Goal: Task Accomplishment & Management: Manage account settings

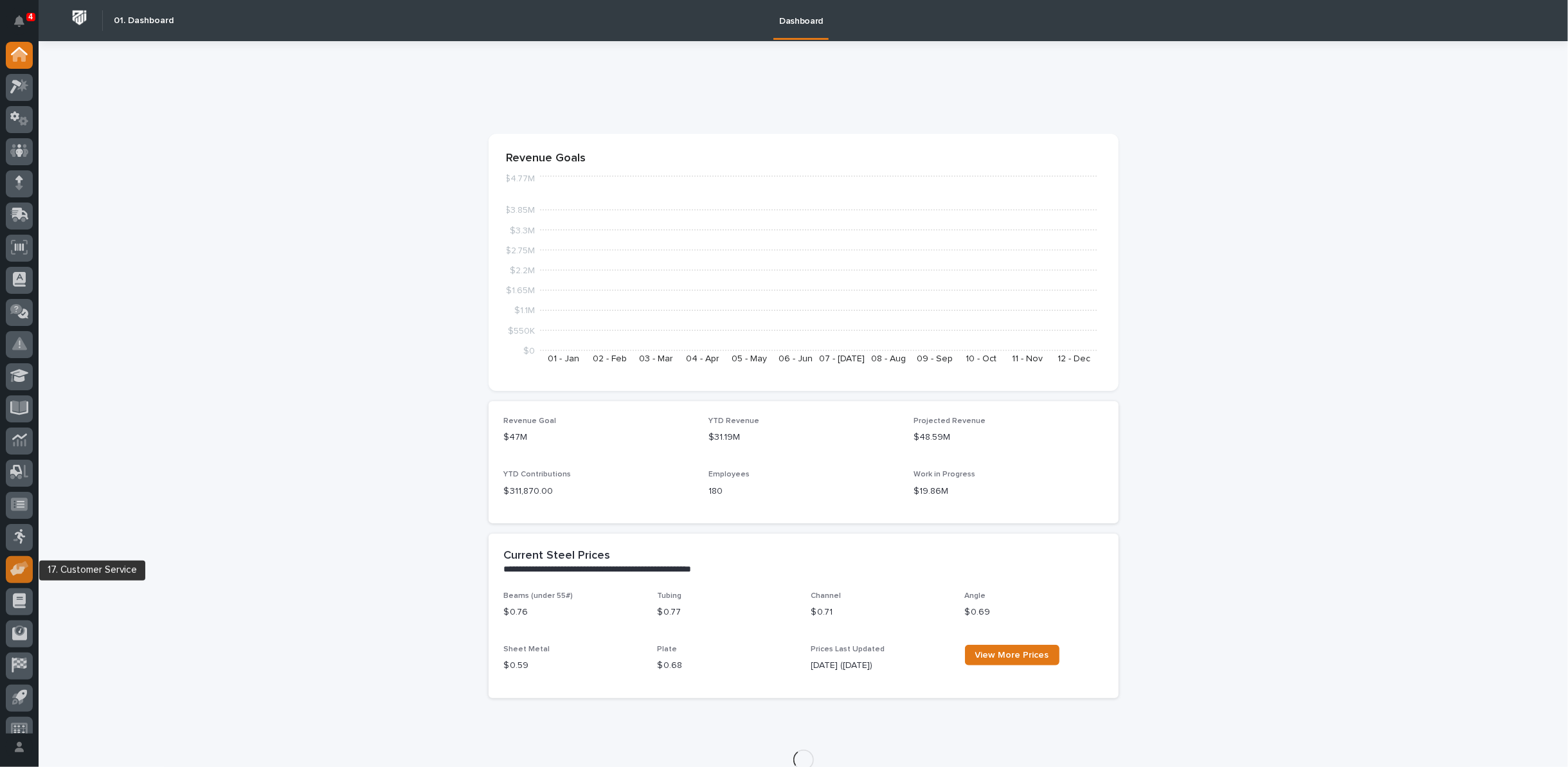
click at [13, 567] on icon at bounding box center [17, 571] width 15 height 13
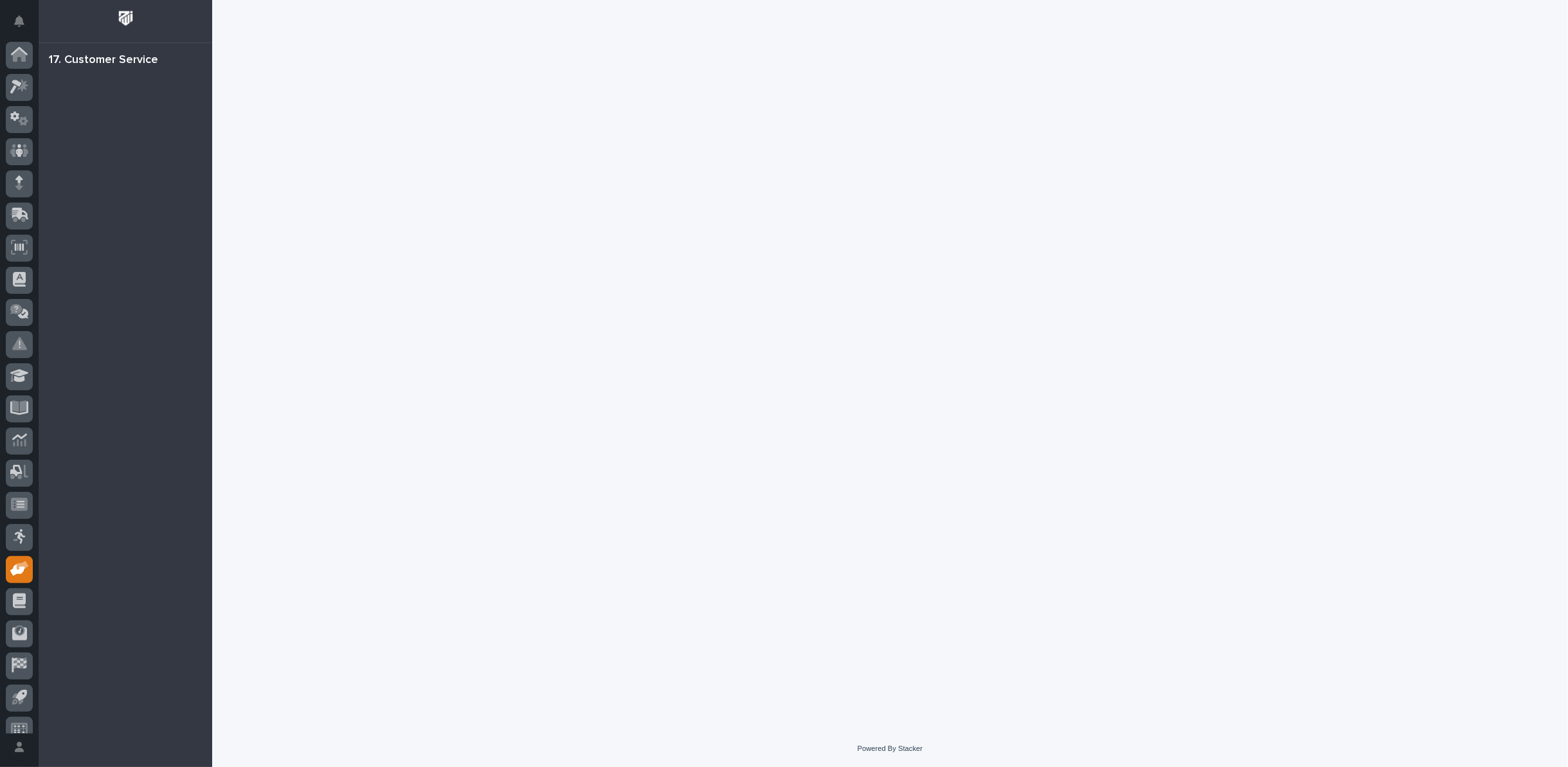
scroll to position [14, 0]
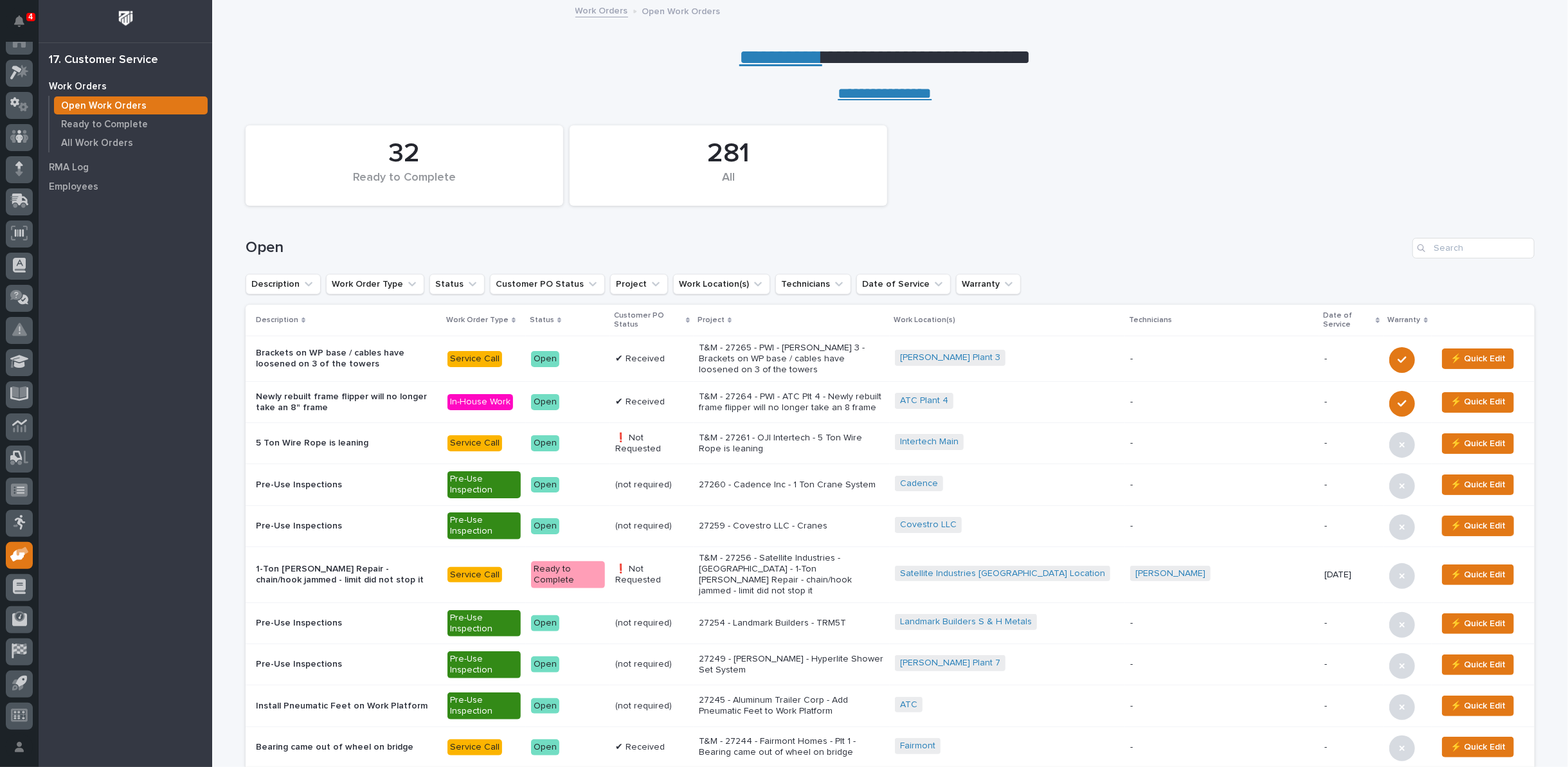
scroll to position [142, 0]
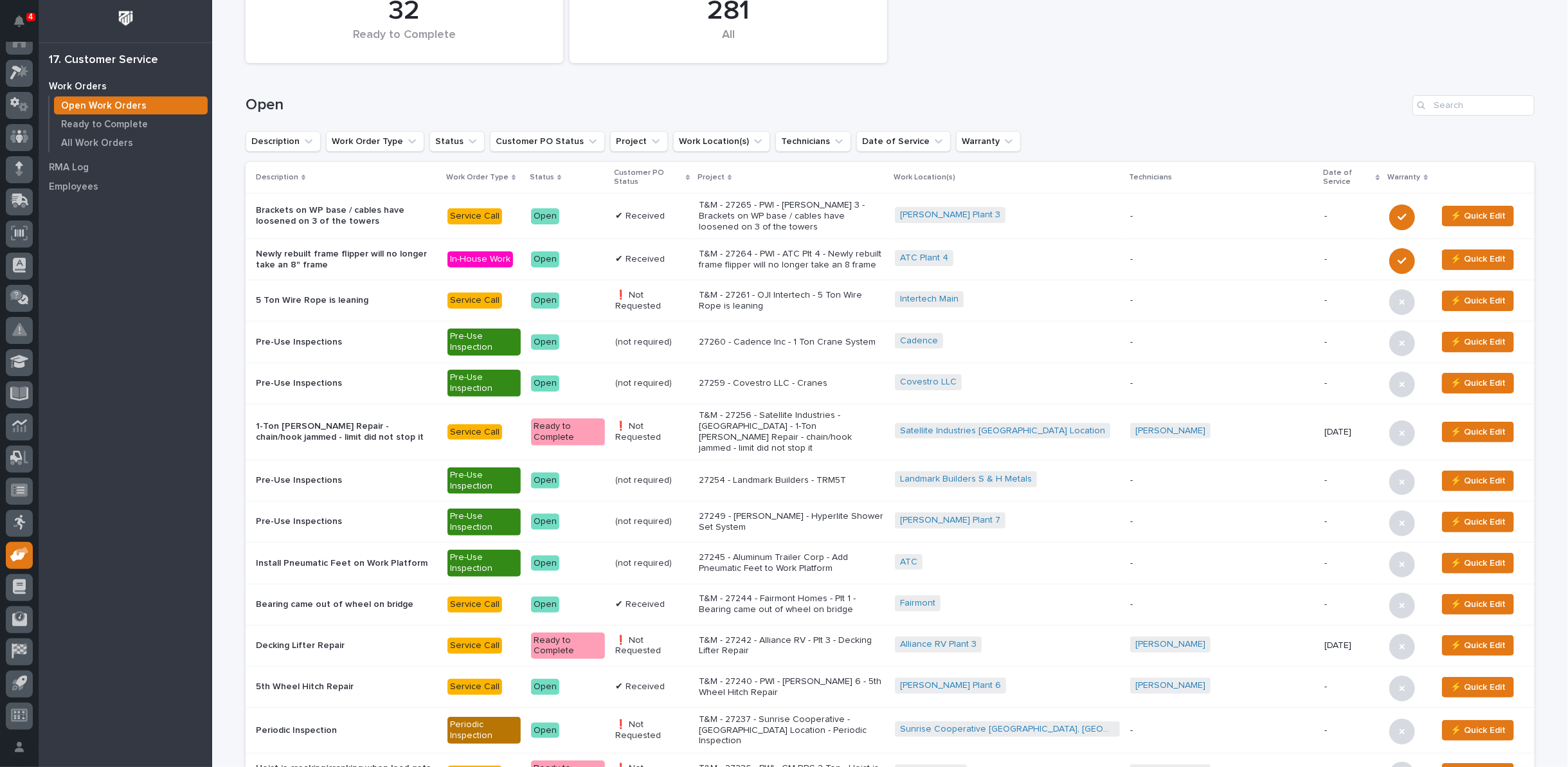
click at [808, 593] on p "T&M - 27244 - Fairmont Homes - Plt 1 - Bearing came out of wheel on bridge" at bounding box center [792, 604] width 186 height 22
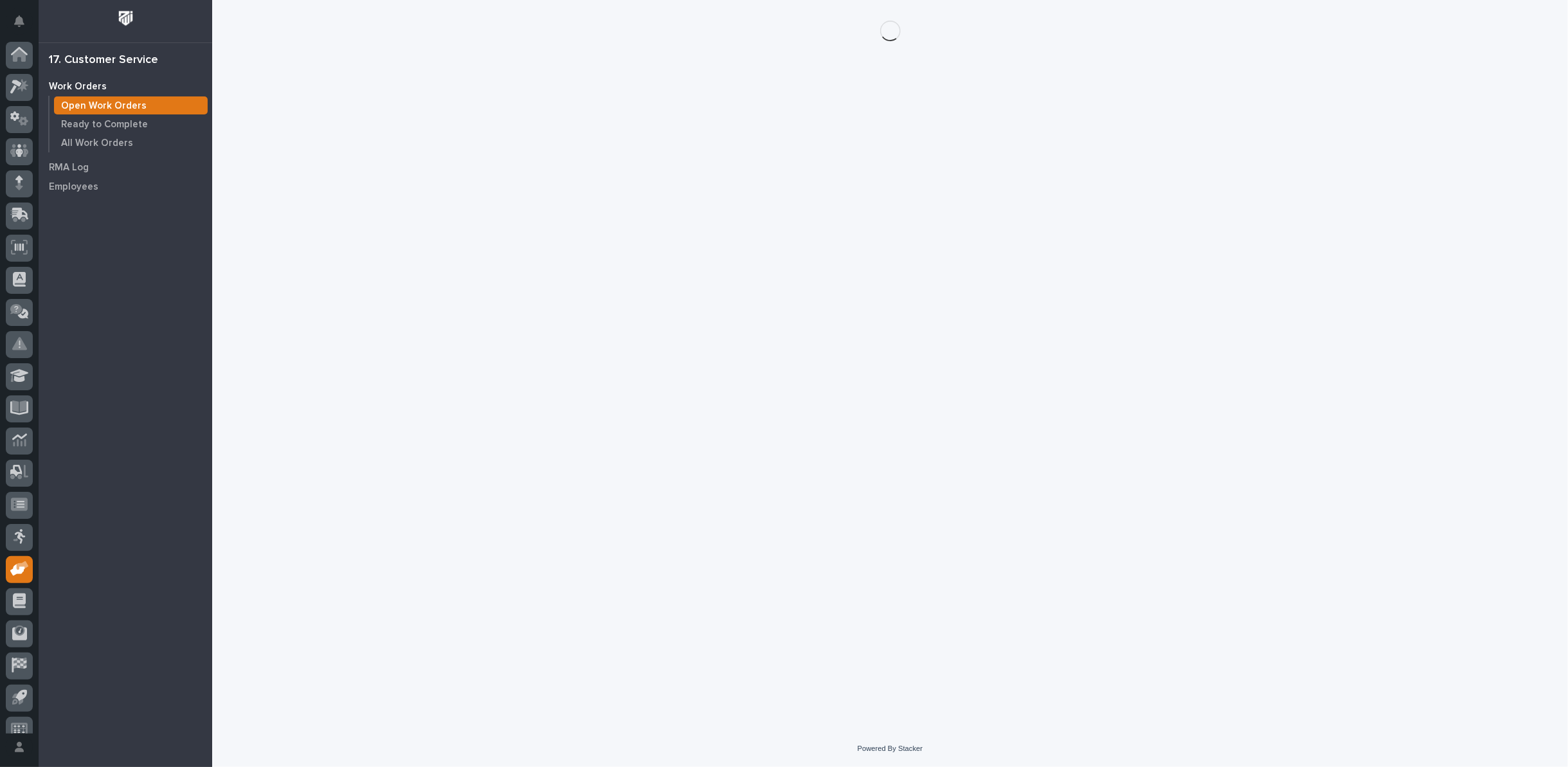
scroll to position [14, 0]
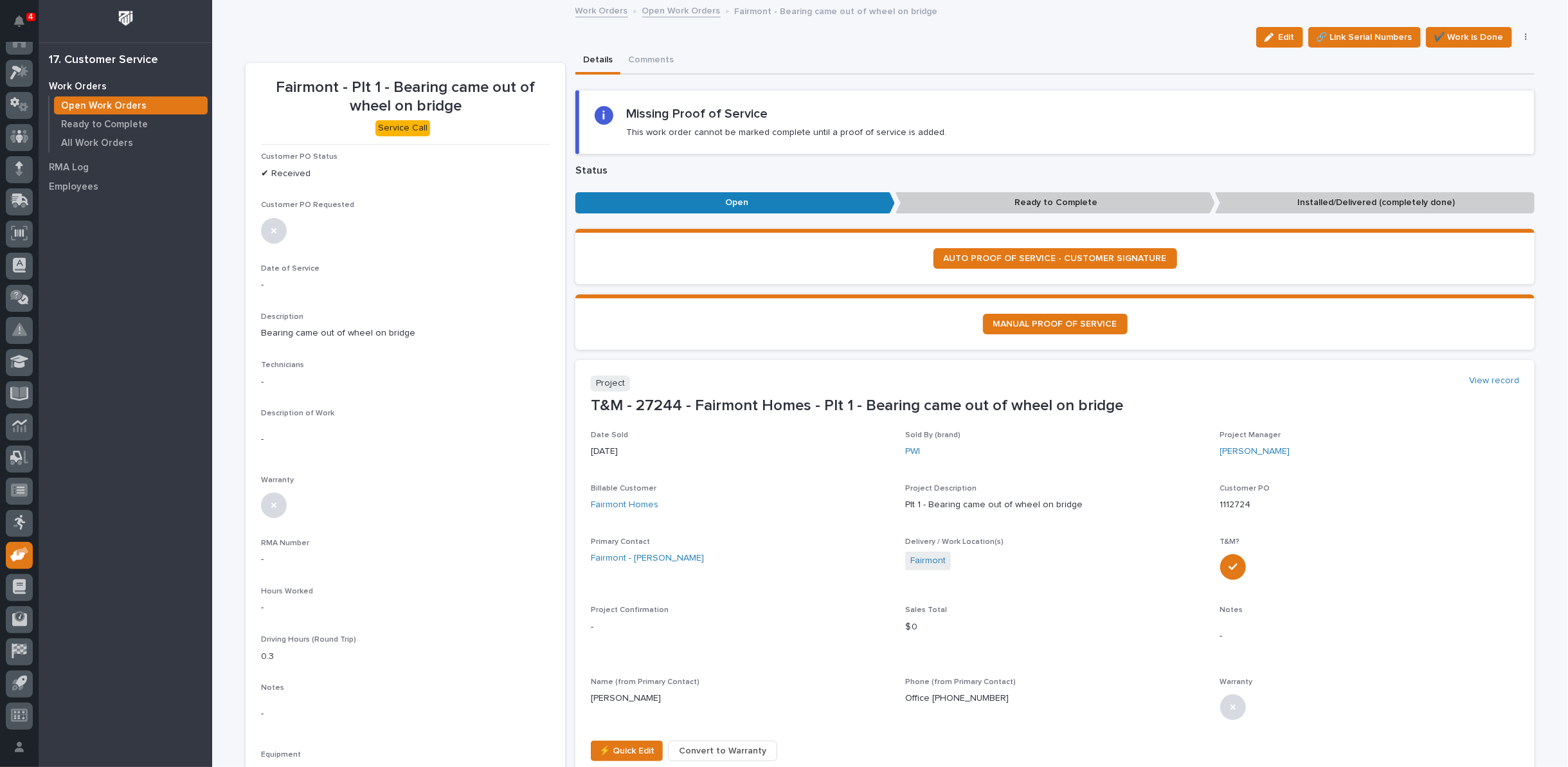
click at [1260, 40] on button "Edit" at bounding box center [1280, 38] width 47 height 21
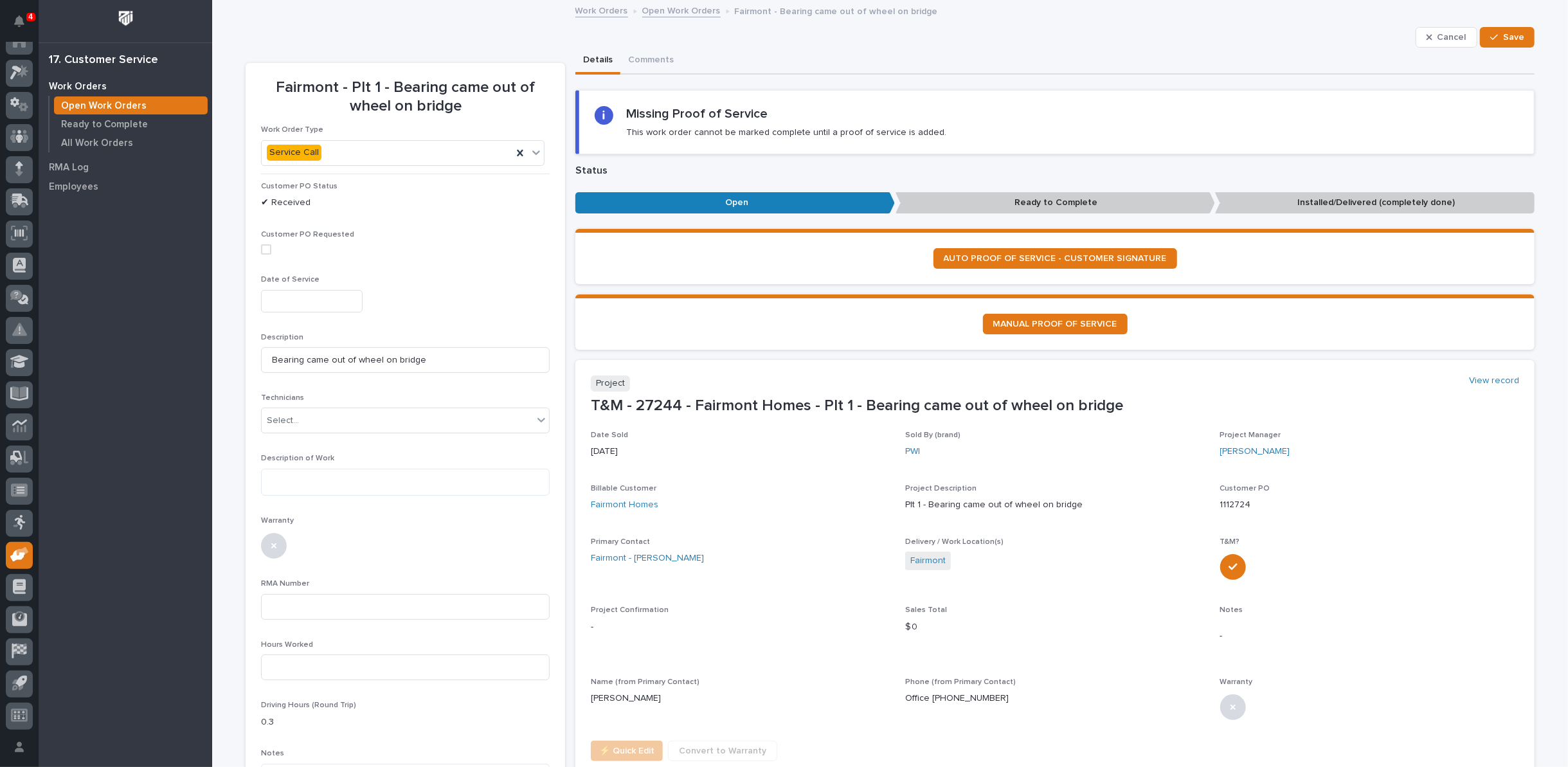
click at [315, 294] on input "text" at bounding box center [312, 301] width 101 height 22
click at [281, 213] on div "23" at bounding box center [278, 215] width 17 height 17
type input "**********"
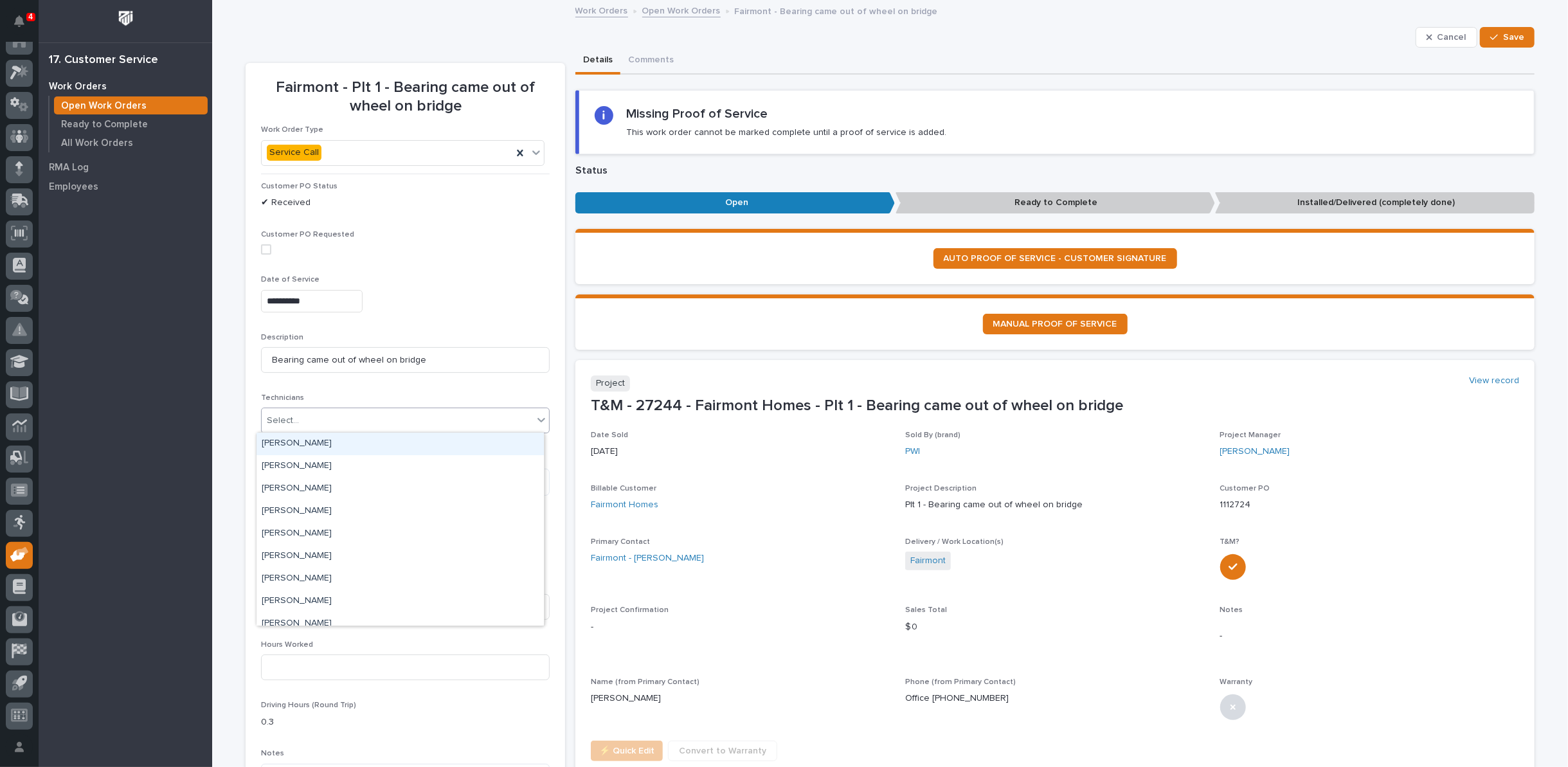
click at [303, 419] on div "Select..." at bounding box center [397, 421] width 272 height 22
drag, startPoint x: 292, startPoint y: 514, endPoint x: 287, endPoint y: 506, distance: 9.4
click at [291, 514] on div "[PERSON_NAME]" at bounding box center [400, 511] width 287 height 22
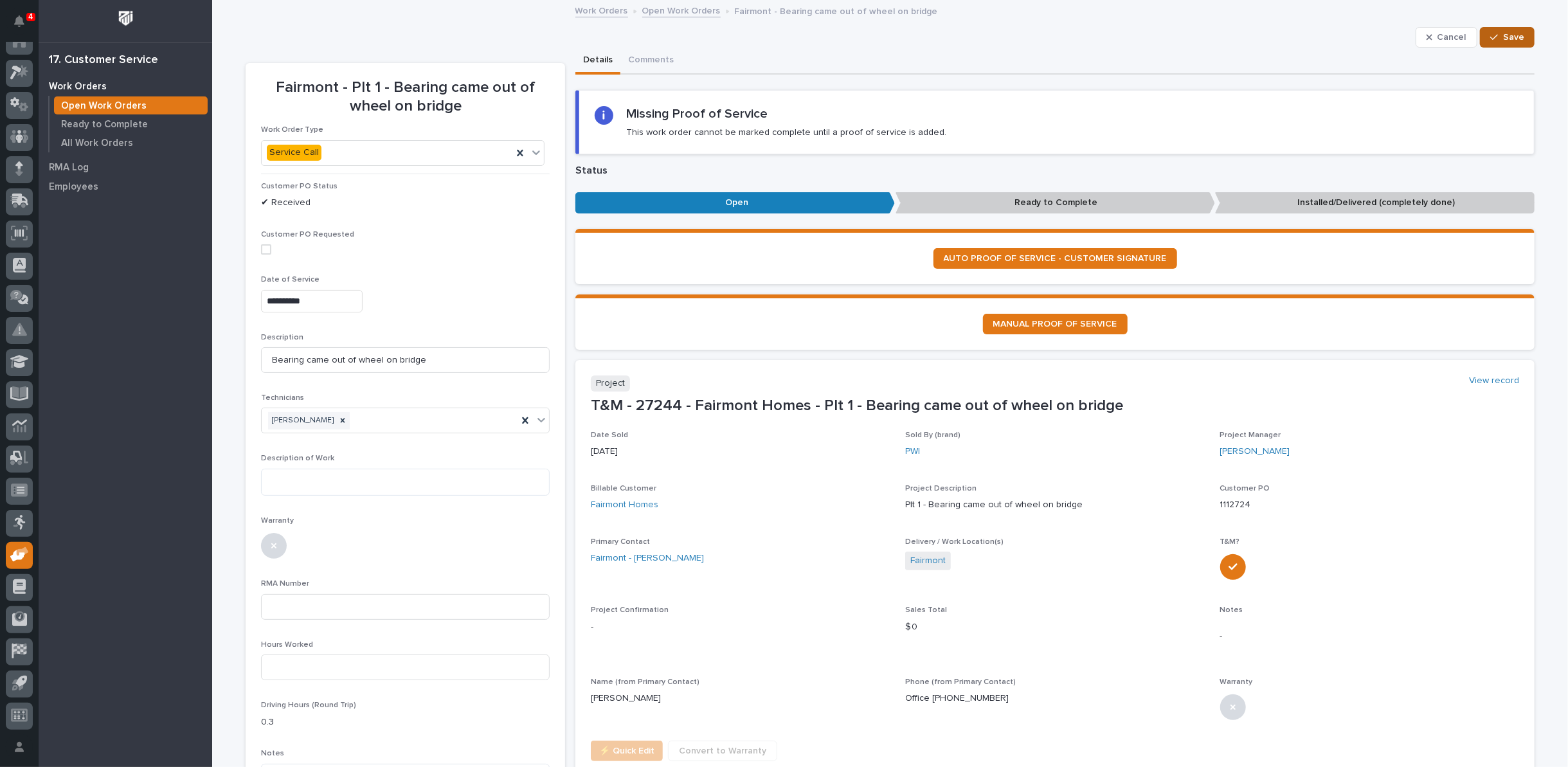
click at [1503, 38] on span "Save" at bounding box center [1513, 37] width 22 height 12
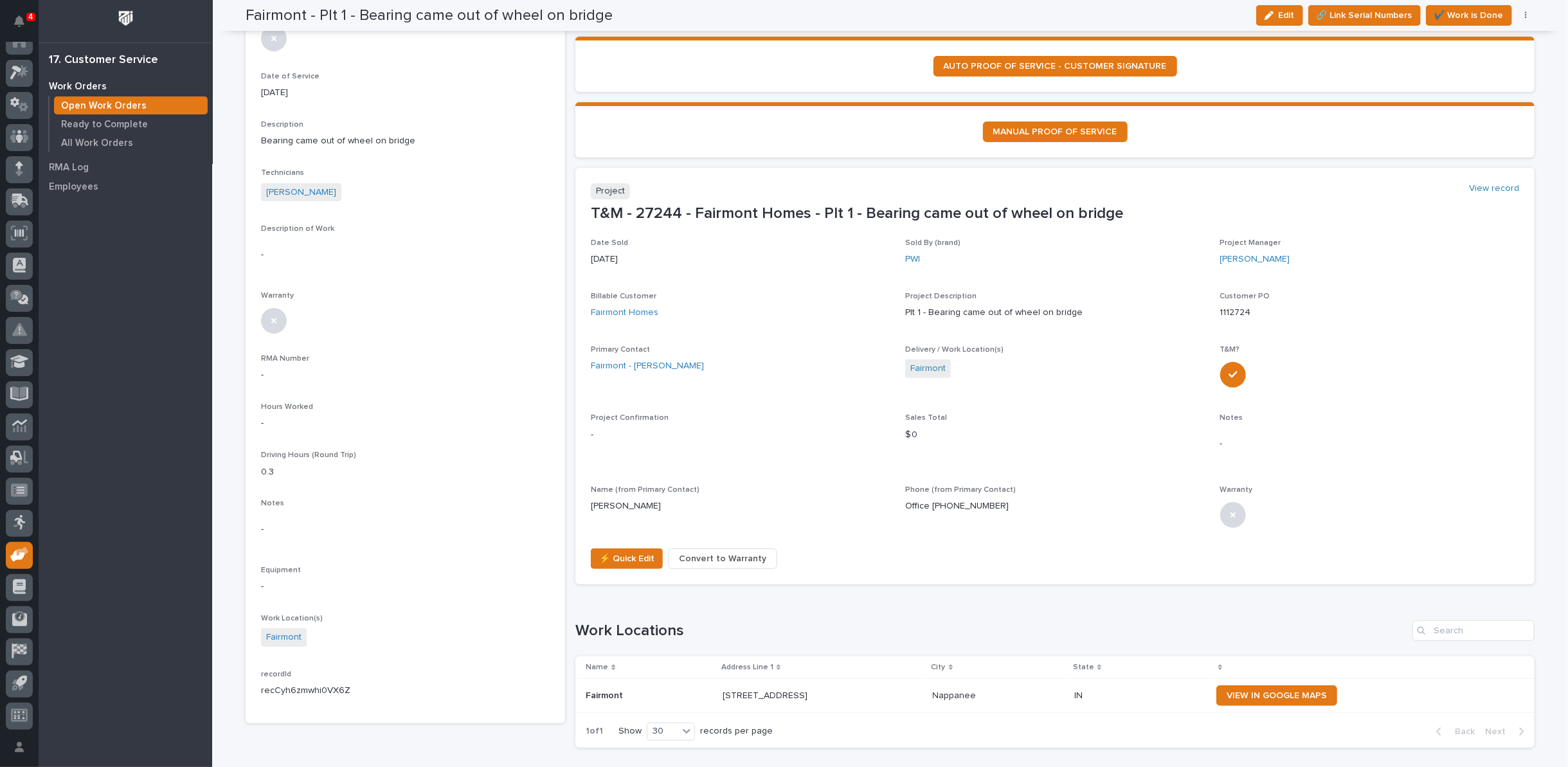
scroll to position [0, 0]
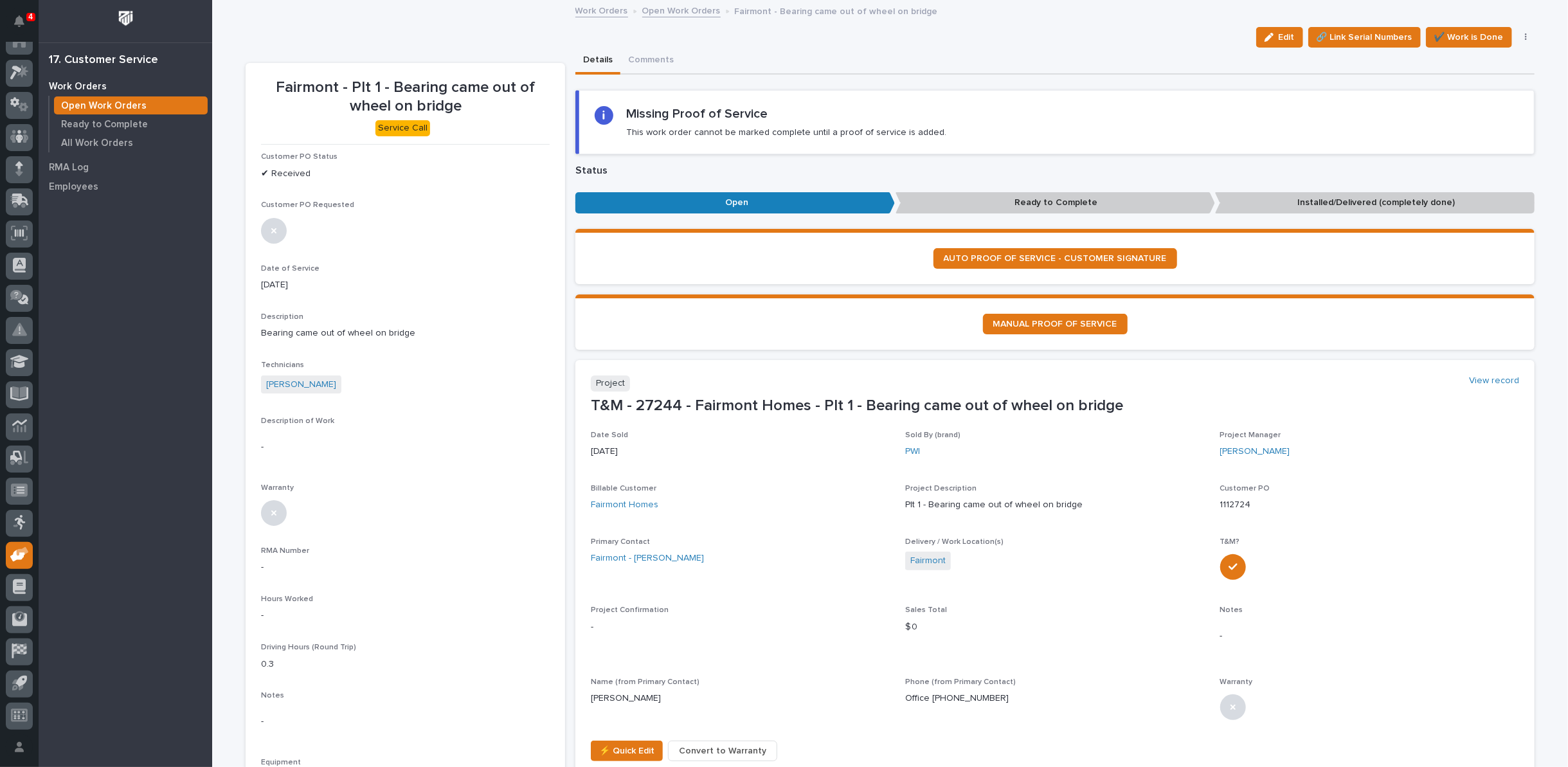
click at [657, 6] on link "Open Work Orders" at bounding box center [681, 10] width 78 height 15
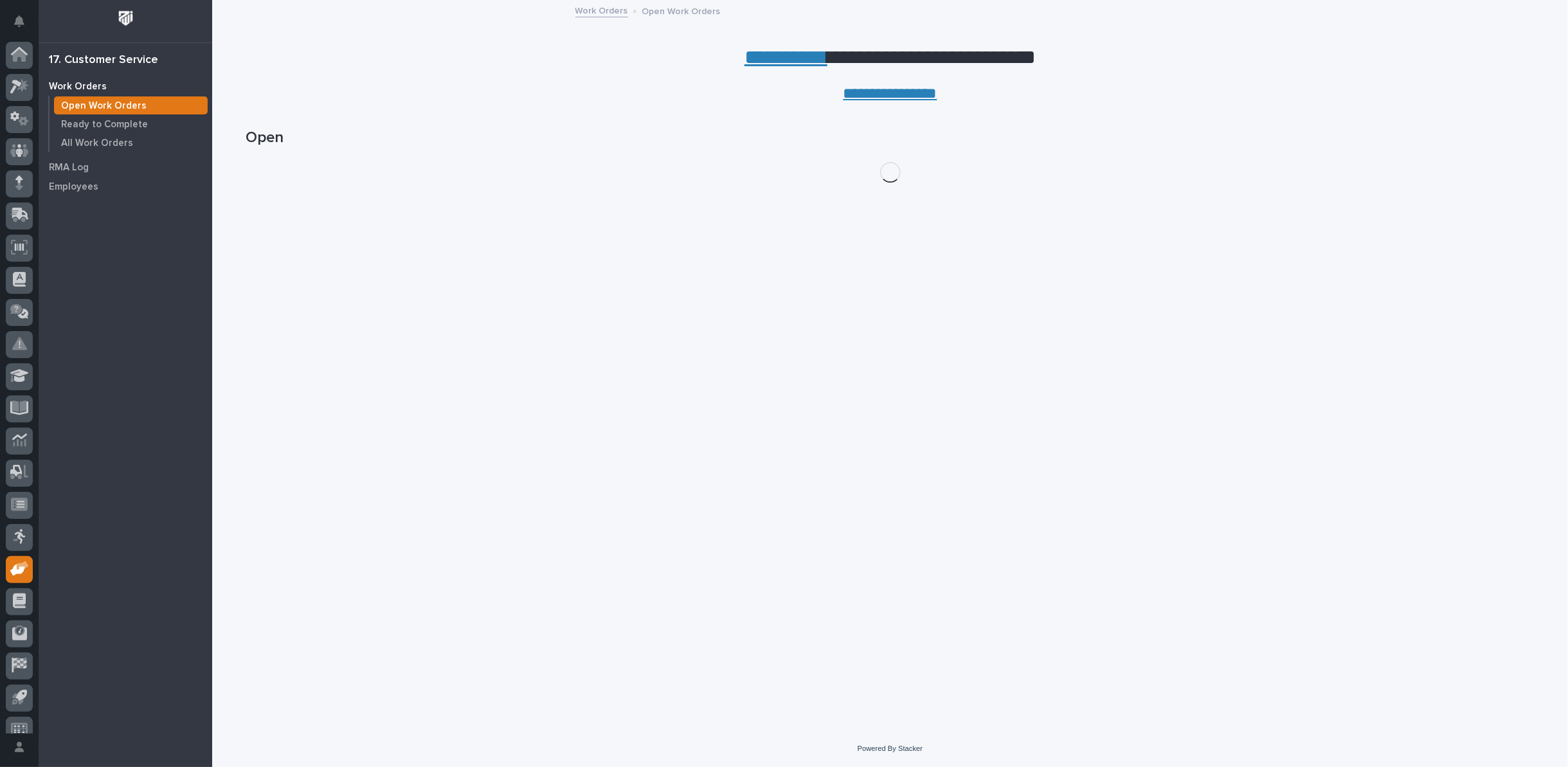
scroll to position [14, 0]
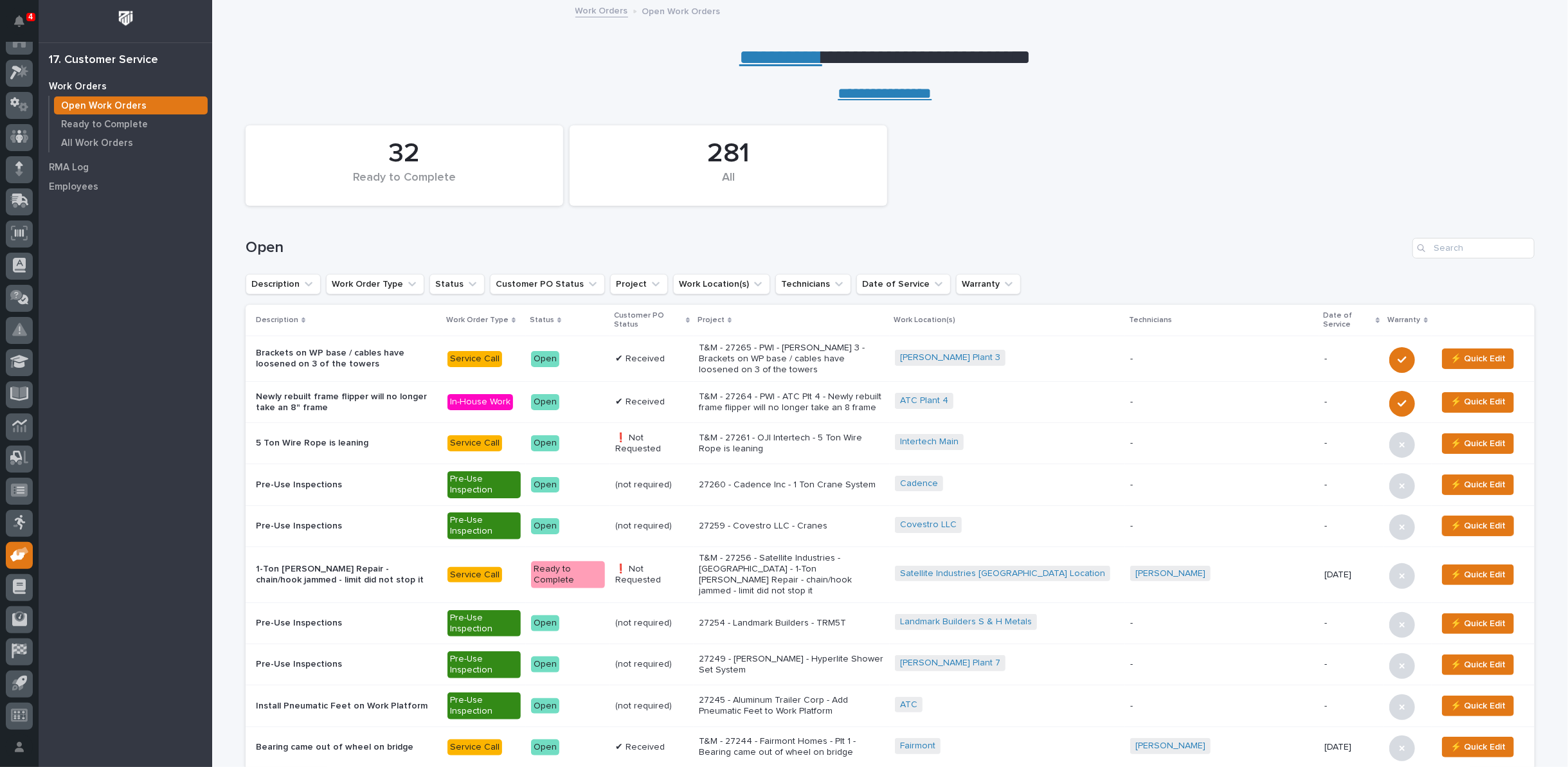
click at [778, 398] on p "T&M - 27264 - PWI - ATC Plt 4 - Newly rebuilt frame flipper will no longer take…" at bounding box center [792, 402] width 186 height 22
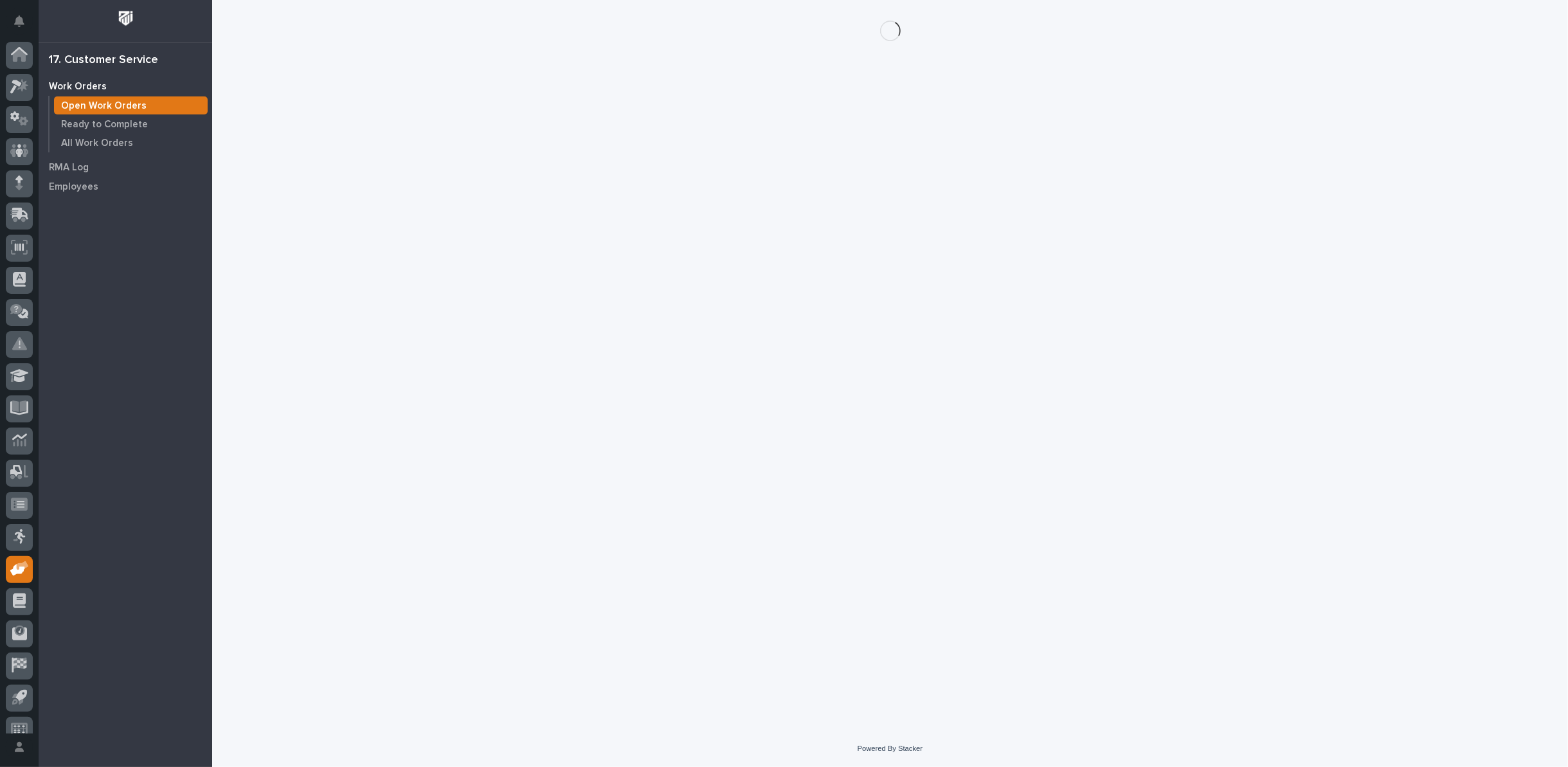
scroll to position [14, 0]
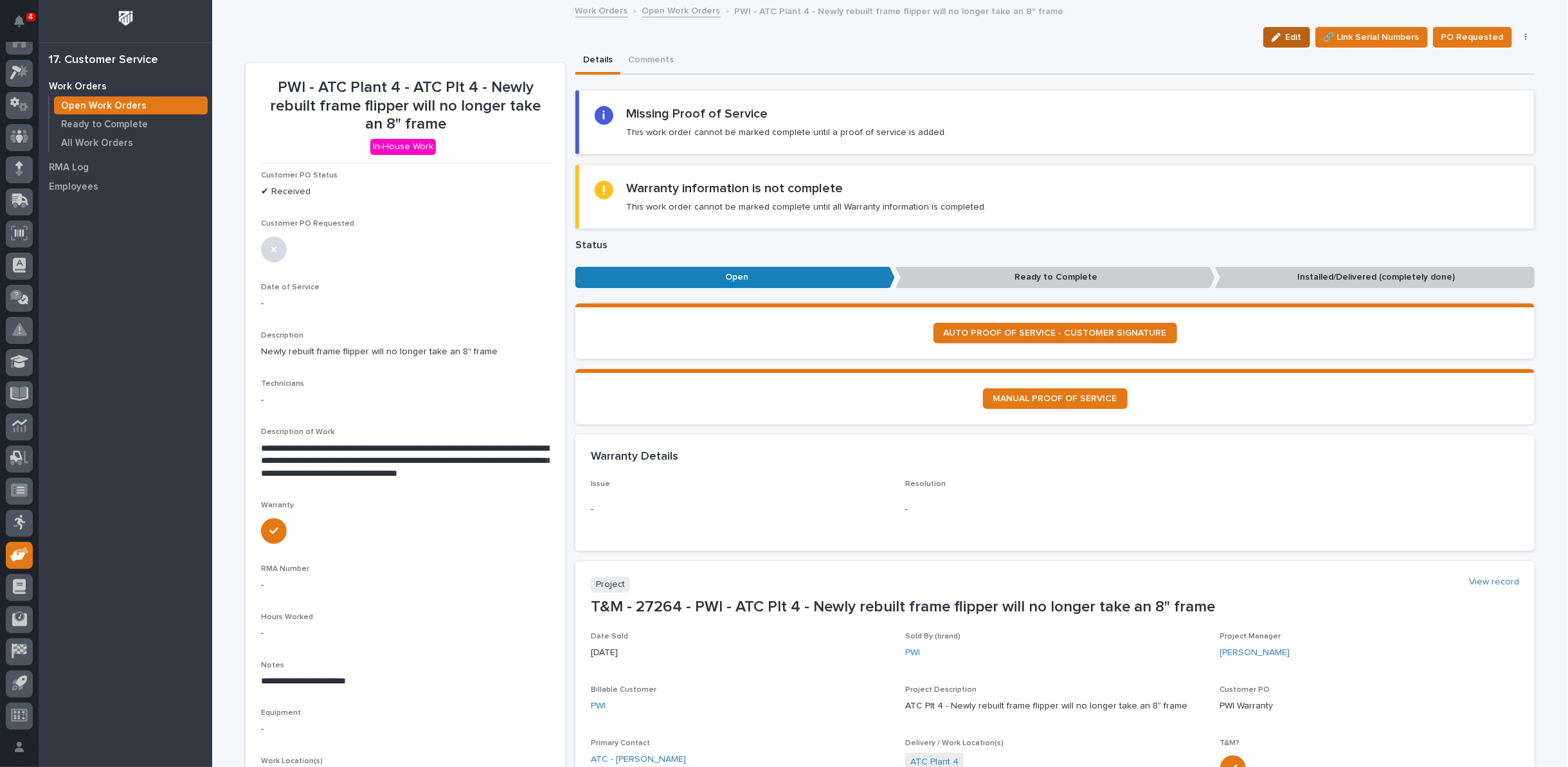
click at [1277, 36] on icon "button" at bounding box center [1276, 37] width 9 height 9
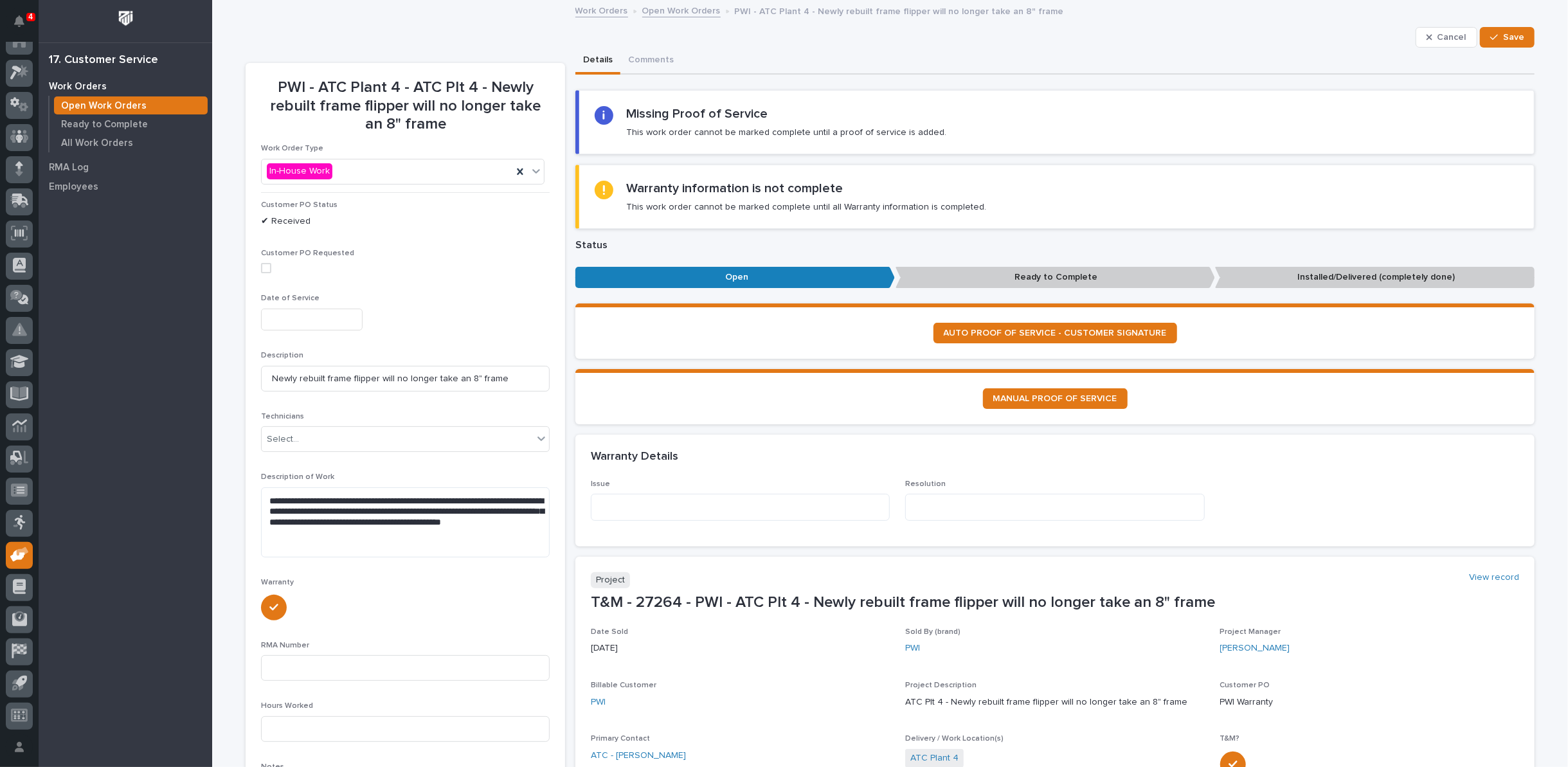
click at [315, 312] on input "text" at bounding box center [312, 320] width 101 height 22
click at [276, 233] on div "23" at bounding box center [278, 233] width 17 height 17
type input "**********"
click at [309, 441] on div "Select..." at bounding box center [397, 439] width 272 height 22
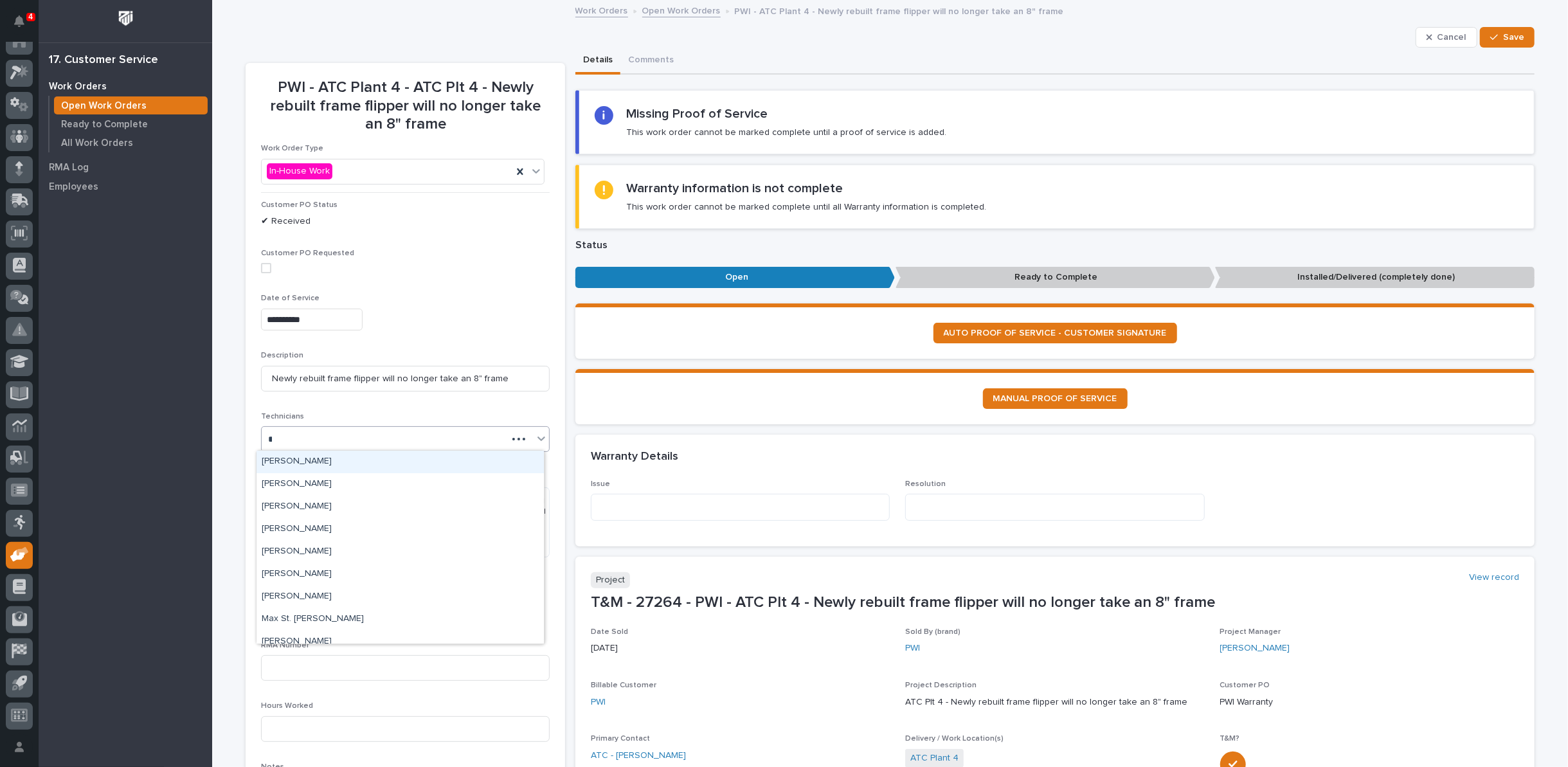
type input "**"
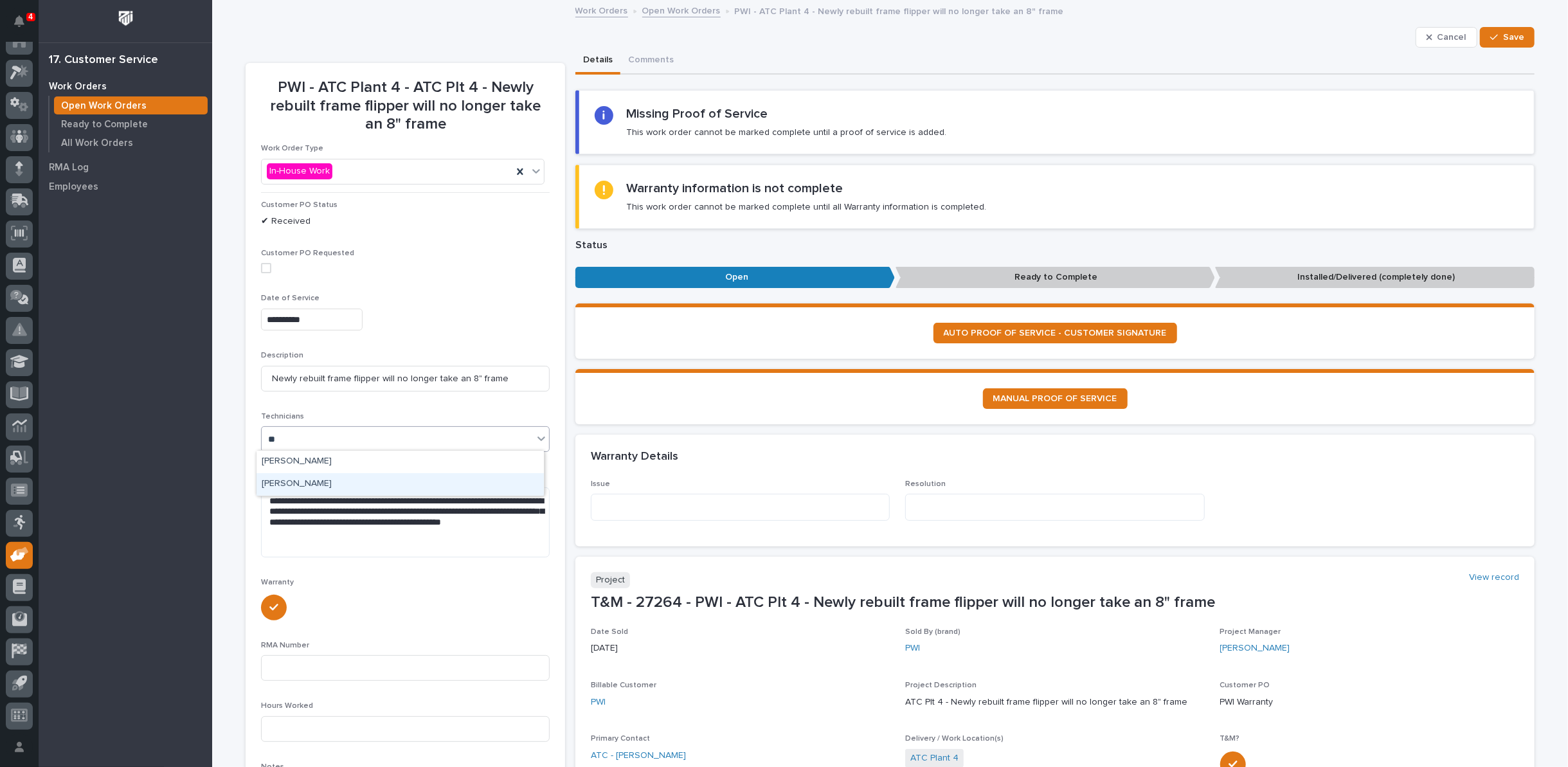
click at [315, 483] on div "[PERSON_NAME]" at bounding box center [400, 484] width 287 height 22
click at [331, 531] on textarea "**********" at bounding box center [406, 522] width 289 height 70
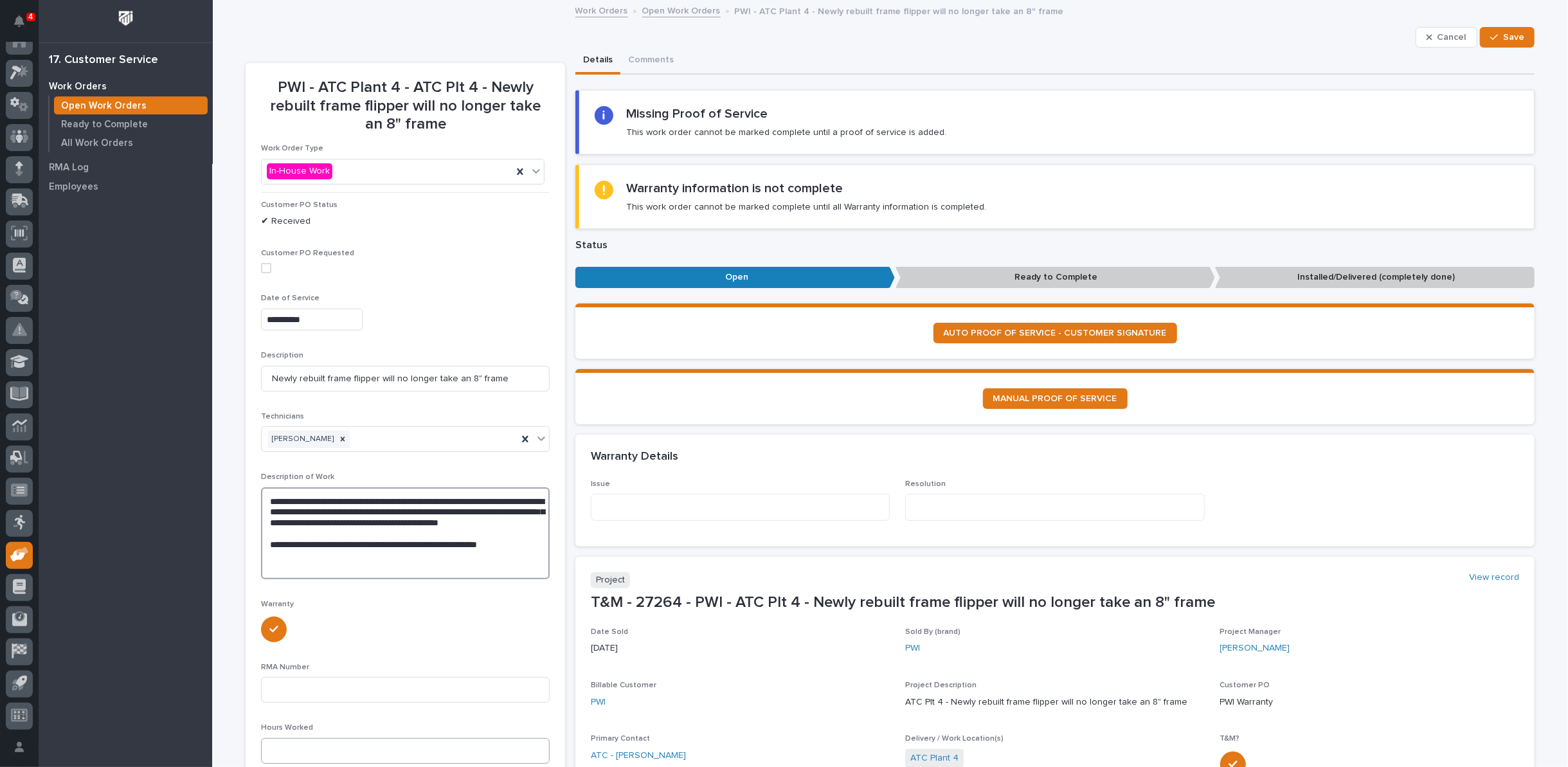
type textarea "**********"
click at [323, 749] on input at bounding box center [406, 751] width 289 height 26
type input "1"
drag, startPoint x: 264, startPoint y: 495, endPoint x: 316, endPoint y: 537, distance: 66.8
click at [316, 537] on textarea "**********" at bounding box center [406, 534] width 289 height 92
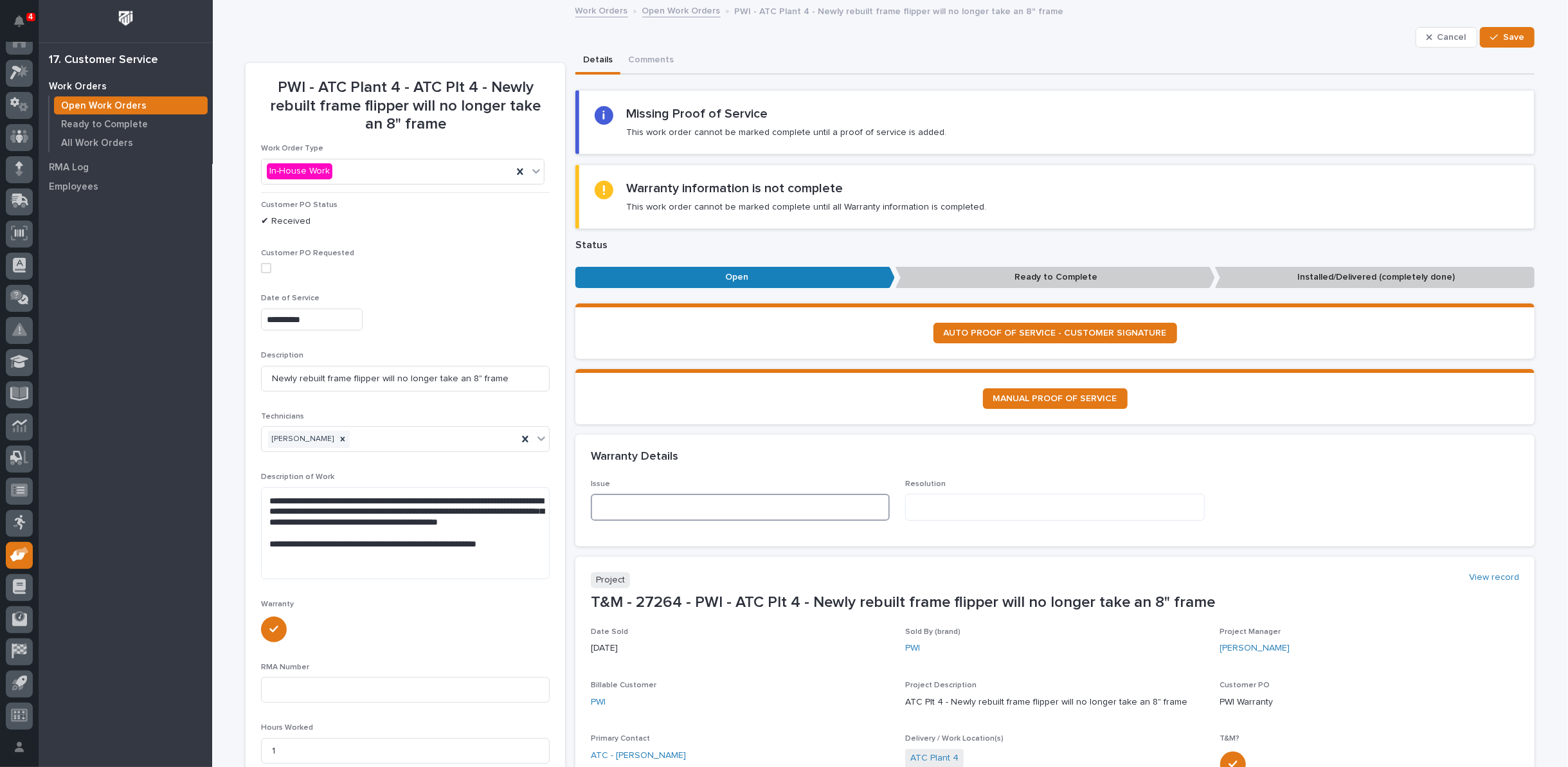
click at [671, 506] on textarea at bounding box center [740, 507] width 299 height 27
paste textarea "**********"
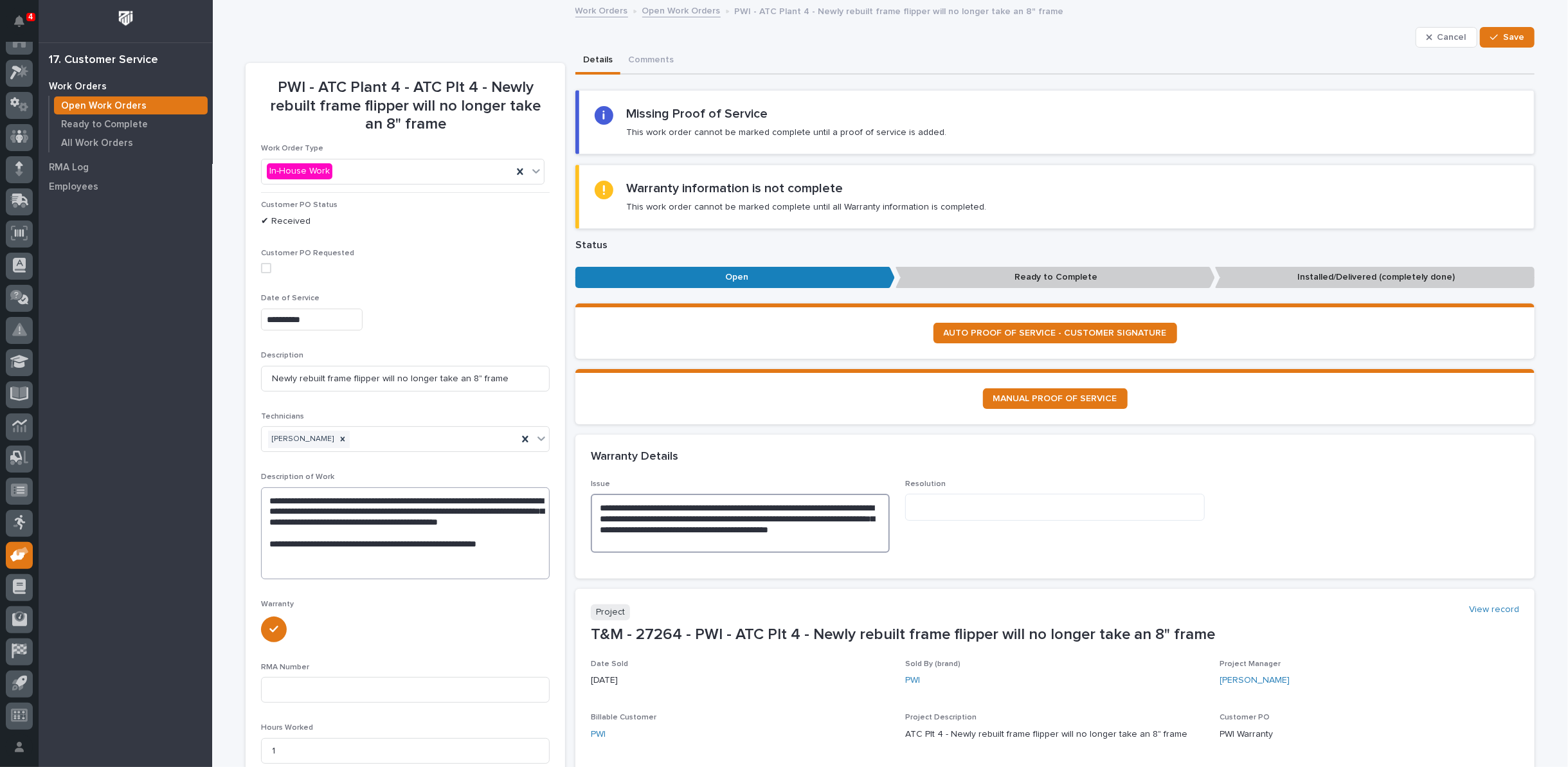
type textarea "**********"
drag, startPoint x: 260, startPoint y: 551, endPoint x: 526, endPoint y: 560, distance: 266.2
click at [526, 560] on textarea "**********" at bounding box center [406, 534] width 289 height 92
click at [929, 509] on textarea at bounding box center [1054, 507] width 299 height 27
paste textarea "**********"
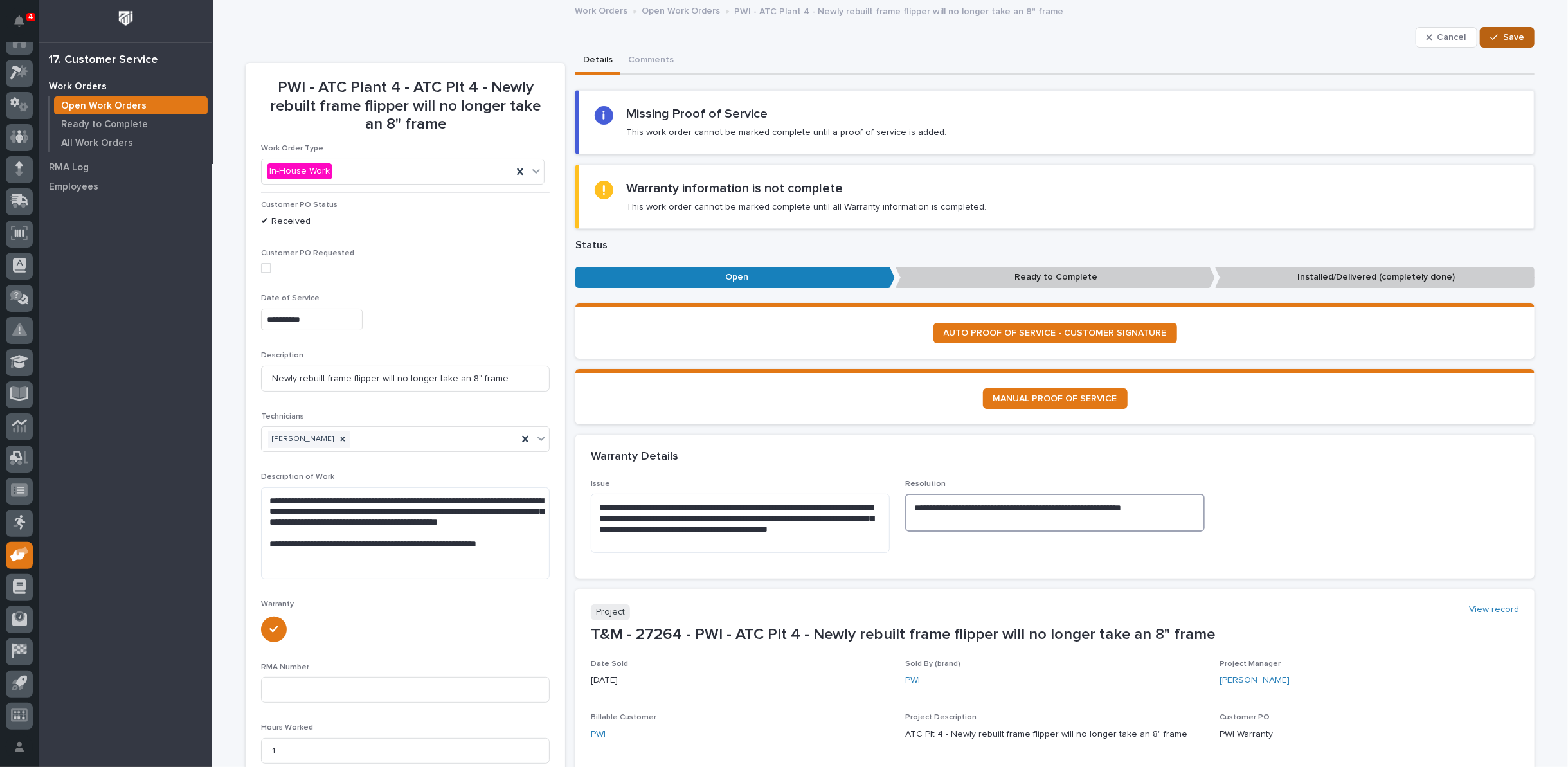
type textarea "**********"
click at [1496, 33] on div "button" at bounding box center [1496, 37] width 13 height 9
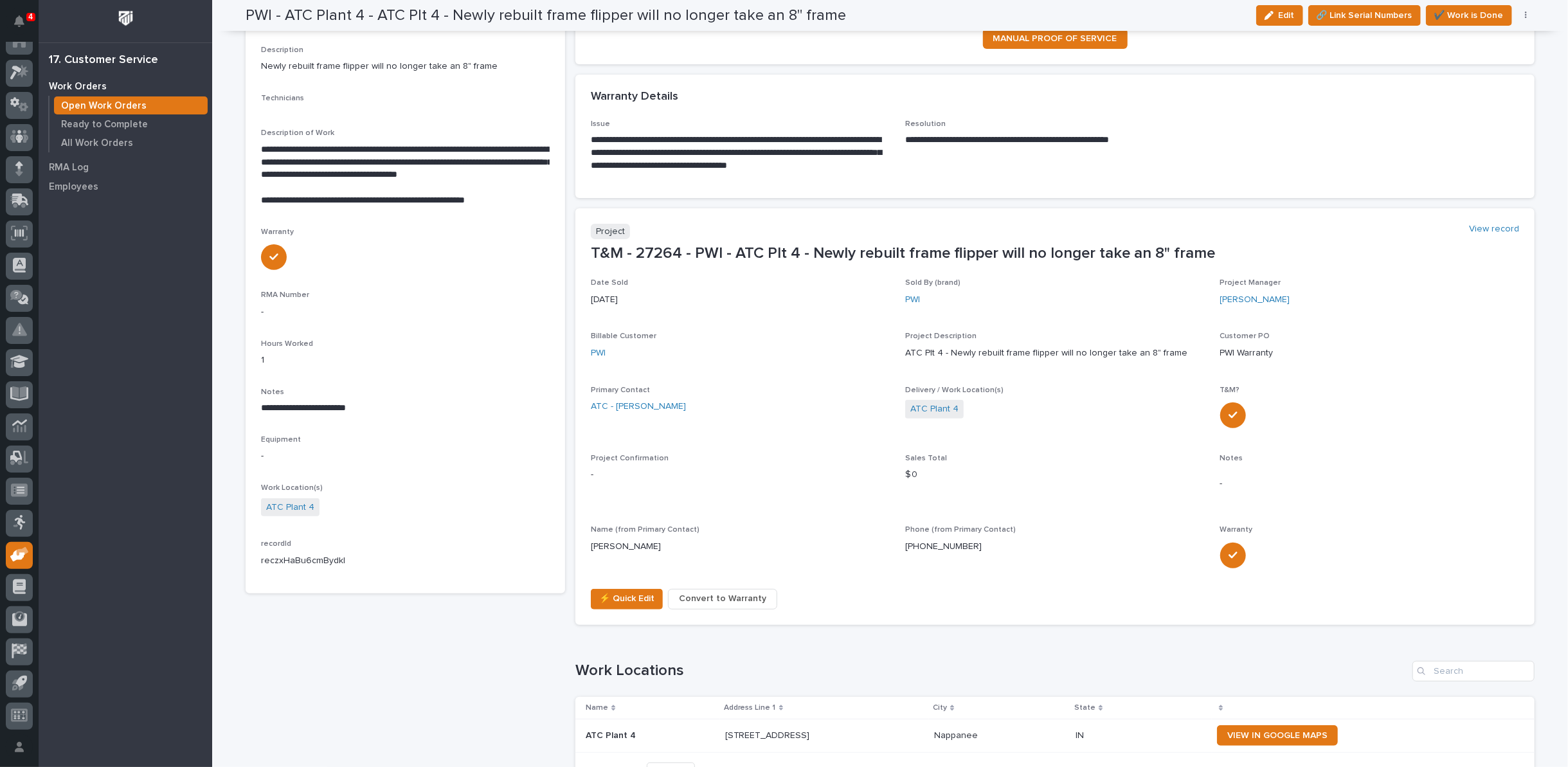
scroll to position [0, 0]
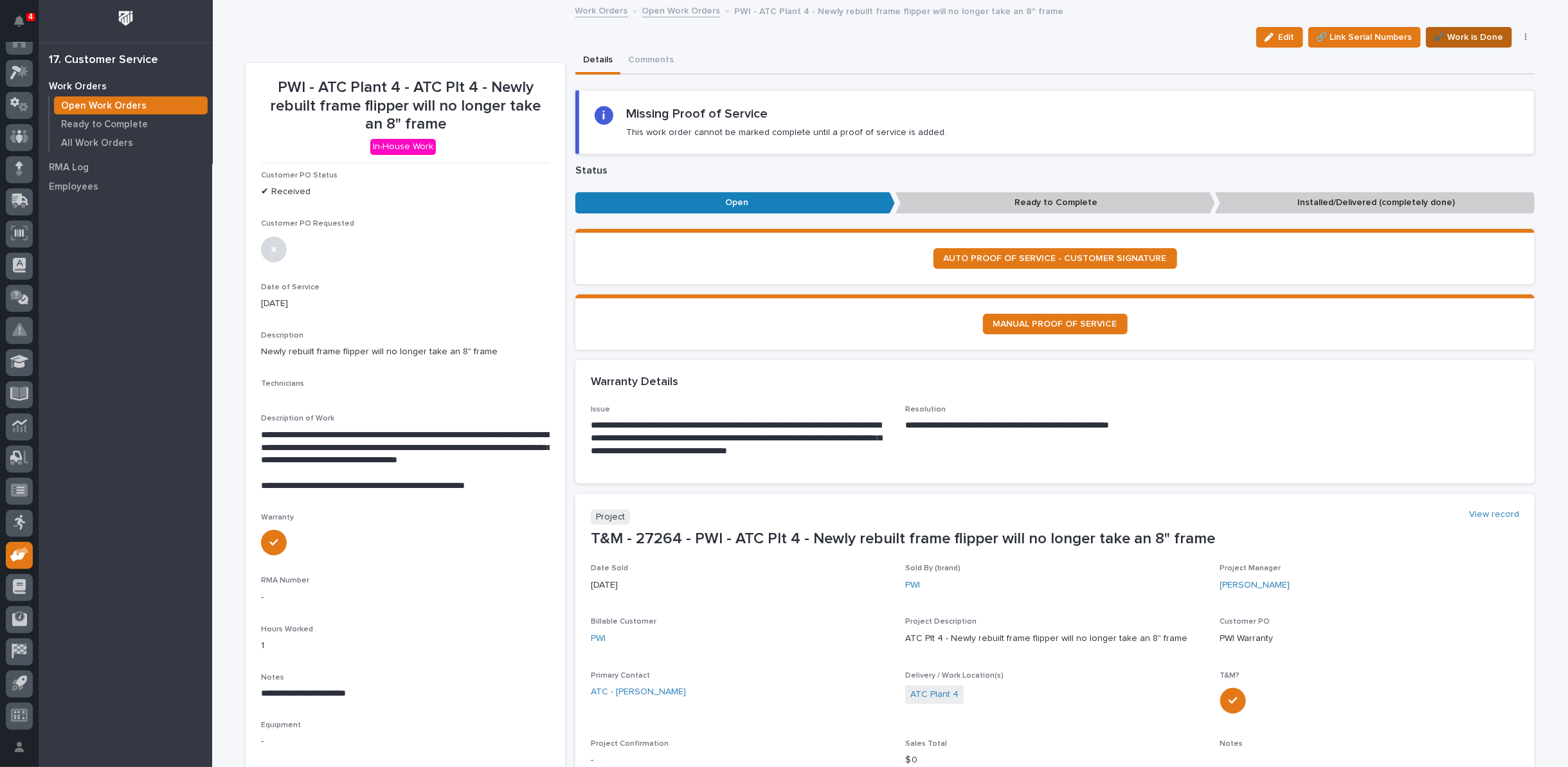
click at [1477, 32] on span "✔️ Work is Done" at bounding box center [1469, 38] width 69 height 15
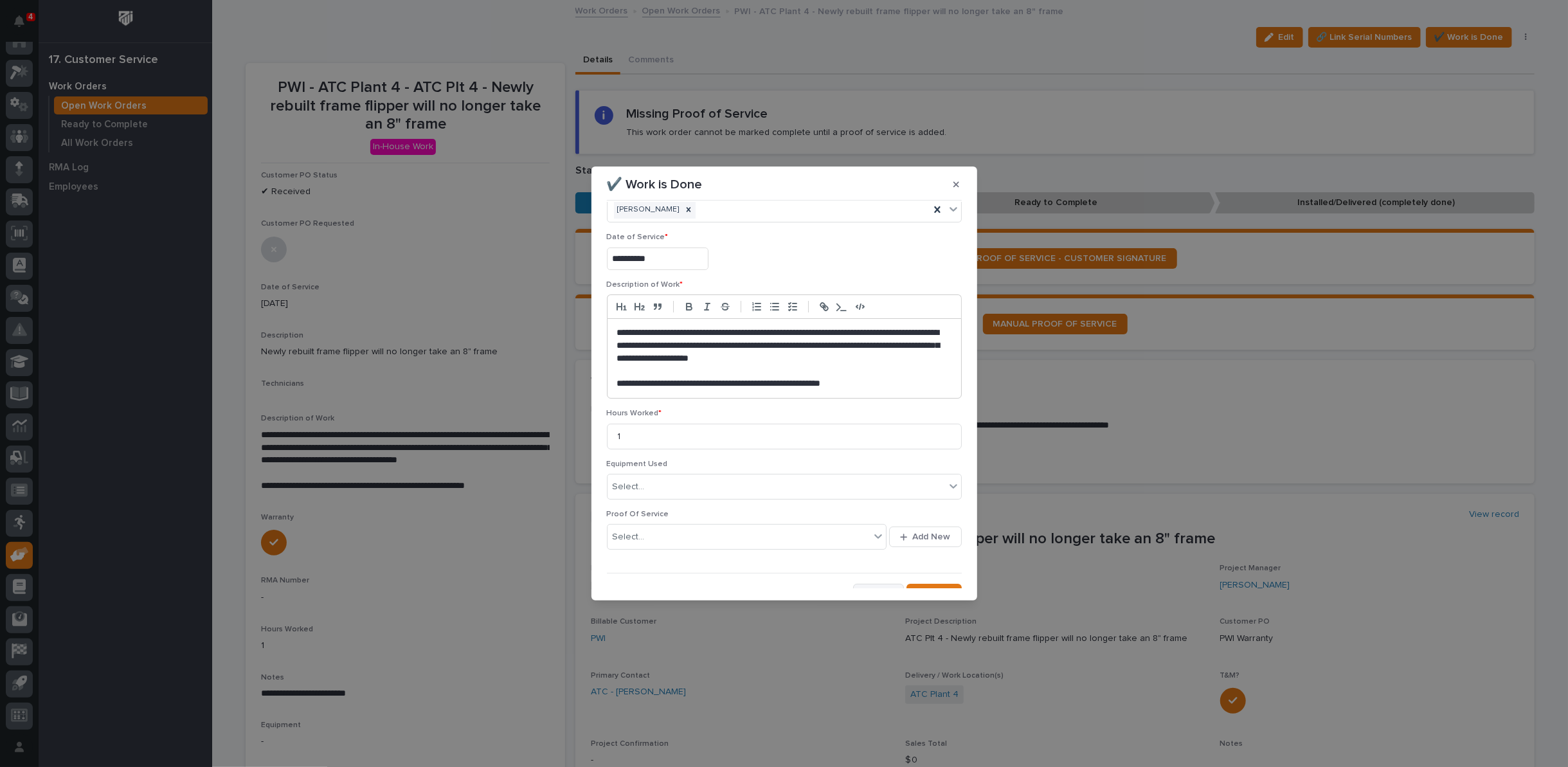
scroll to position [47, 0]
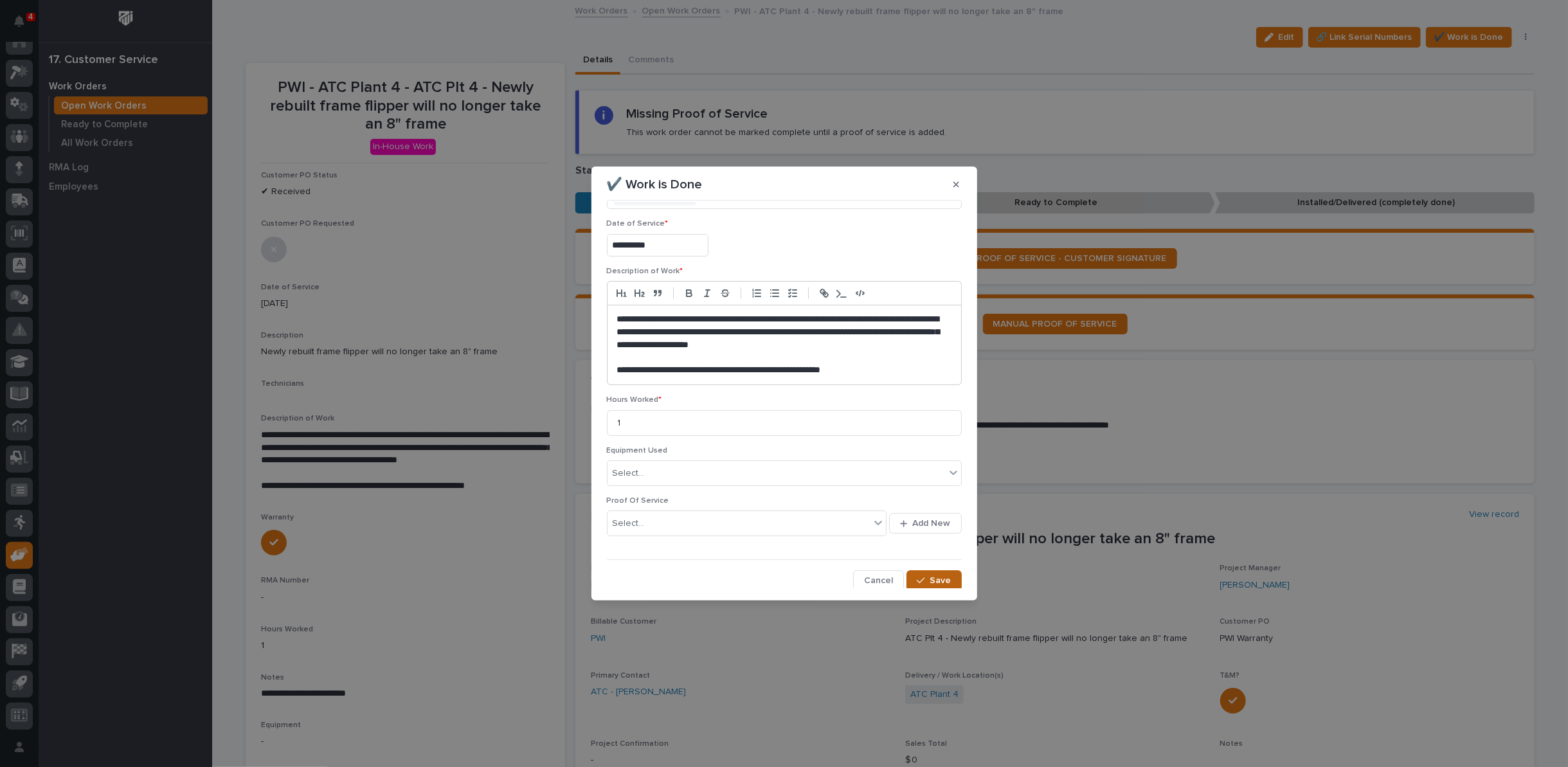
click at [920, 578] on div "button" at bounding box center [923, 580] width 13 height 9
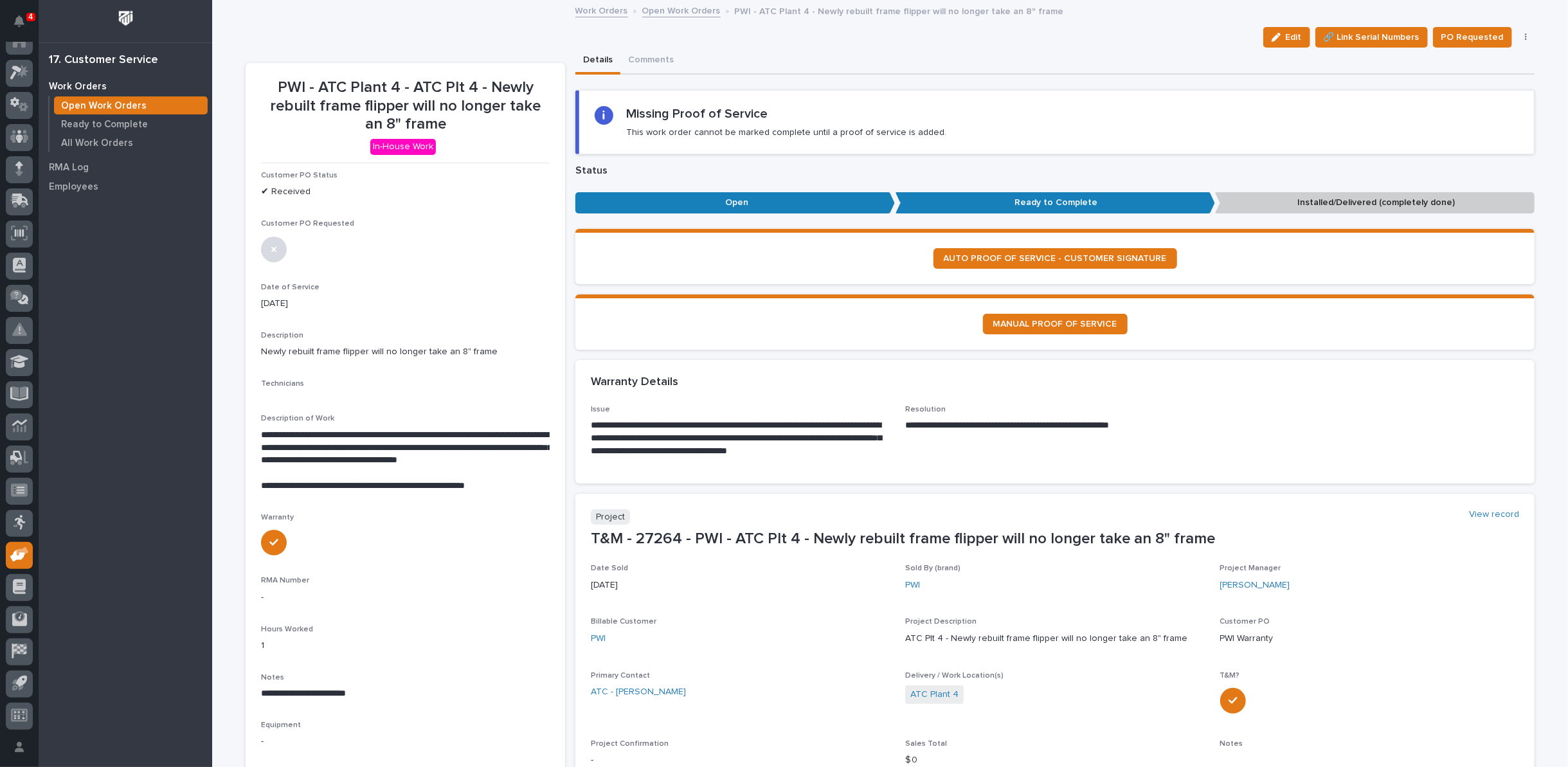
click at [1521, 35] on button "button" at bounding box center [1526, 37] width 18 height 9
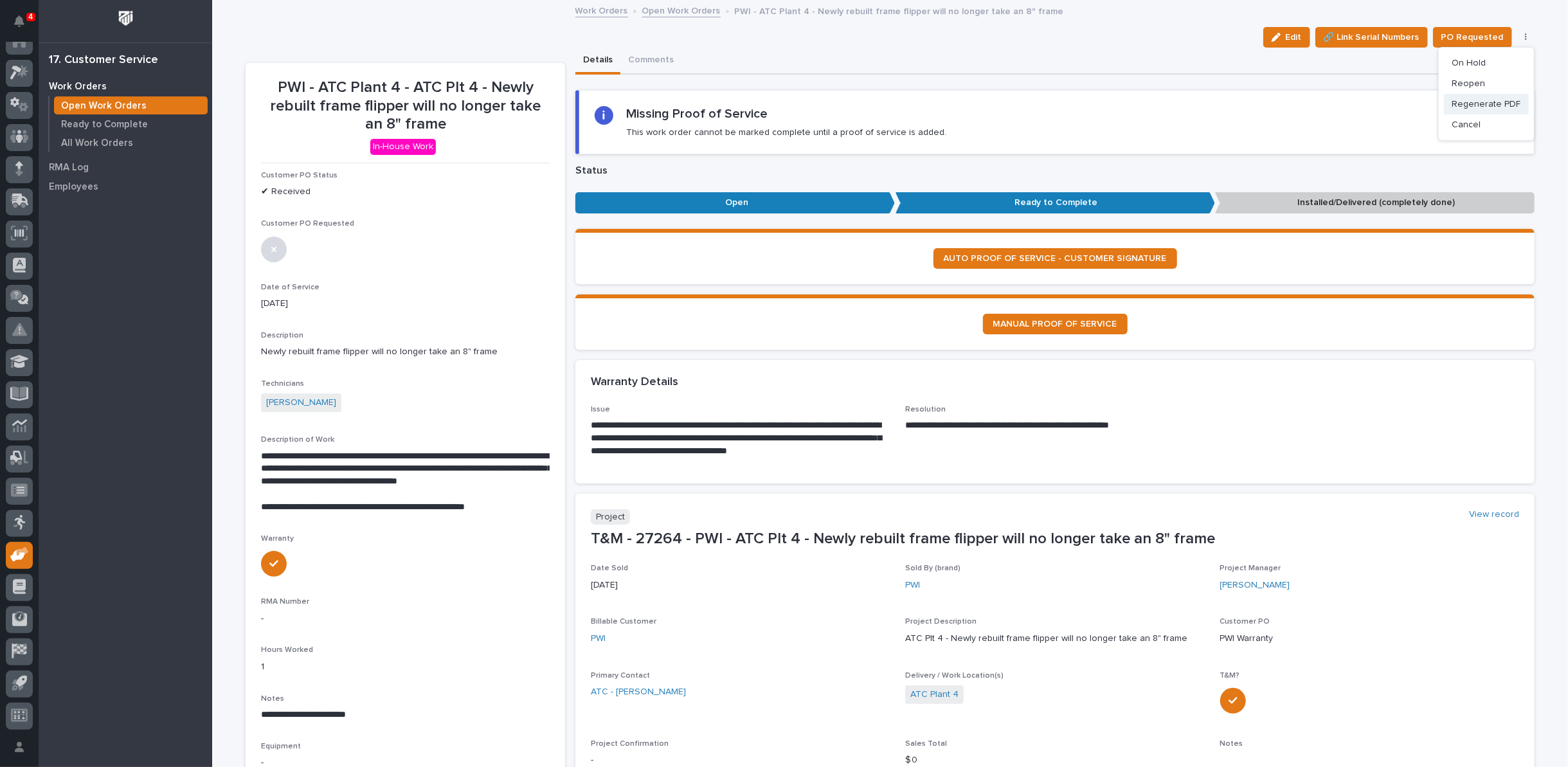
click at [1495, 105] on span "Regenerate PDF" at bounding box center [1485, 104] width 69 height 15
click at [281, 682] on img at bounding box center [292, 691] width 62 height 62
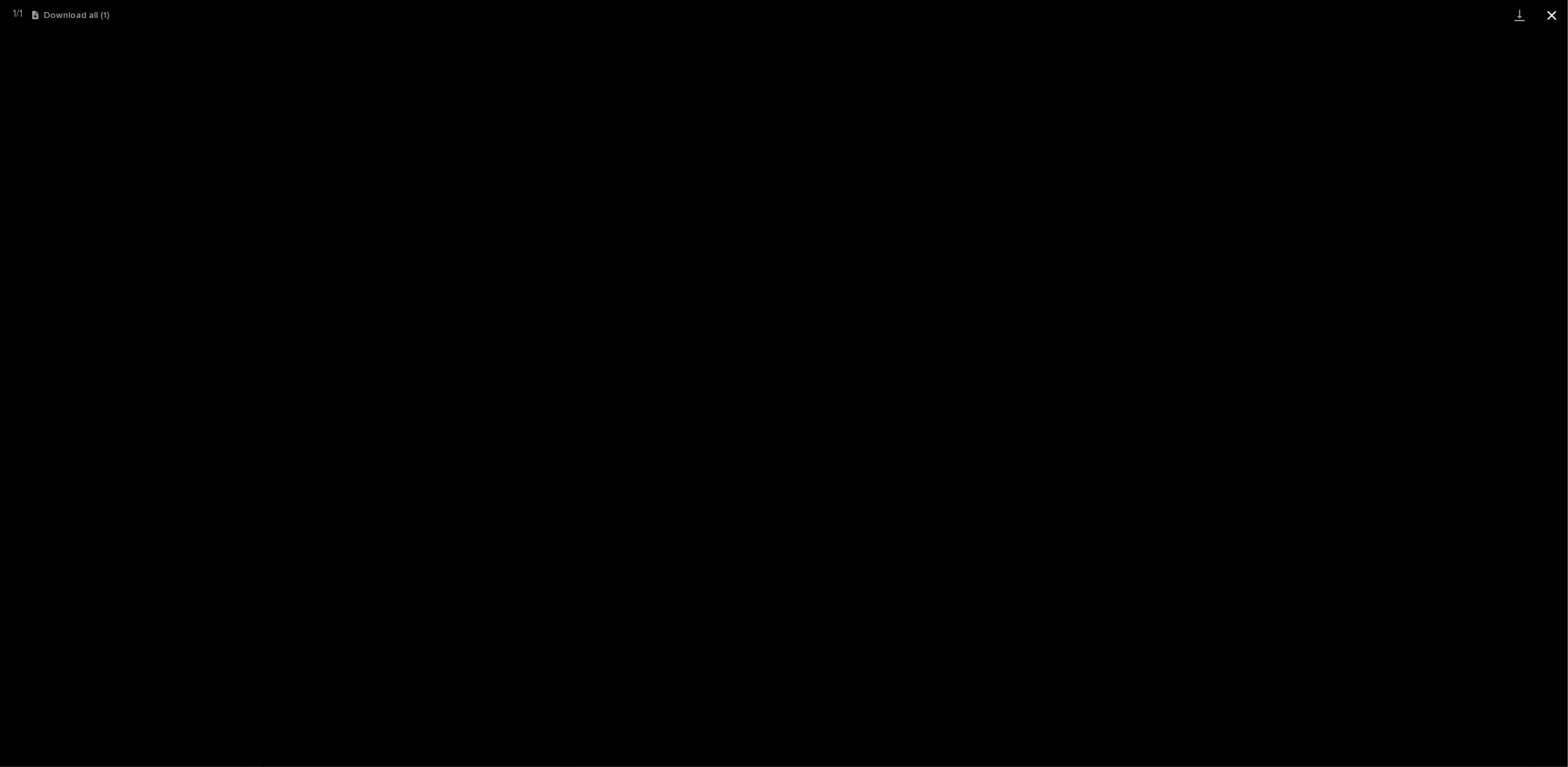
click at [1553, 13] on button "Close gallery" at bounding box center [1551, 15] width 32 height 31
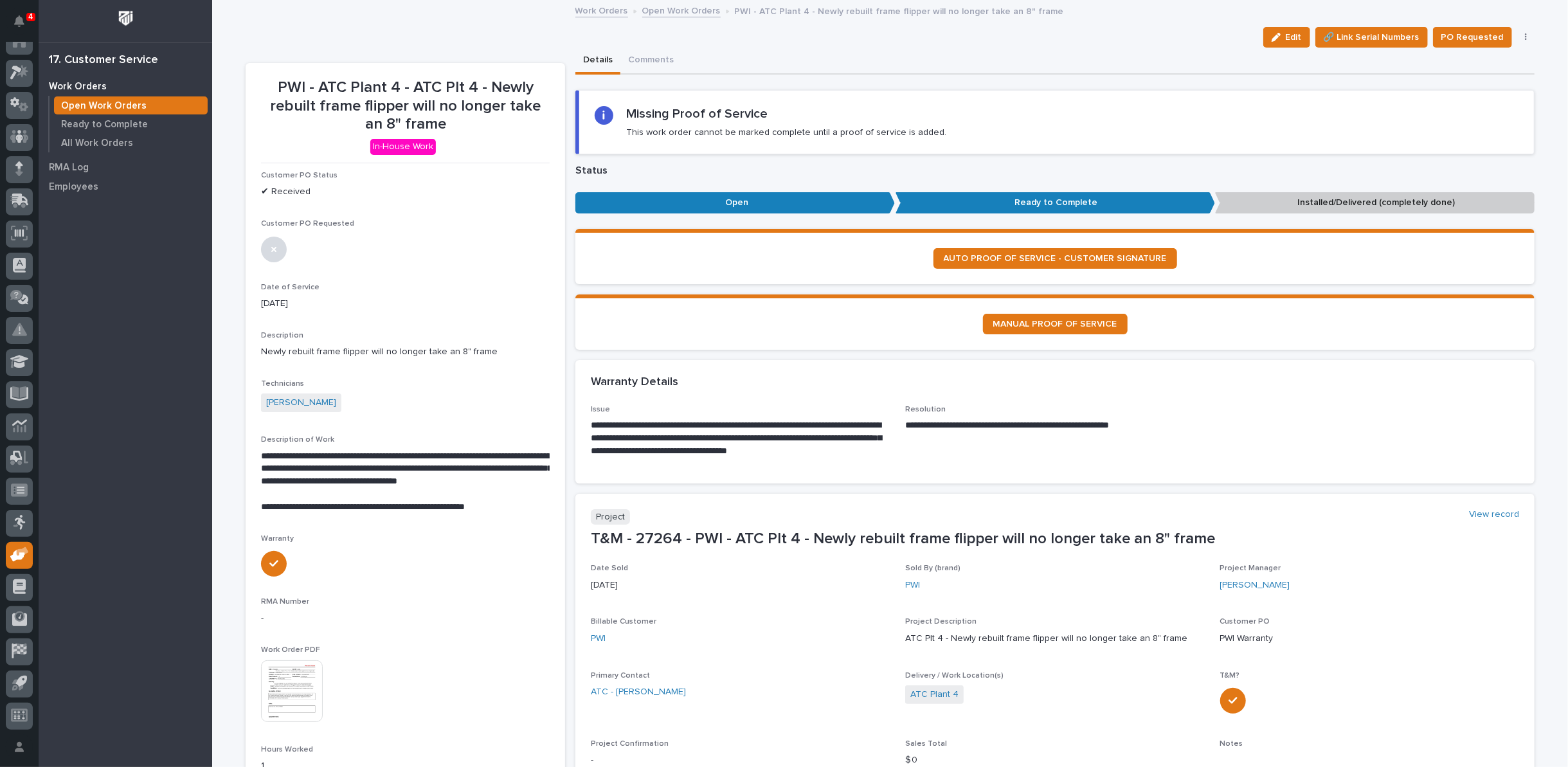
click at [307, 697] on img at bounding box center [292, 691] width 62 height 62
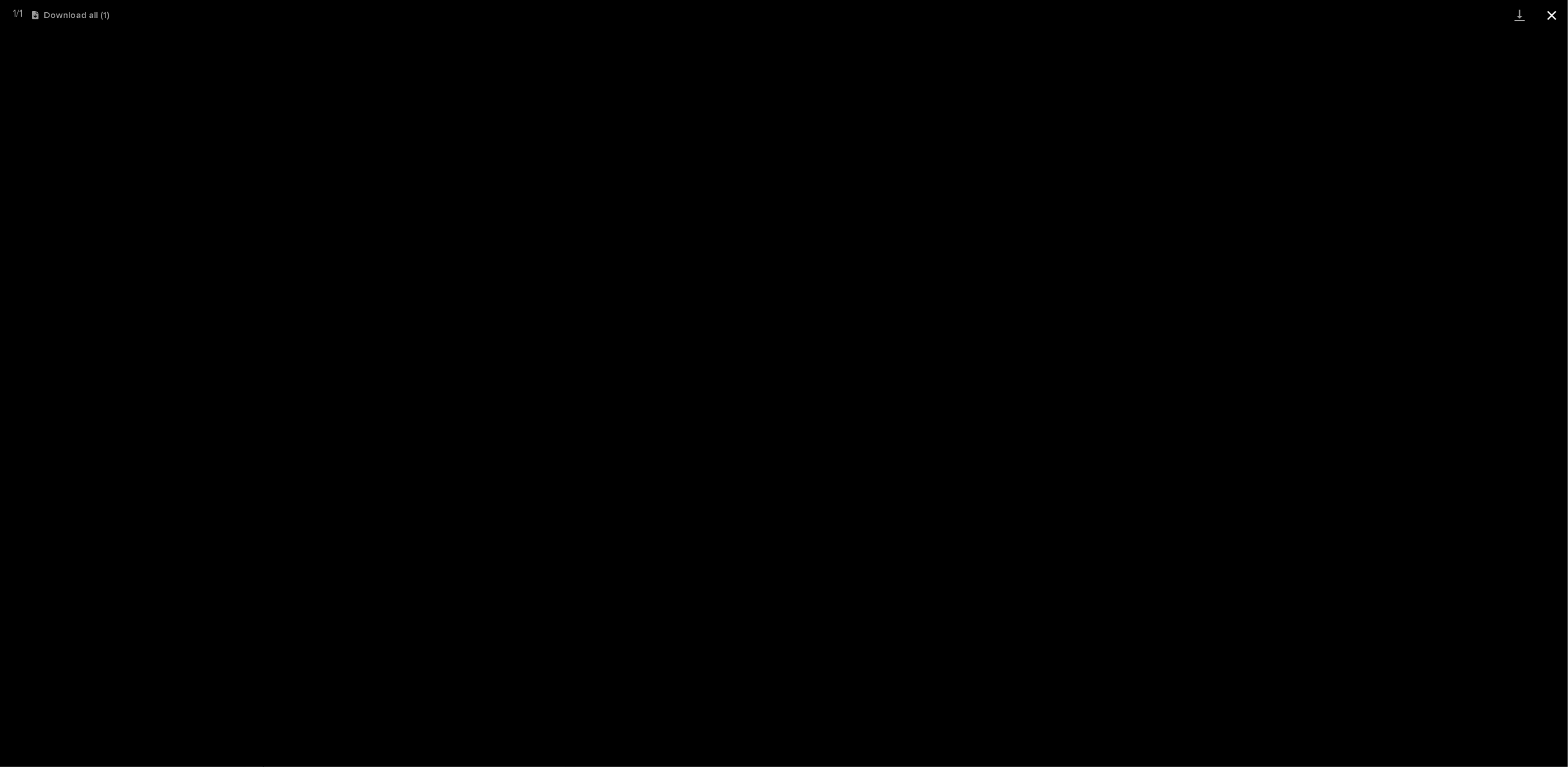
click at [1549, 15] on button "Close gallery" at bounding box center [1551, 15] width 32 height 31
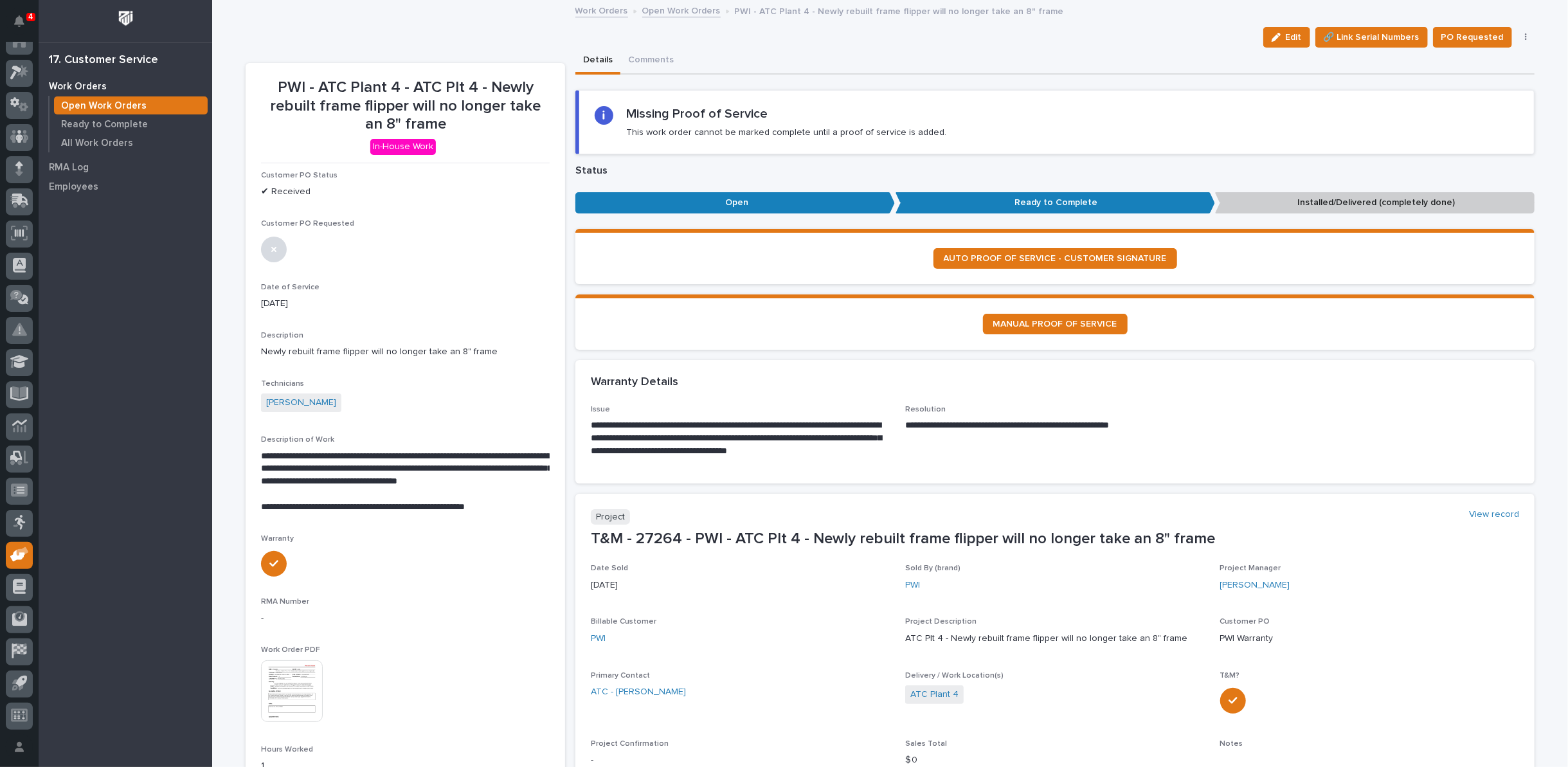
click at [663, 11] on link "Open Work Orders" at bounding box center [681, 10] width 78 height 15
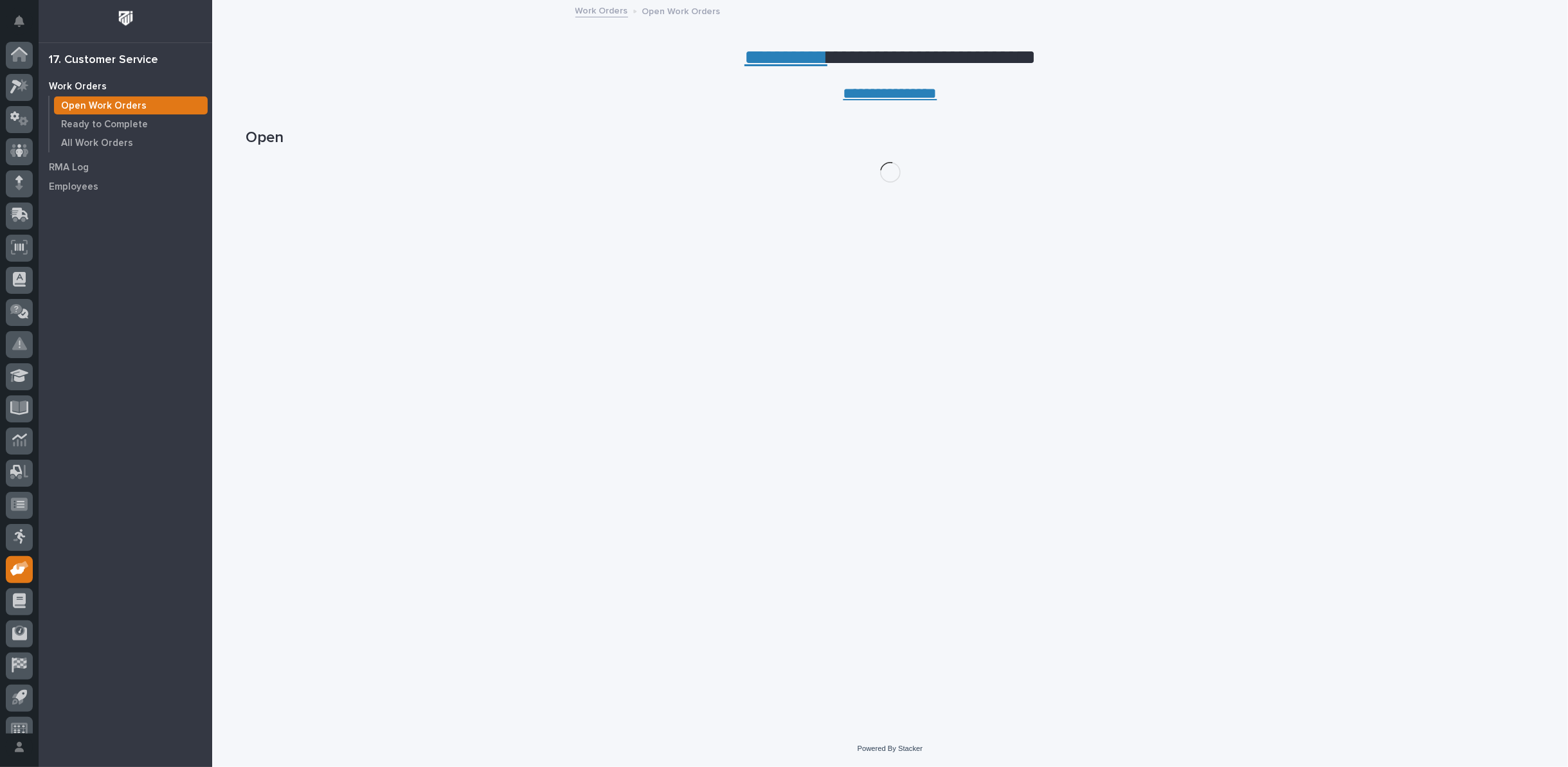
scroll to position [14, 0]
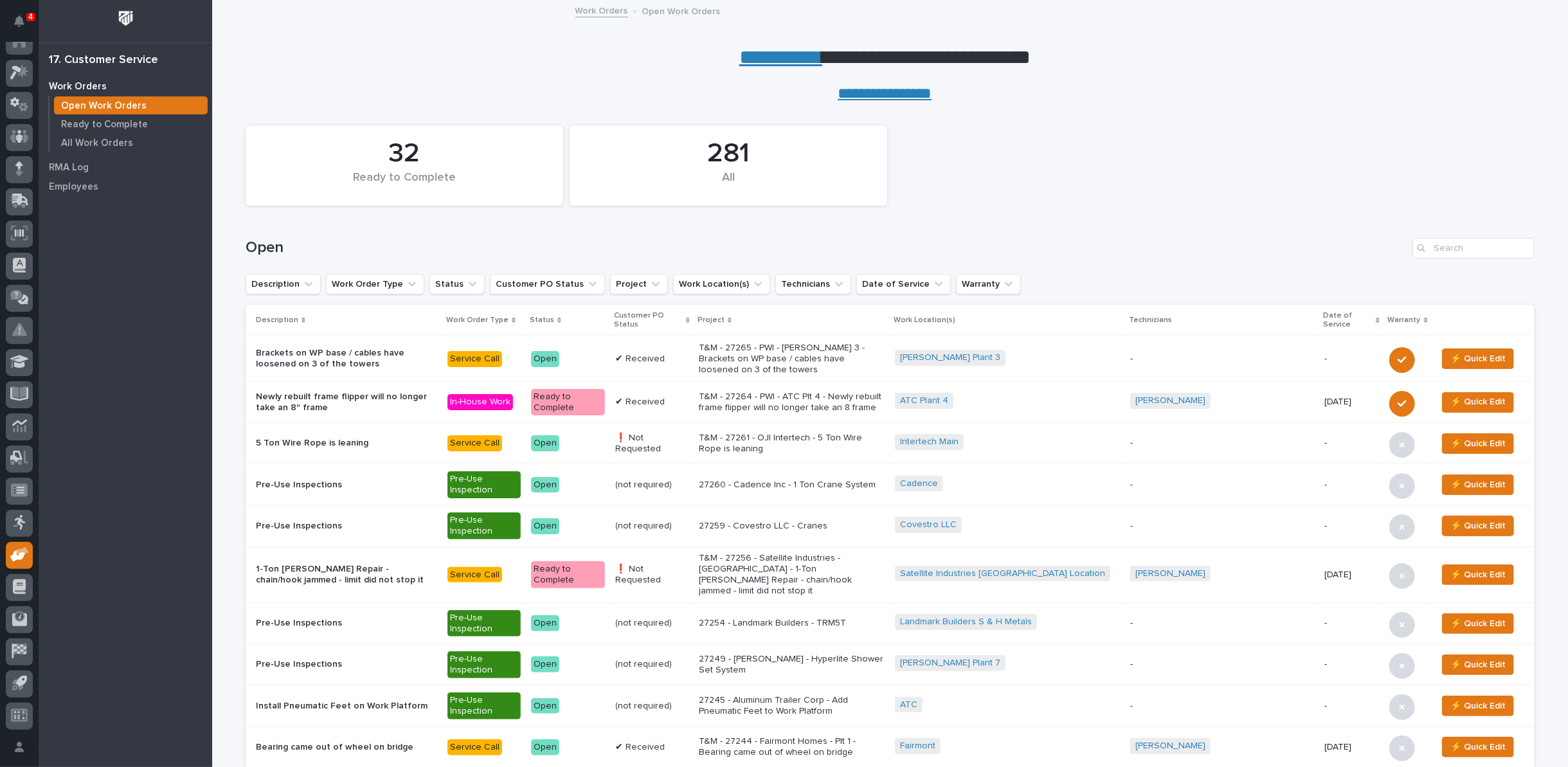
click at [770, 53] on link "**********" at bounding box center [780, 58] width 83 height 21
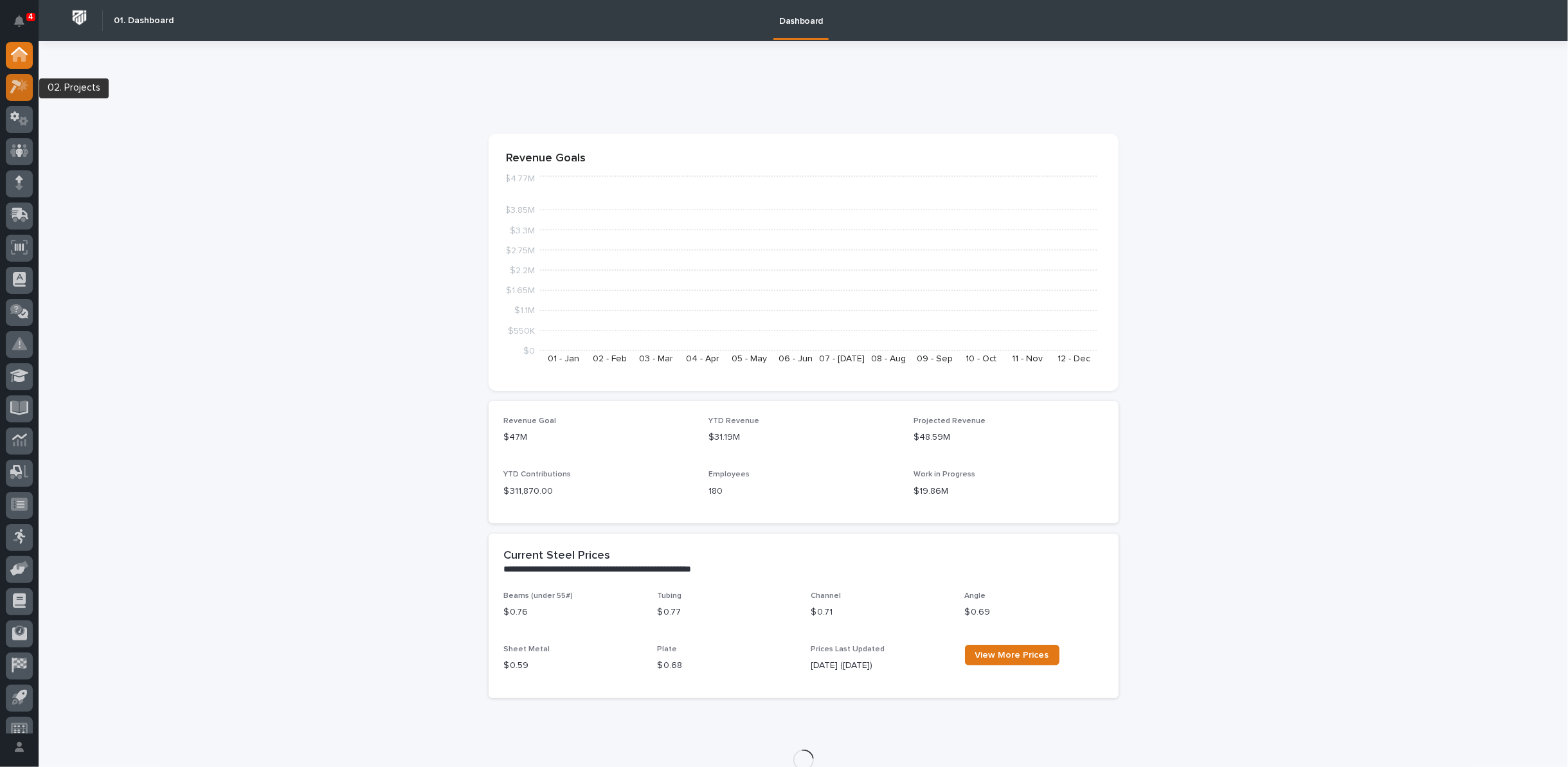
click at [26, 91] on icon at bounding box center [19, 86] width 19 height 15
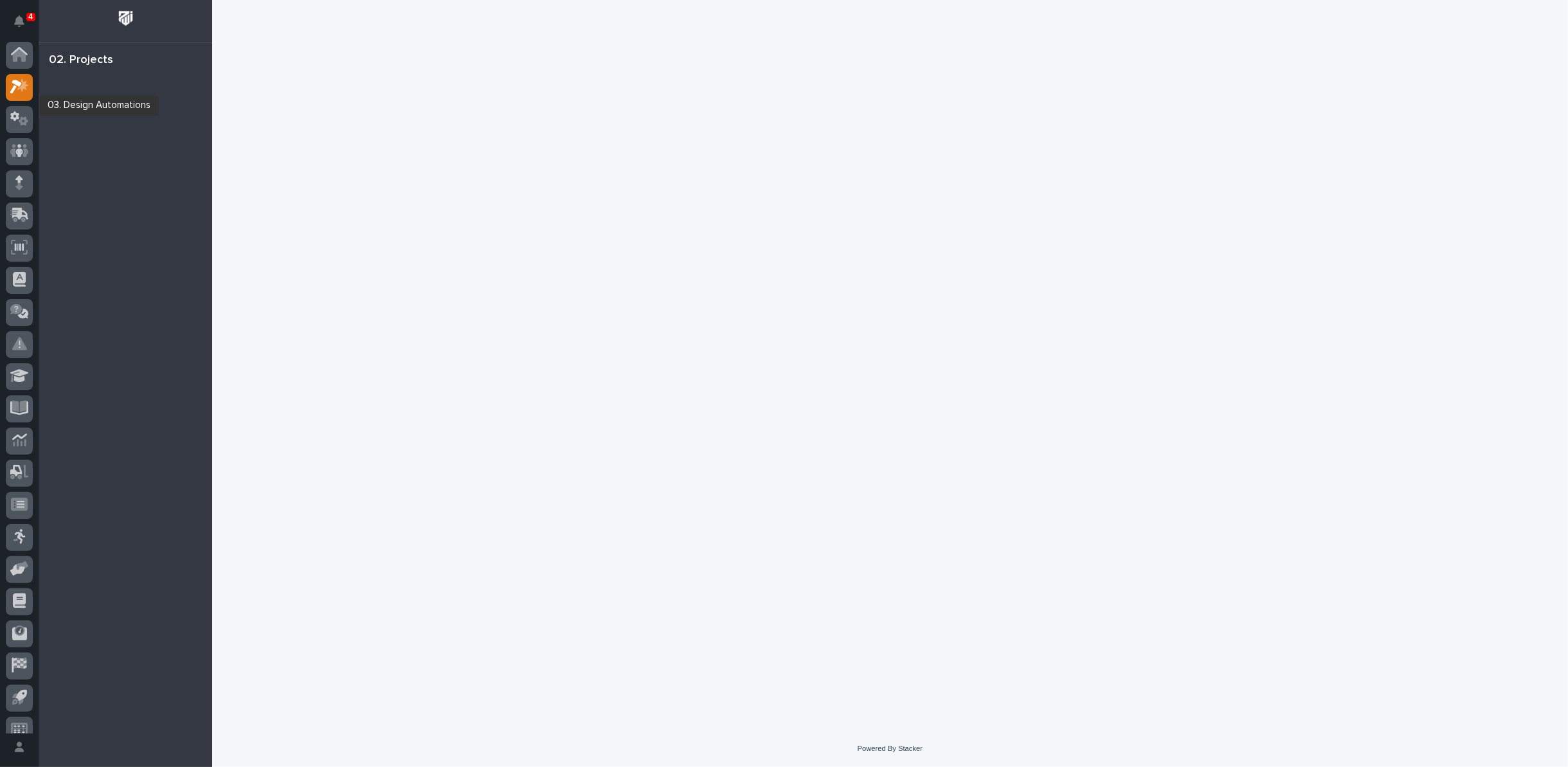
scroll to position [14, 0]
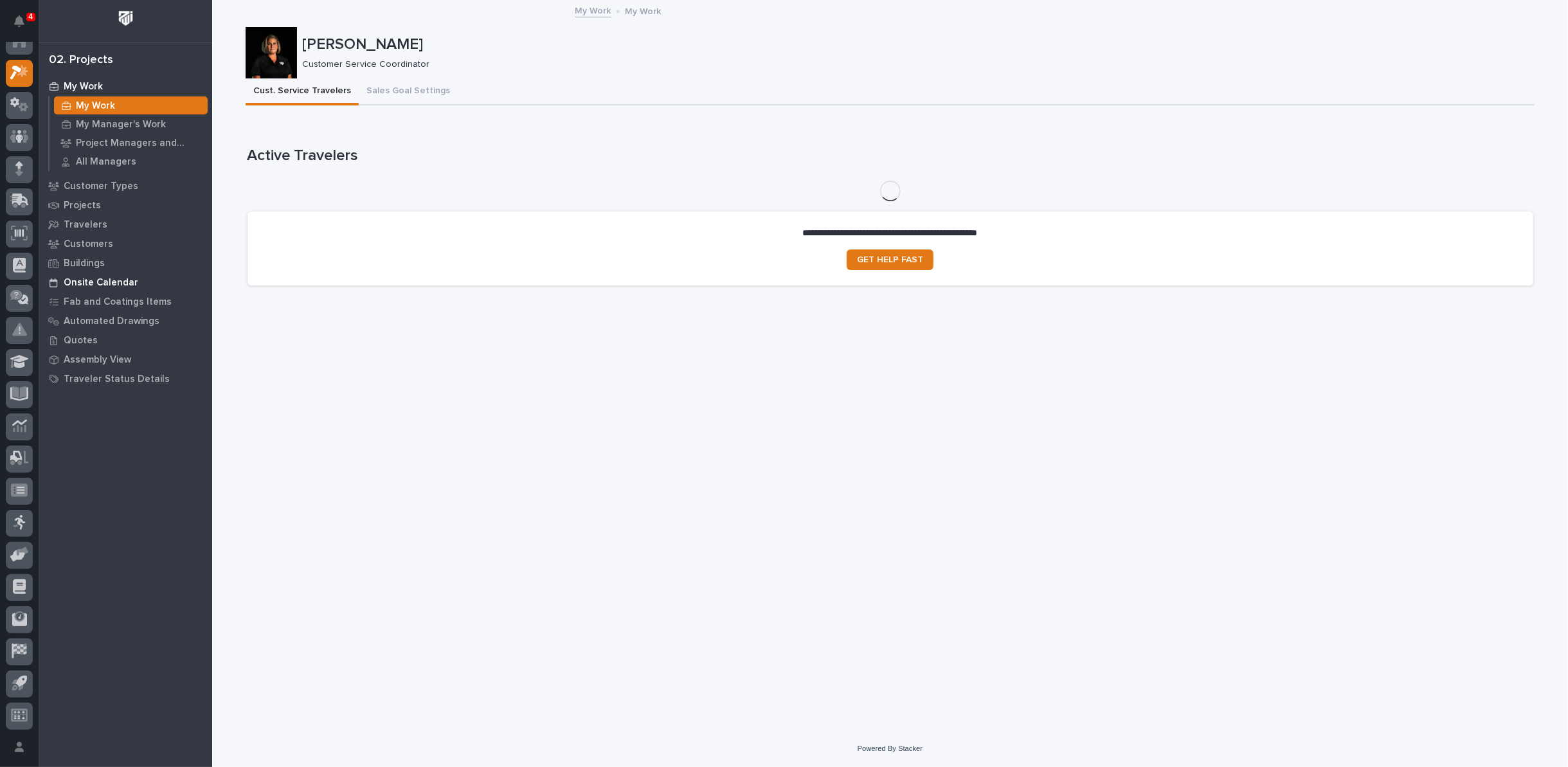
click at [91, 283] on p "Onsite Calendar" at bounding box center [101, 283] width 74 height 12
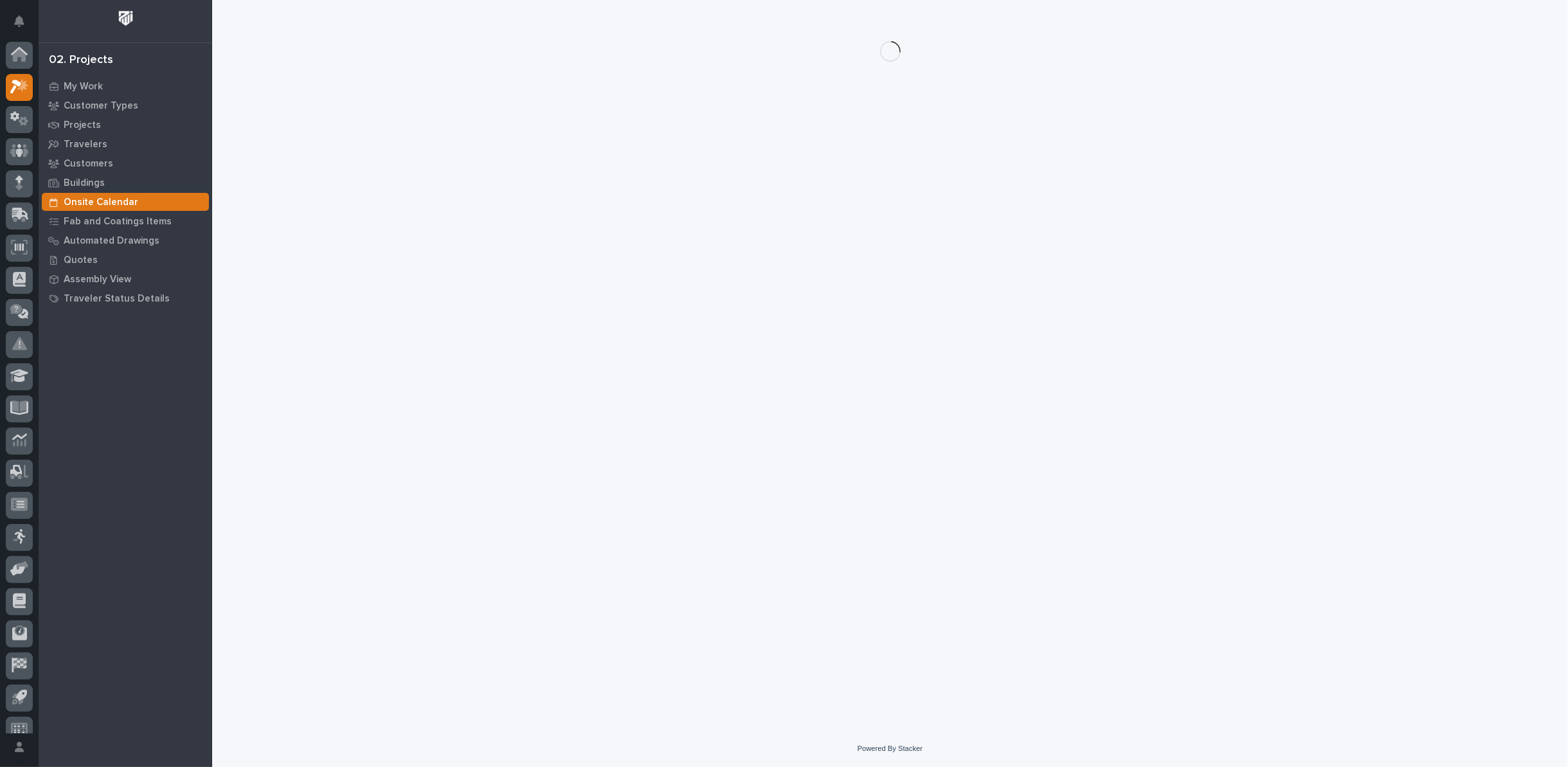
scroll to position [14, 0]
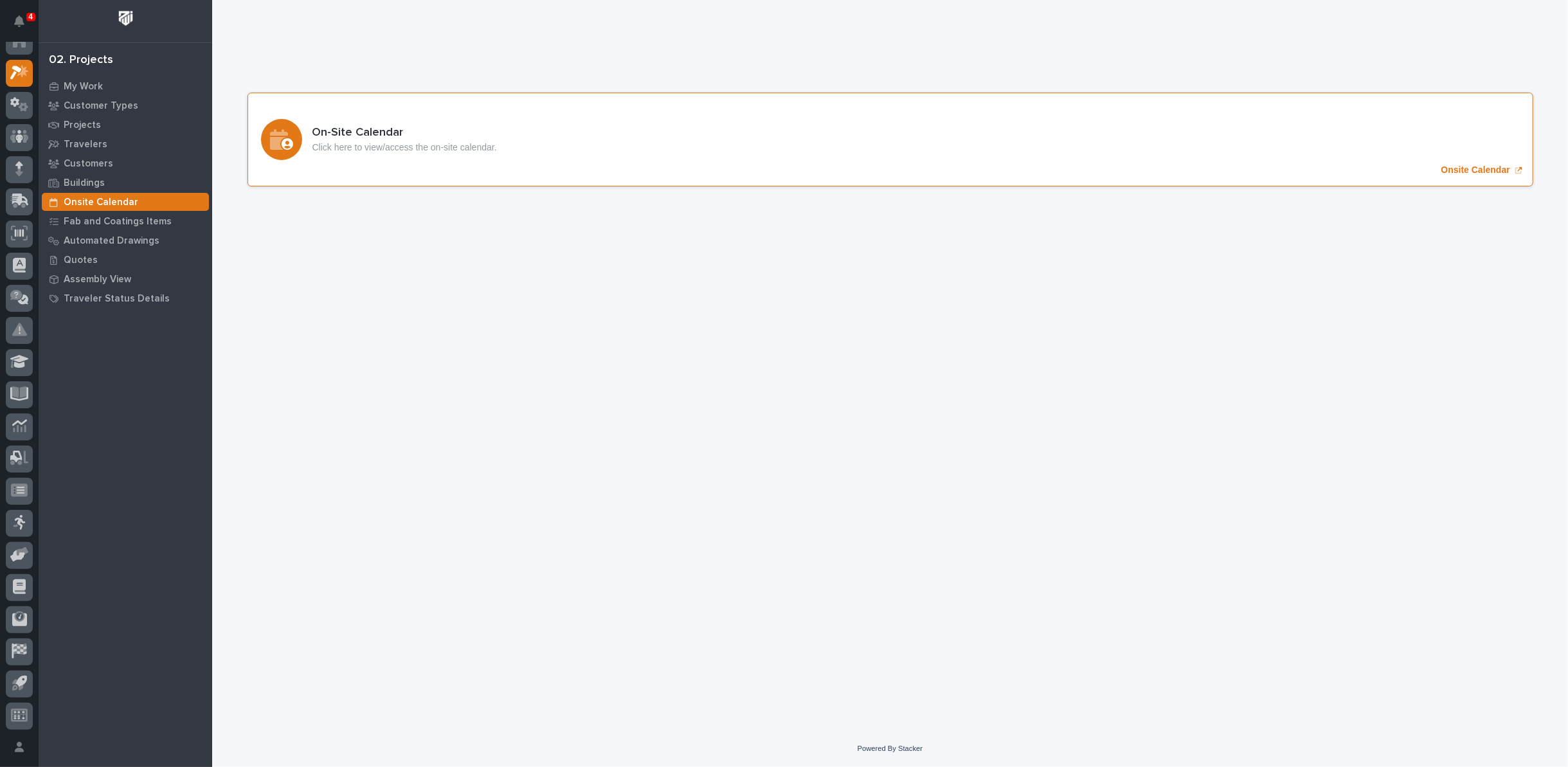
click at [1475, 171] on p "Onsite Calendar" at bounding box center [1475, 170] width 69 height 11
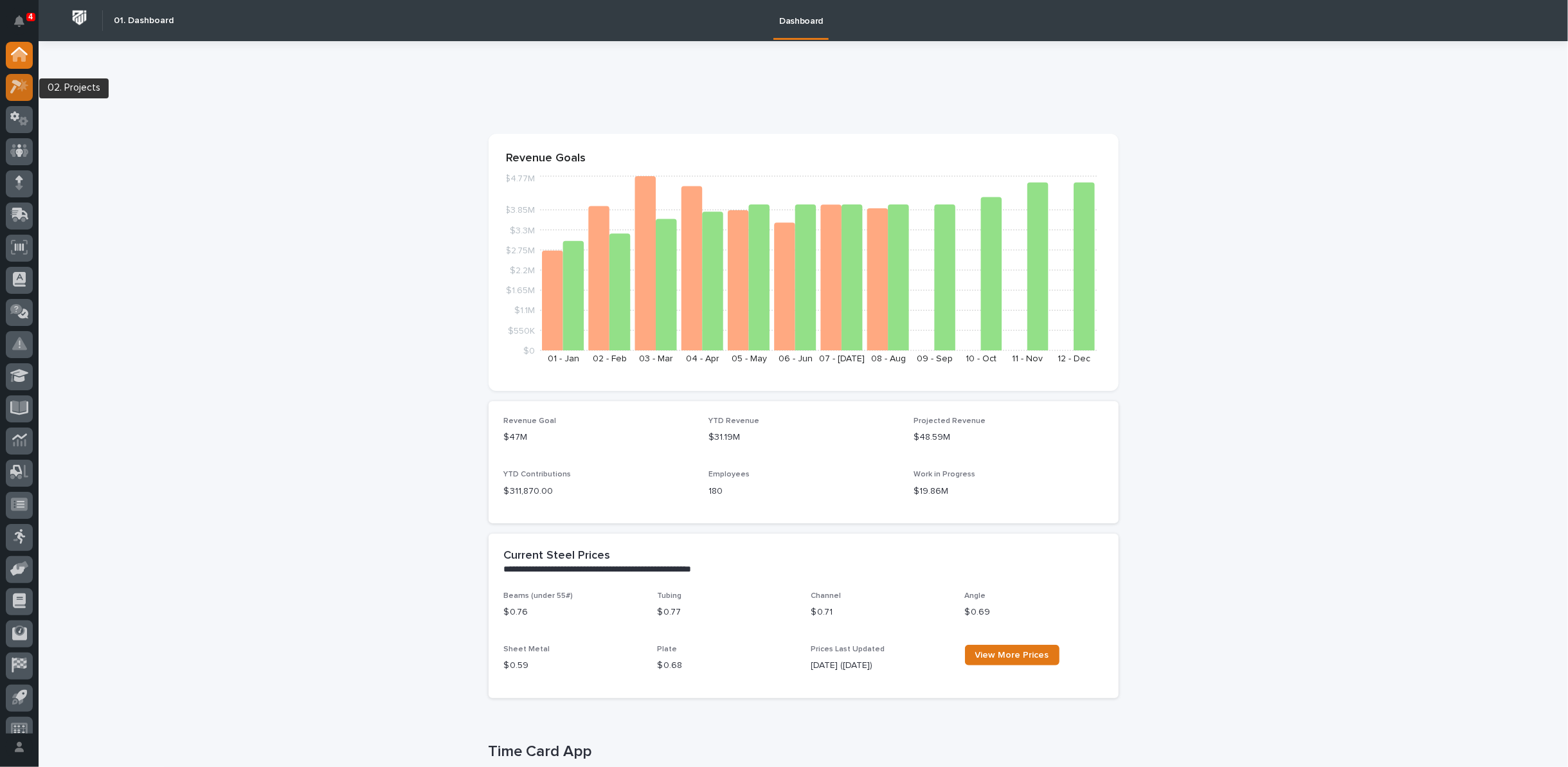
click at [22, 92] on icon at bounding box center [19, 86] width 19 height 15
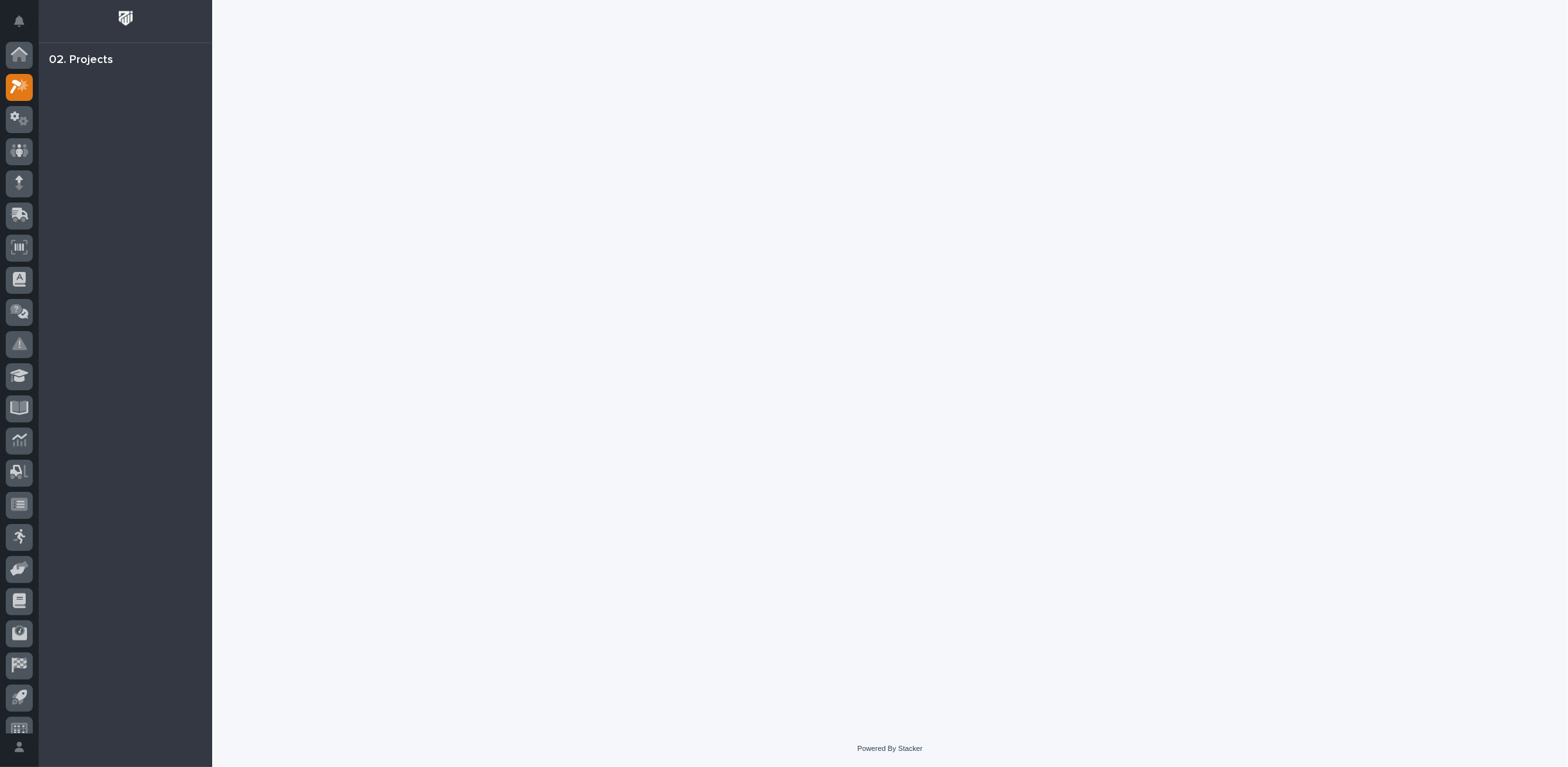
scroll to position [14, 0]
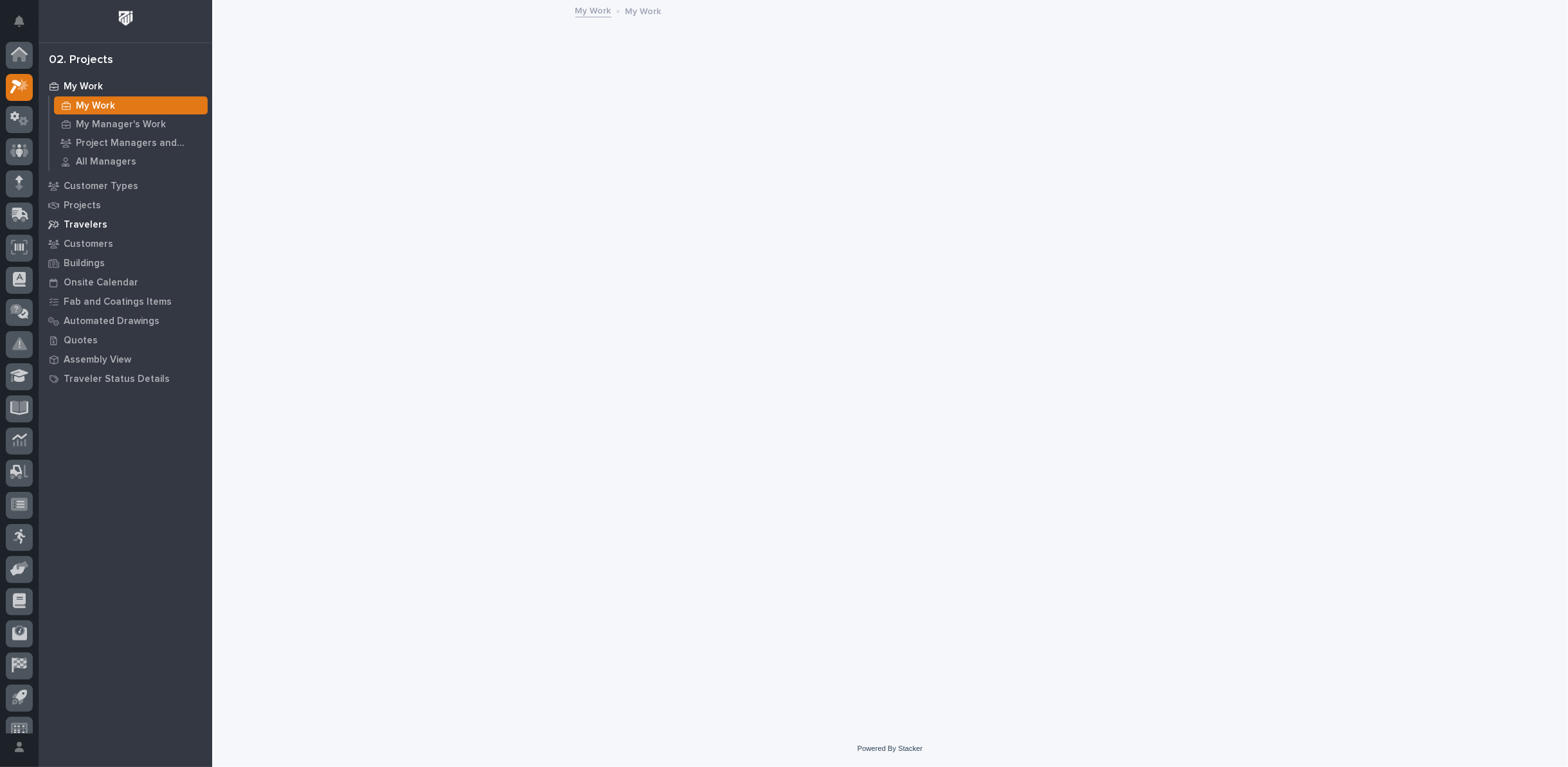
scroll to position [14, 0]
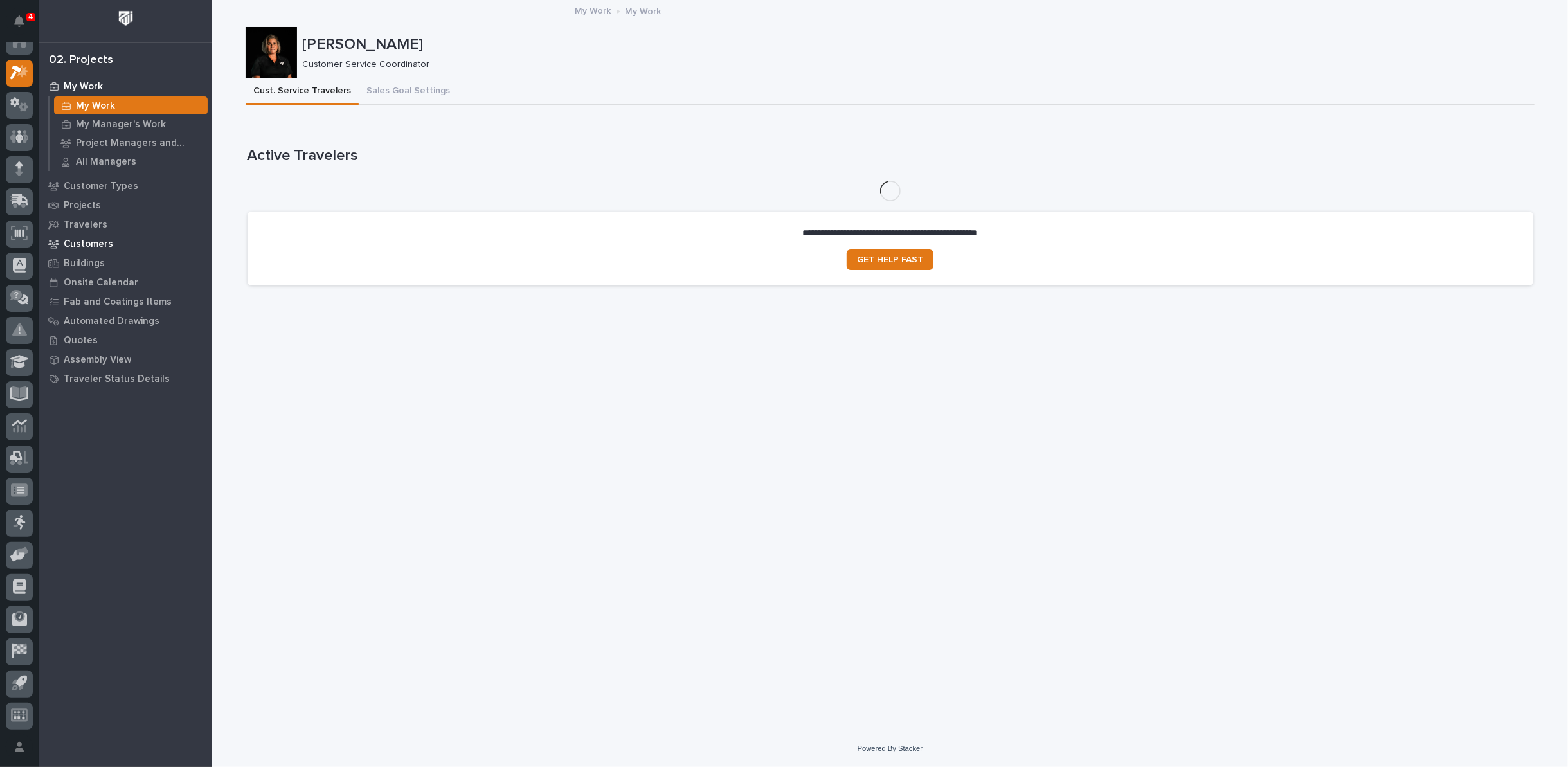
click at [86, 247] on p "Customers" at bounding box center [88, 244] width 49 height 12
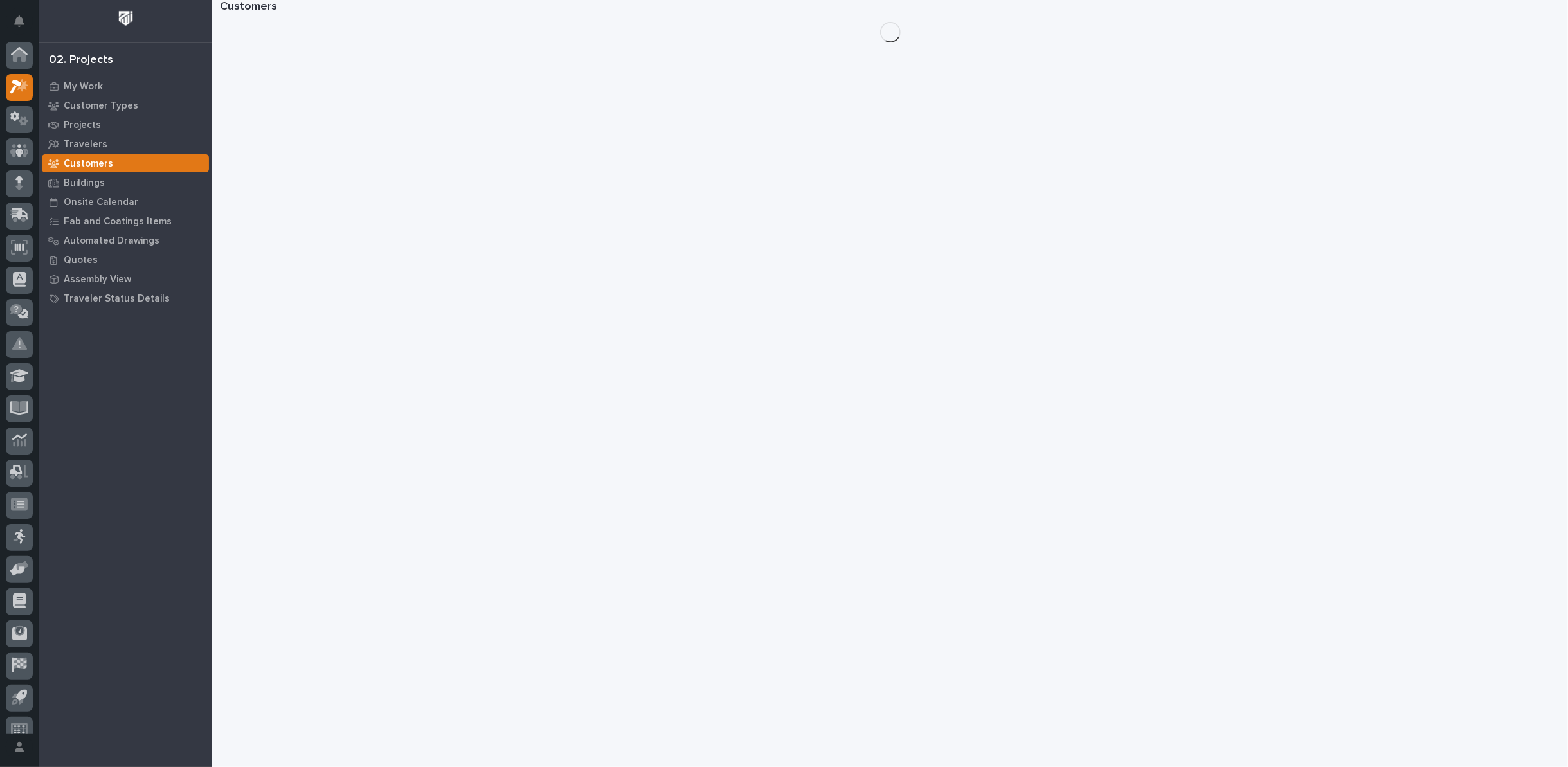
scroll to position [14, 0]
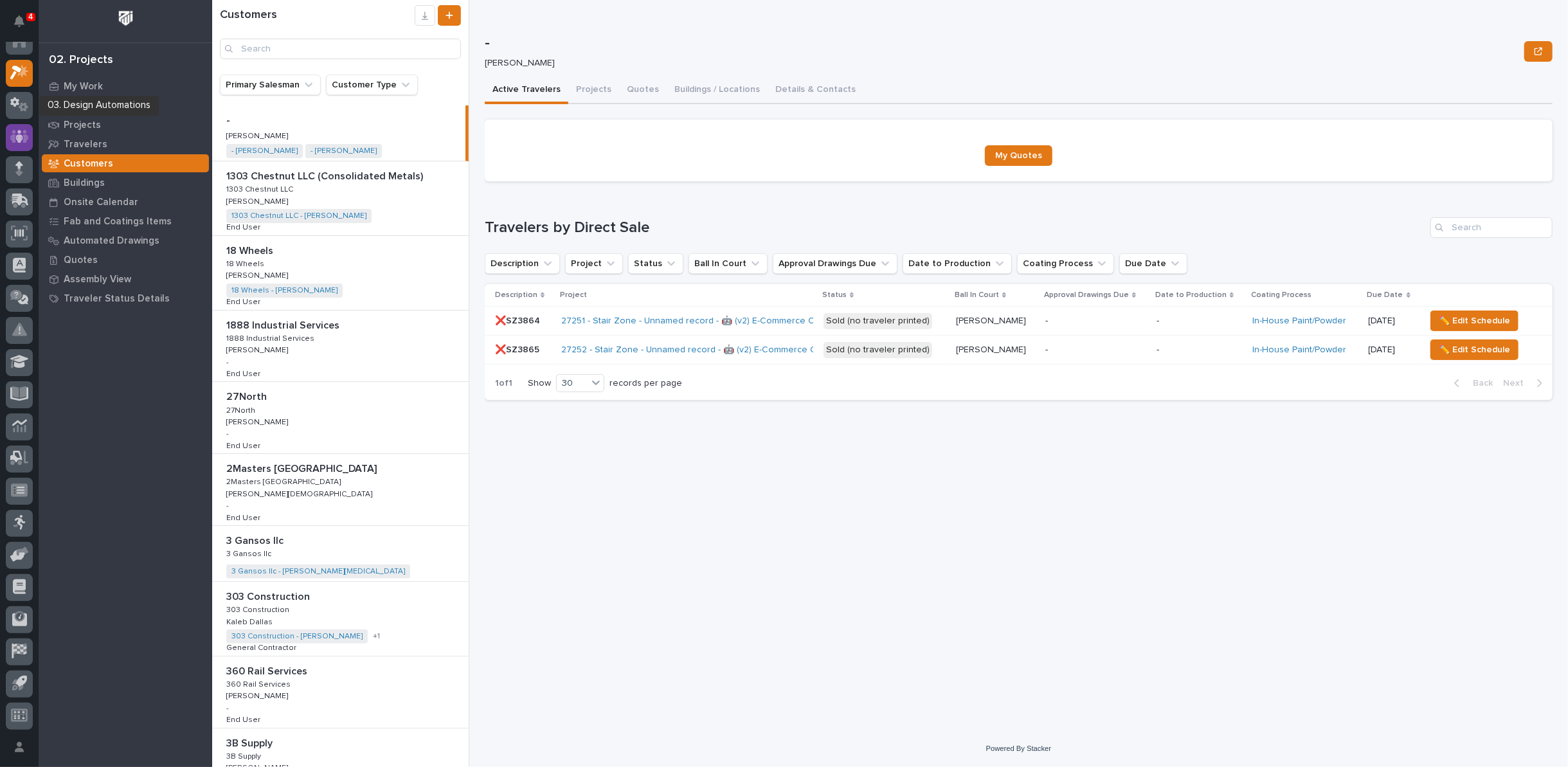
click at [17, 125] on div at bounding box center [19, 388] width 39 height 692
click at [19, 131] on icon at bounding box center [19, 137] width 8 height 13
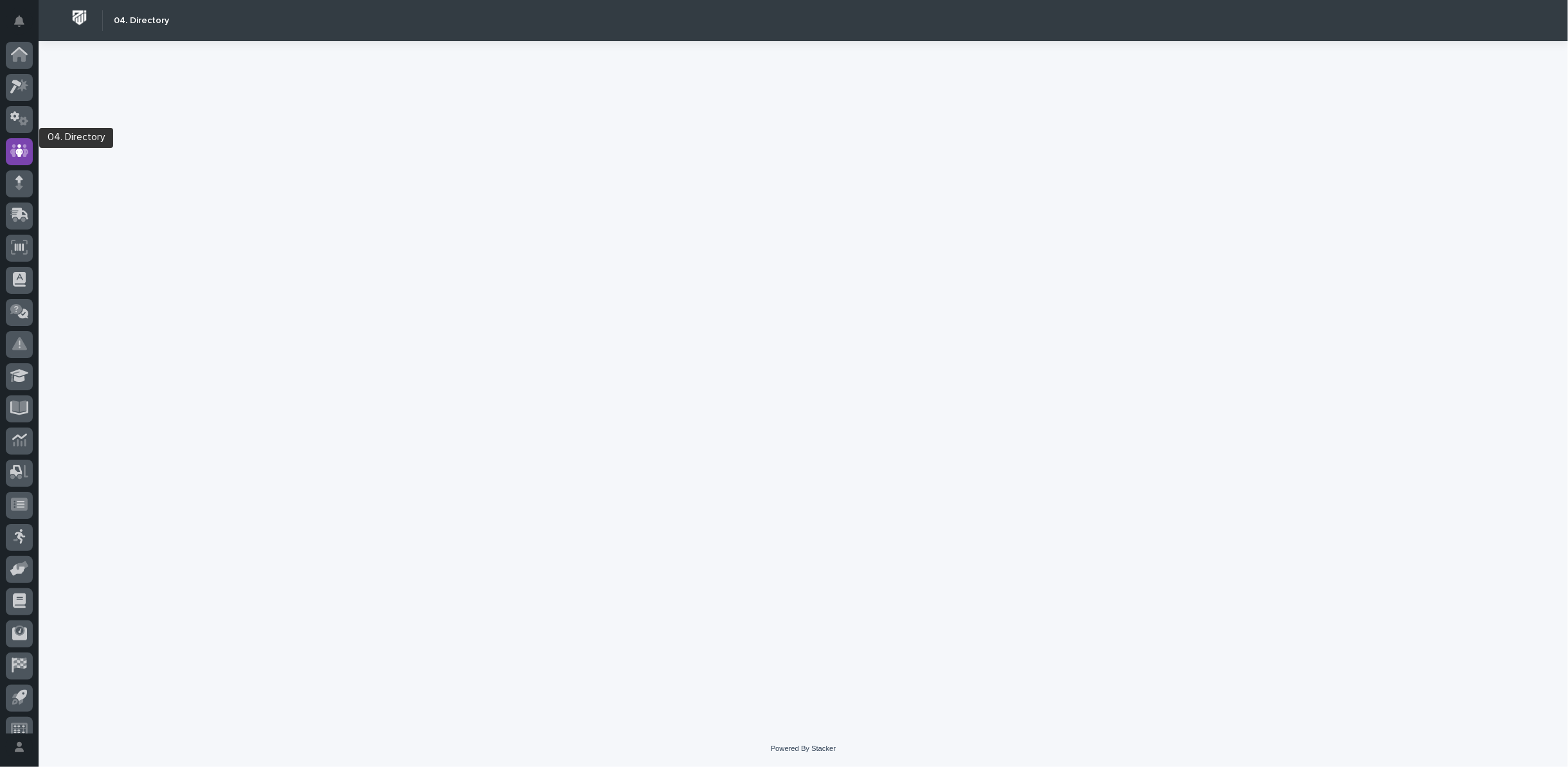
scroll to position [14, 0]
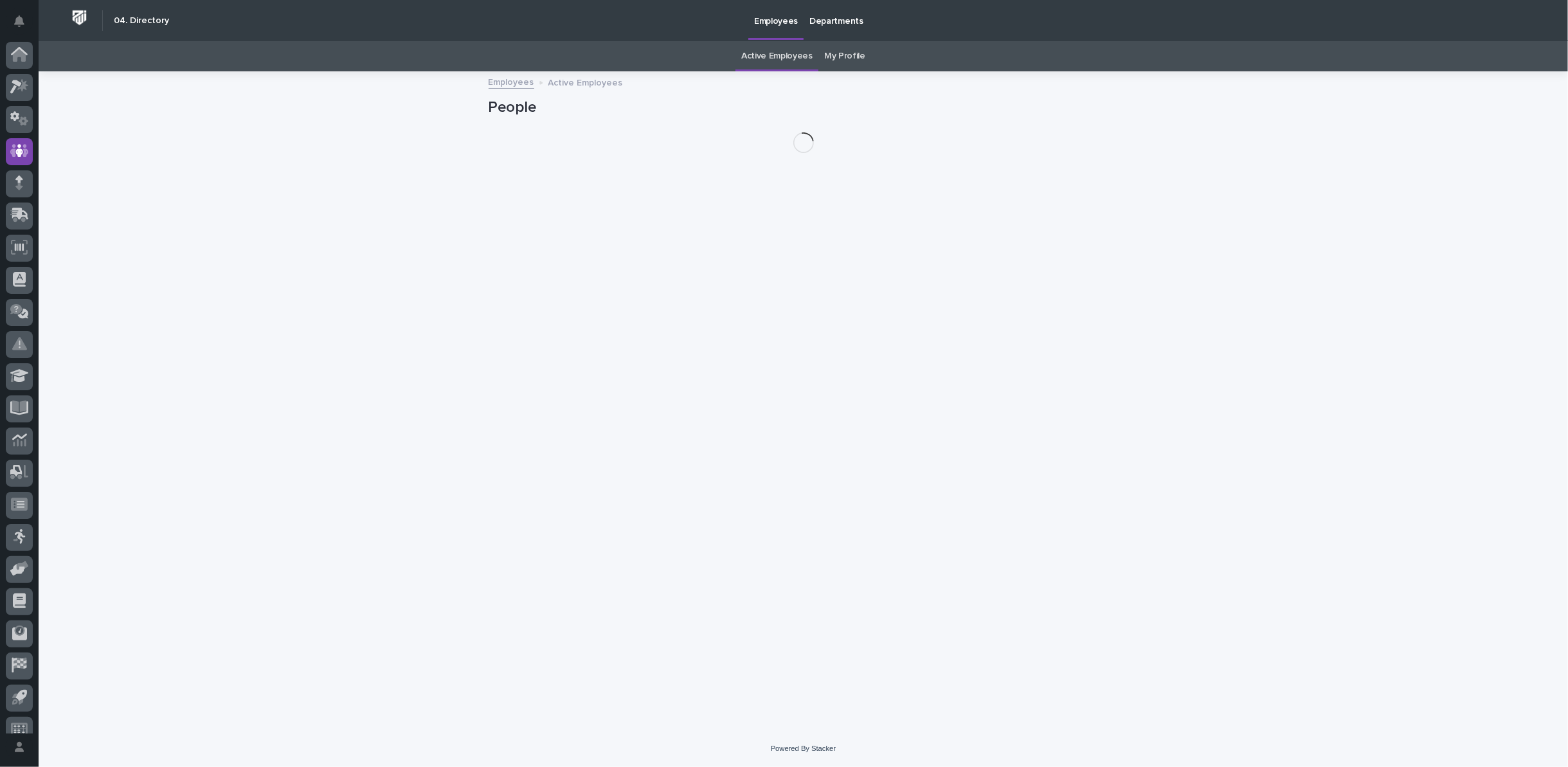
scroll to position [14, 0]
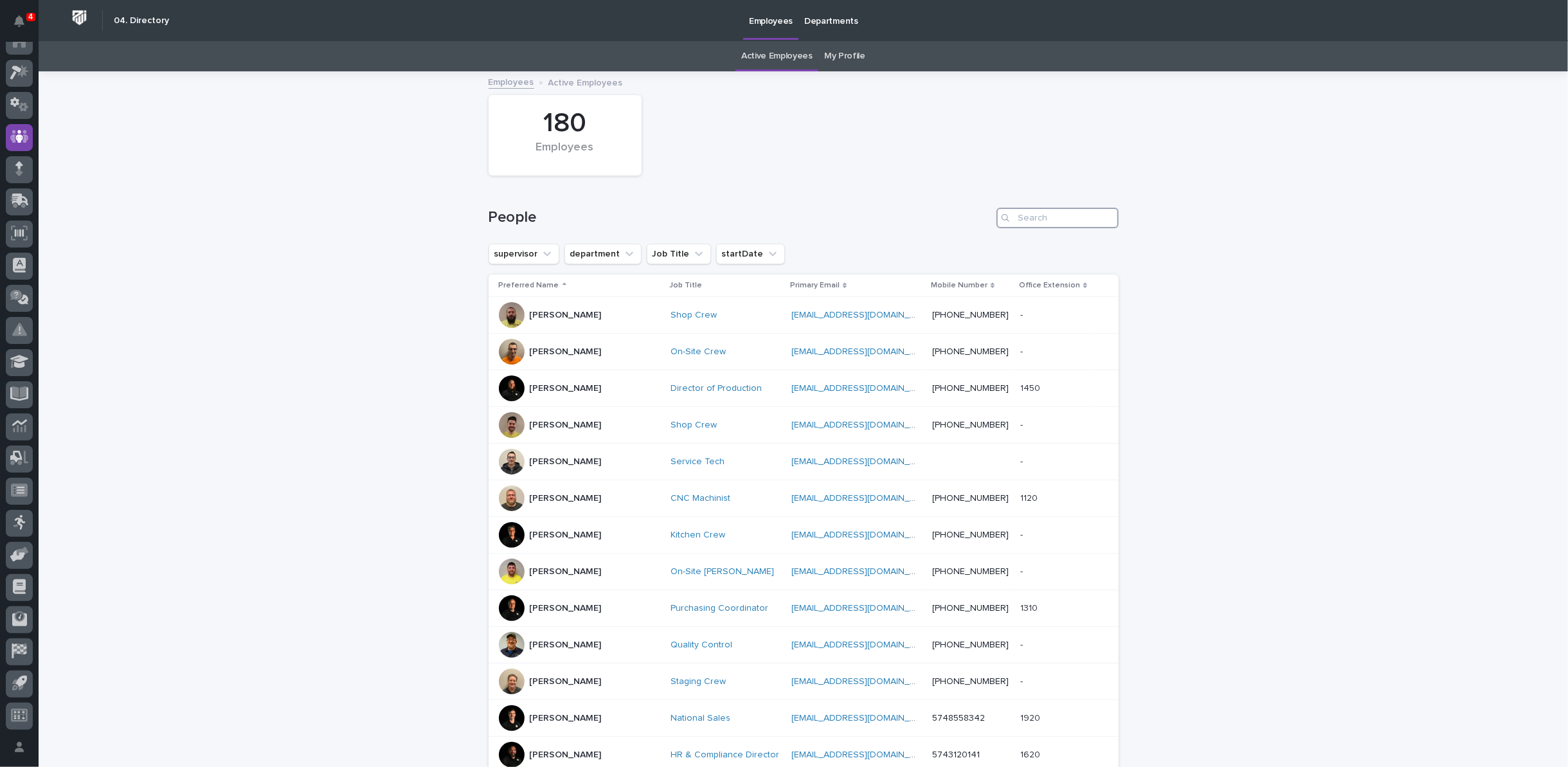
click at [1019, 225] on input "Search" at bounding box center [1058, 218] width 122 height 21
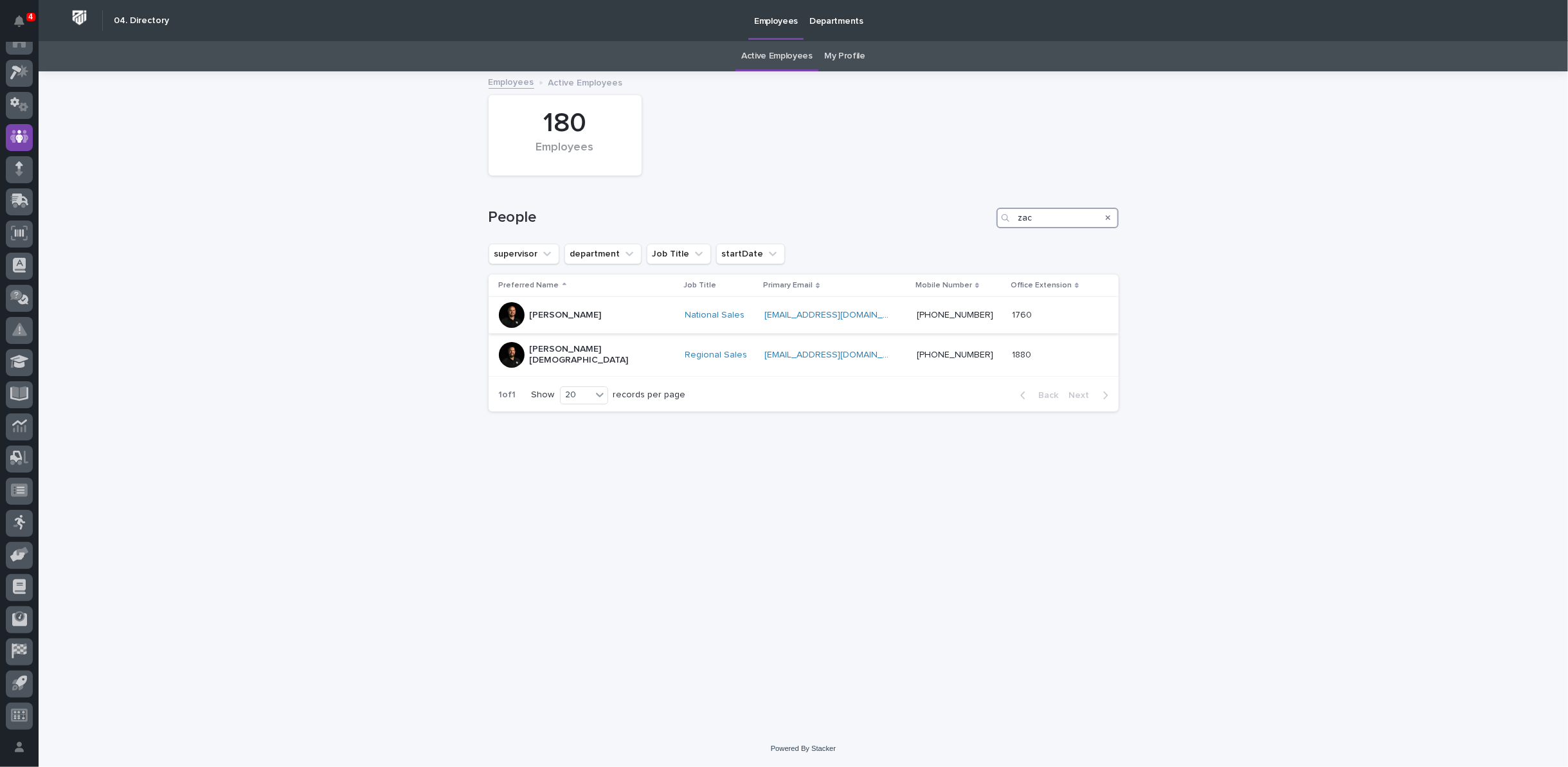
type input "zac"
click at [565, 322] on div "Zac Lechlitner" at bounding box center [566, 315] width 72 height 22
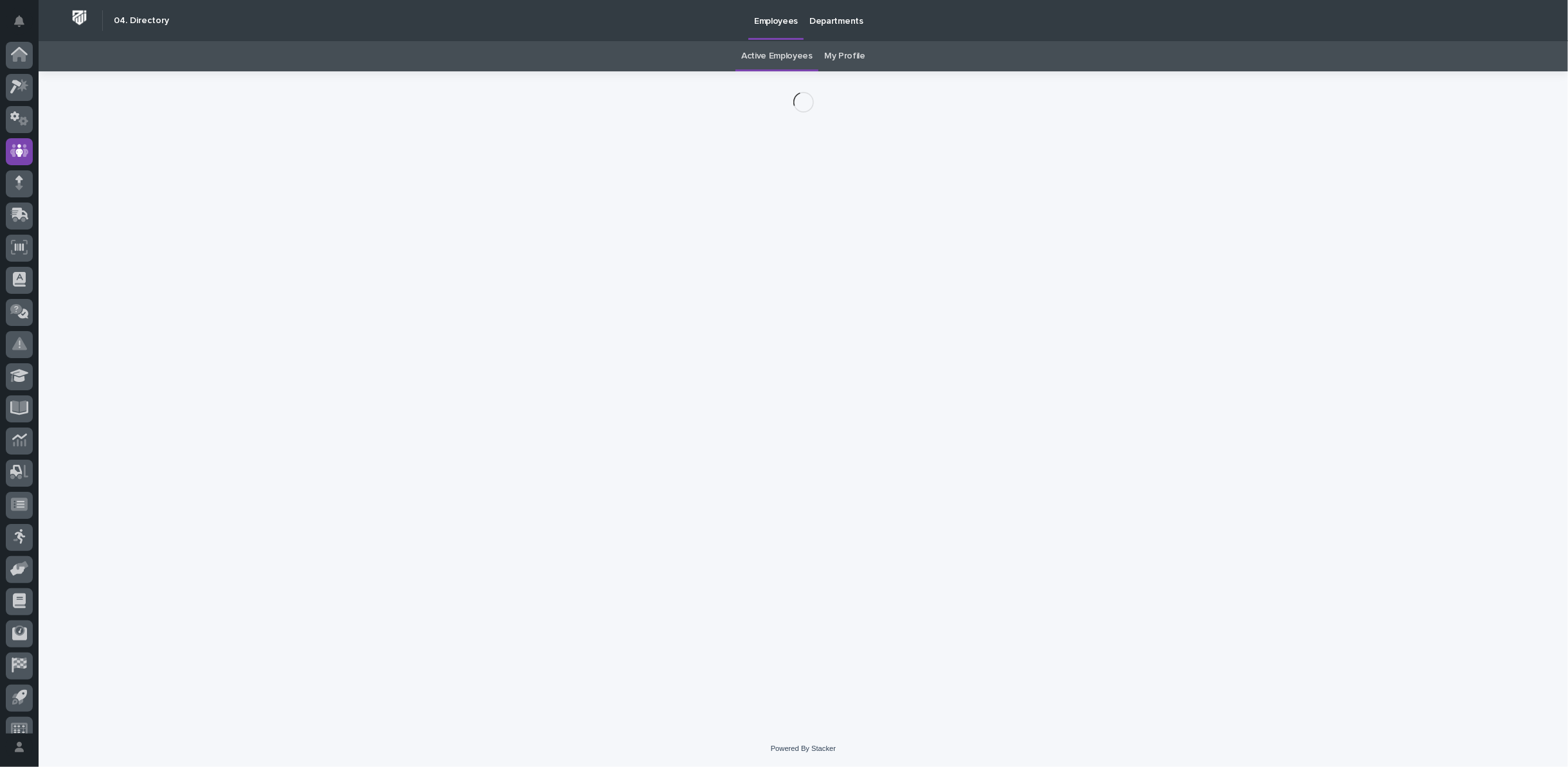
scroll to position [14, 0]
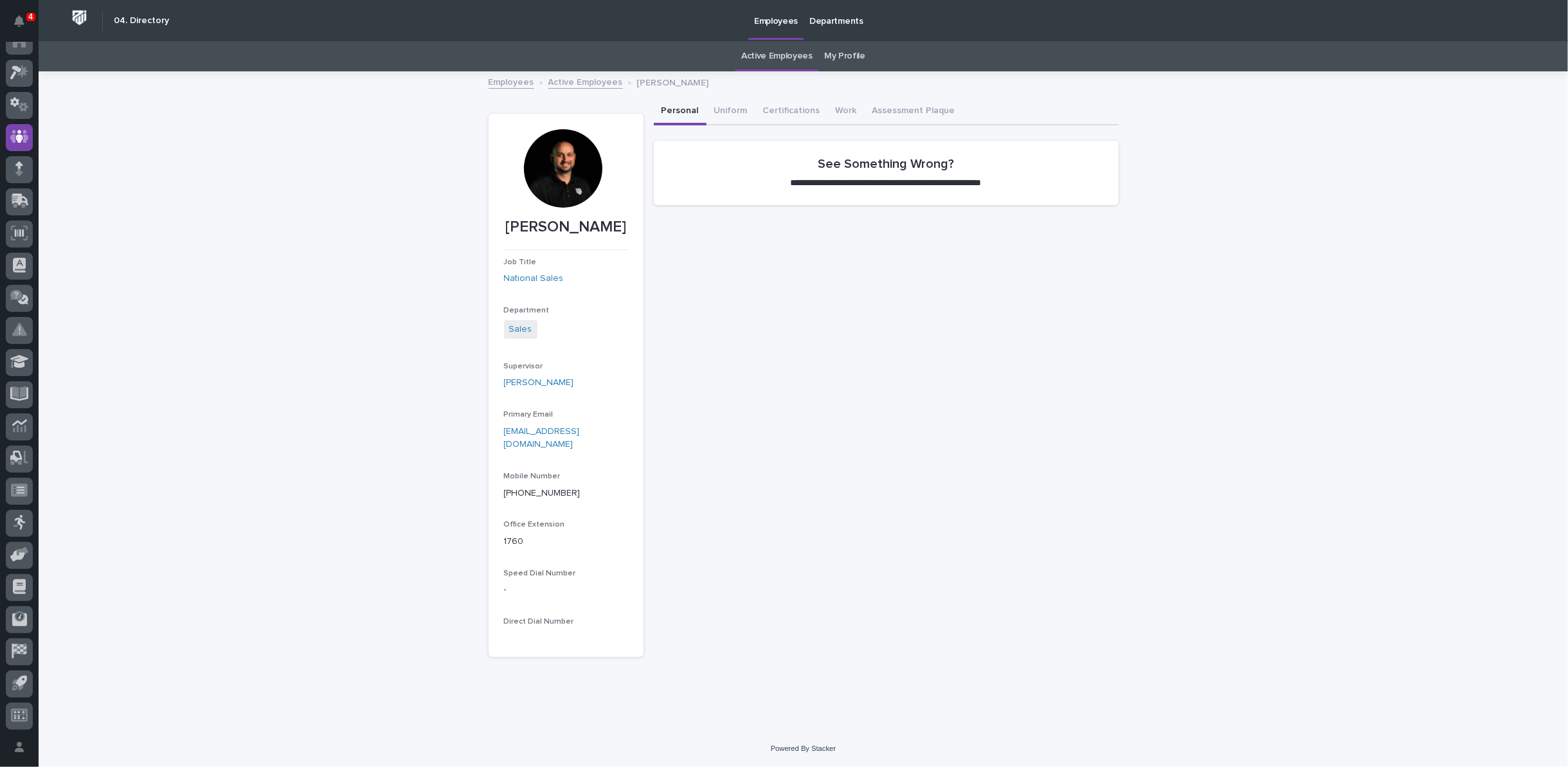
drag, startPoint x: 519, startPoint y: 226, endPoint x: 615, endPoint y: 231, distance: 96.1
click at [615, 231] on p "Zac Lechlitner" at bounding box center [566, 227] width 124 height 19
copy p "Zac Lechlitner"
click at [20, 81] on icon at bounding box center [19, 86] width 19 height 15
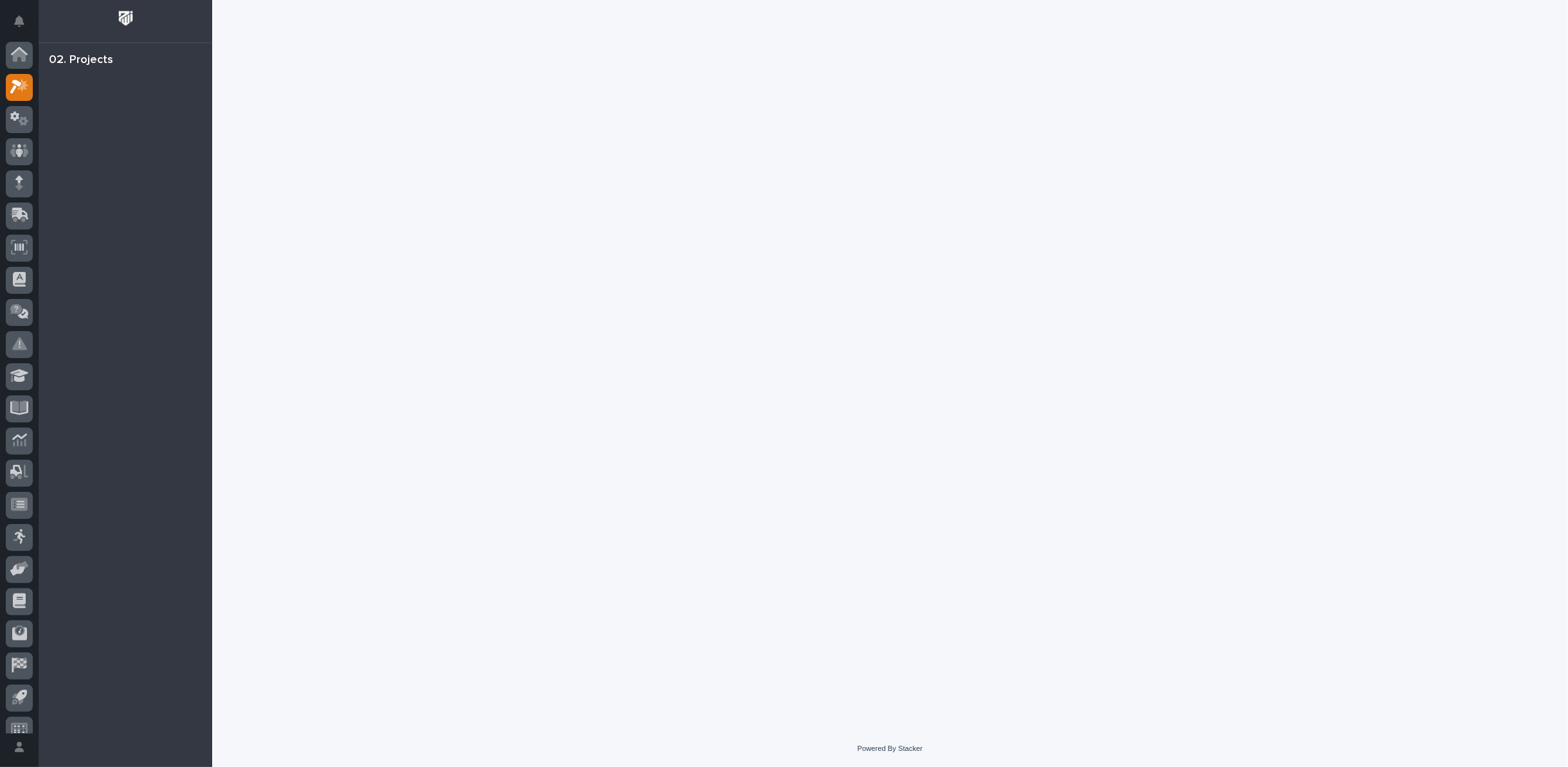
scroll to position [14, 0]
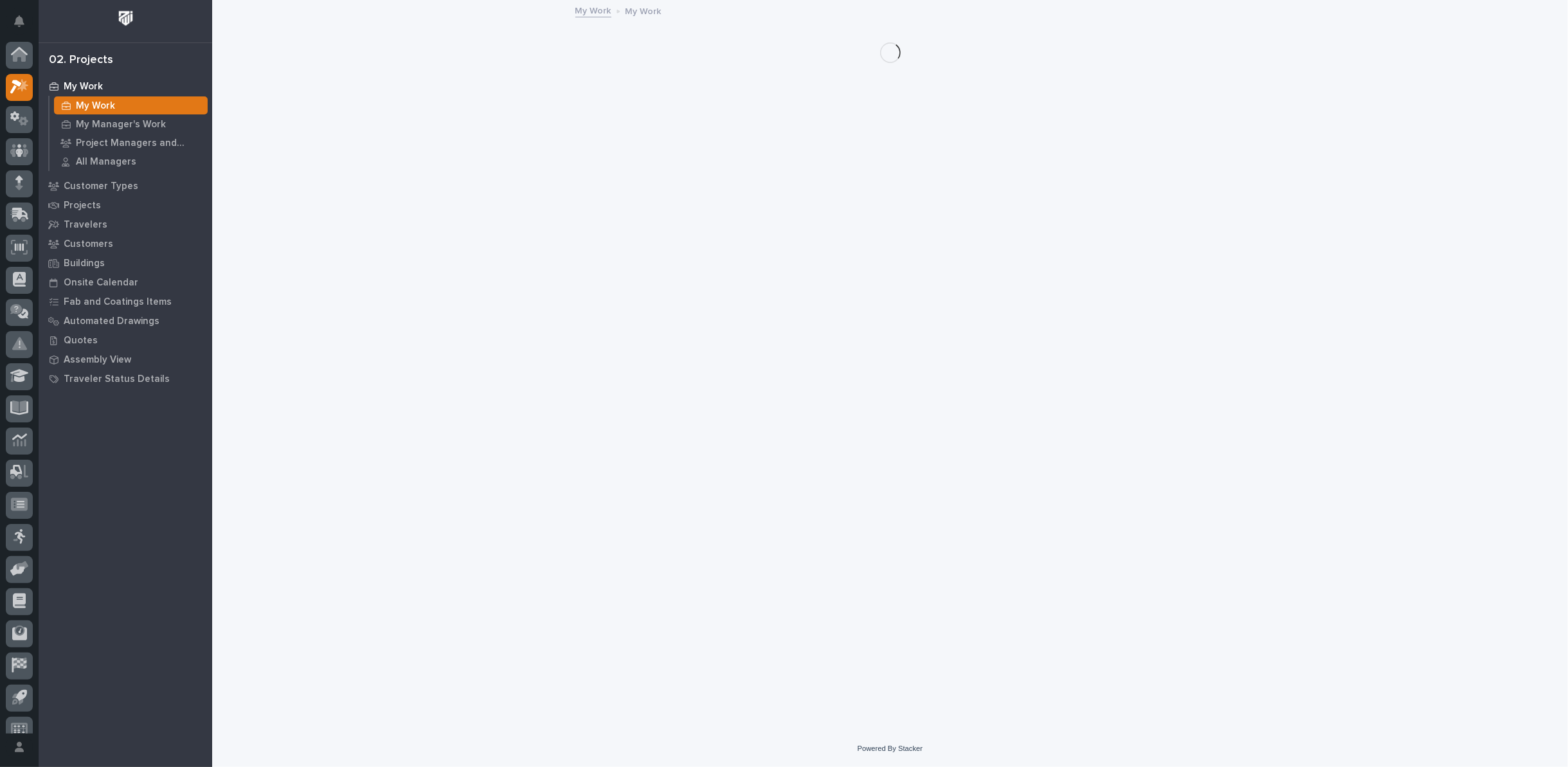
scroll to position [14, 0]
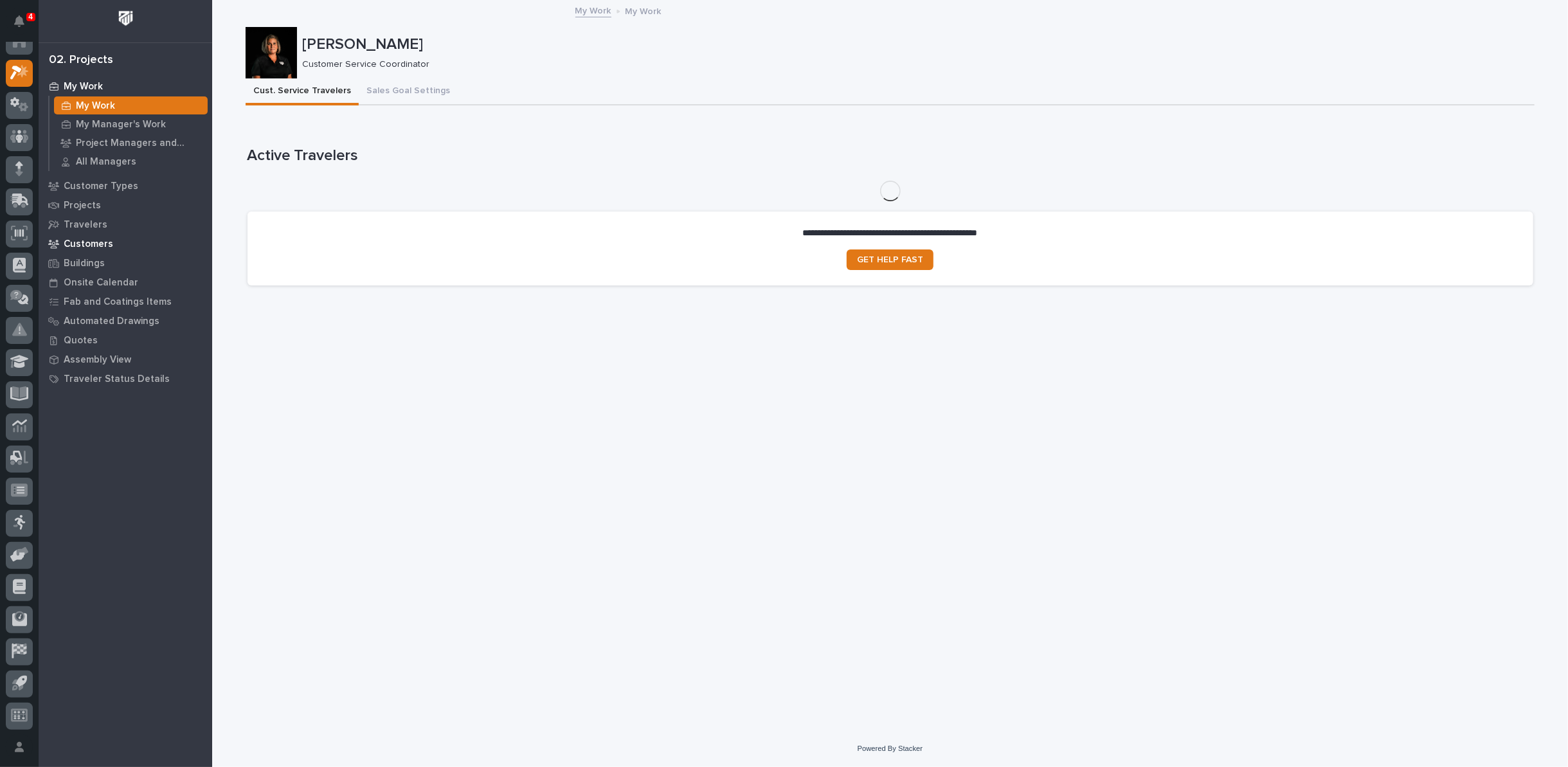
click at [94, 247] on p "Customers" at bounding box center [88, 244] width 49 height 12
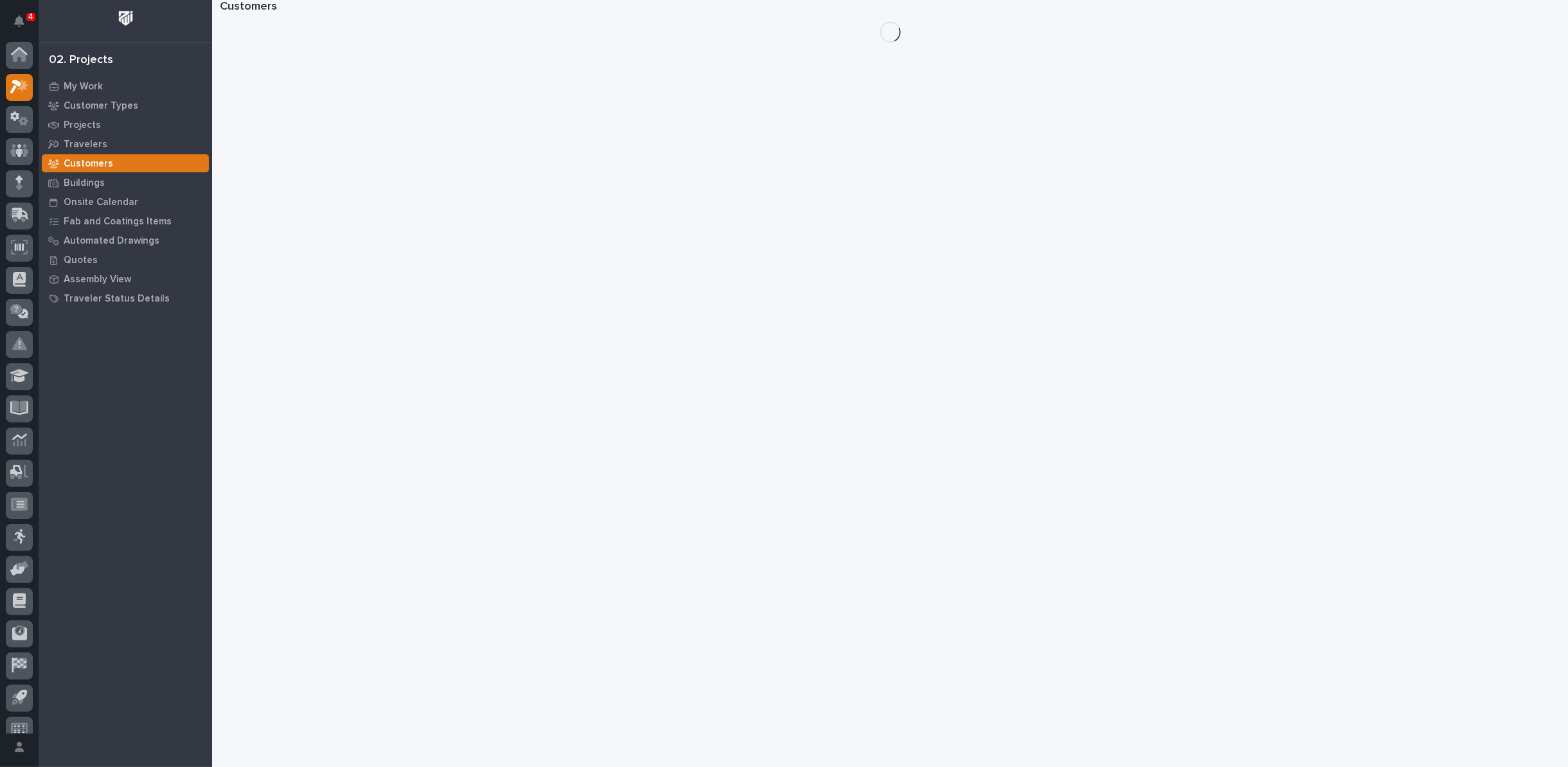
scroll to position [14, 0]
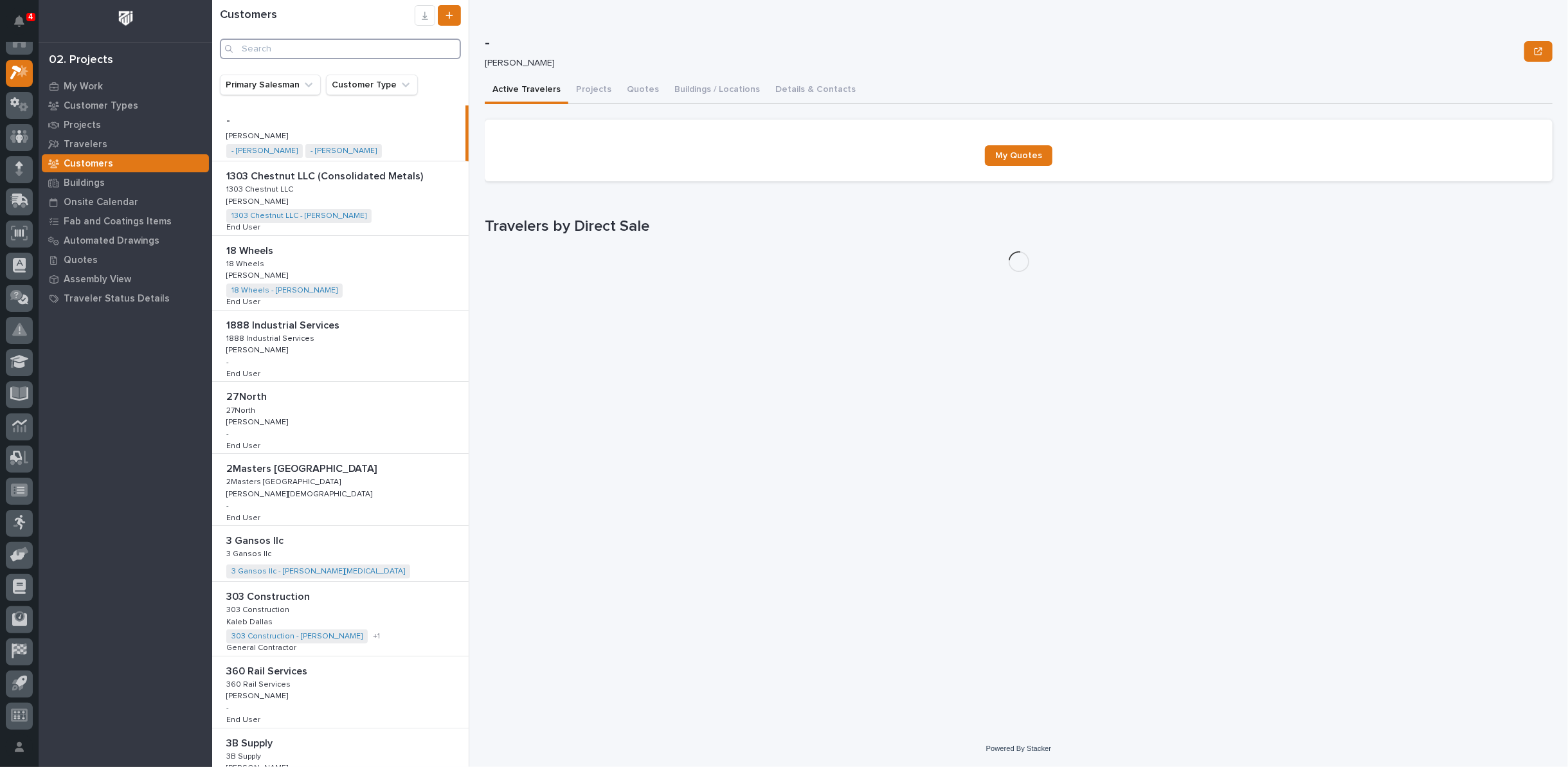
click at [300, 46] on input "Search" at bounding box center [340, 49] width 241 height 21
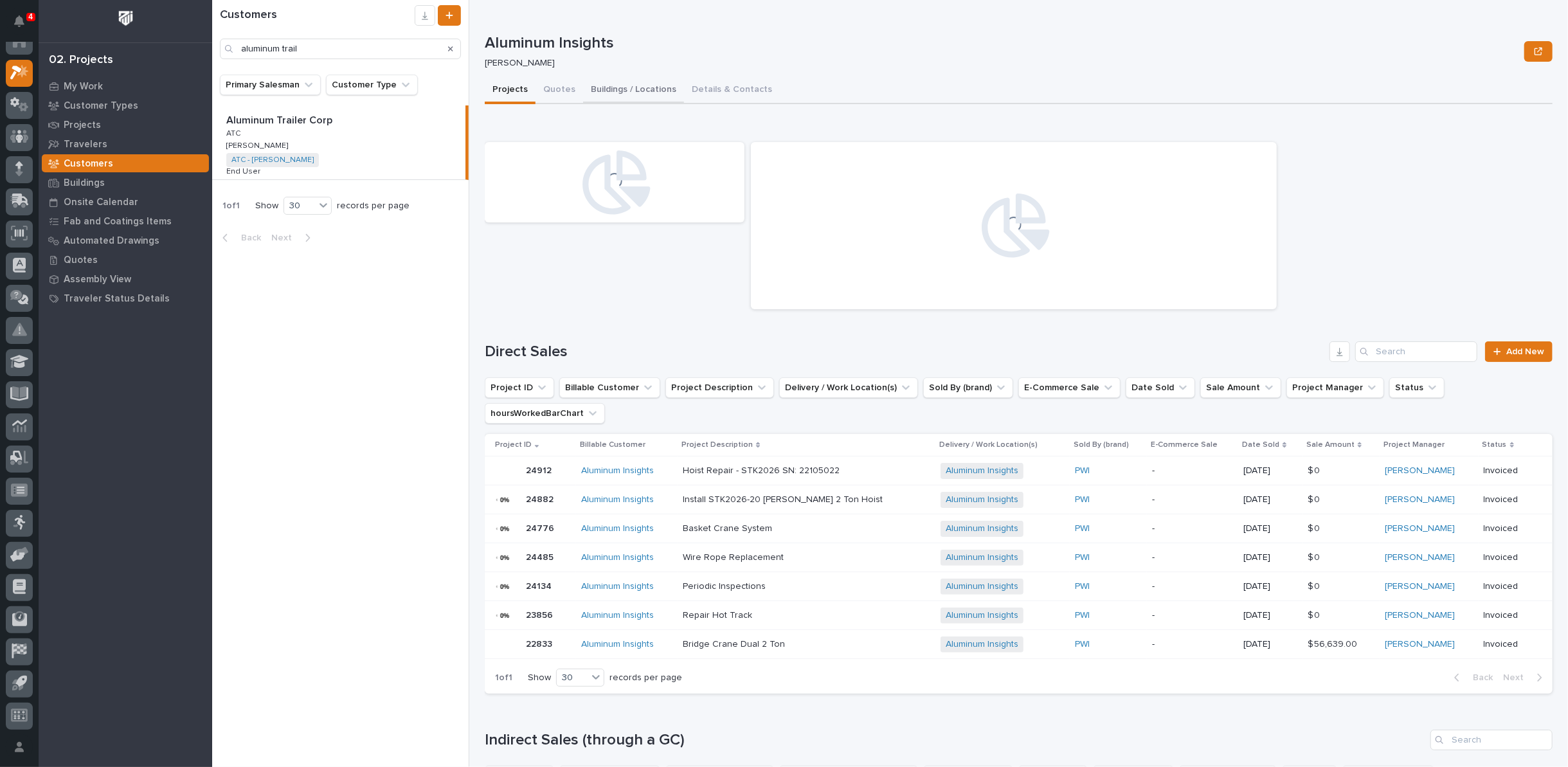
click at [646, 88] on button "Buildings / Locations" at bounding box center [633, 90] width 101 height 27
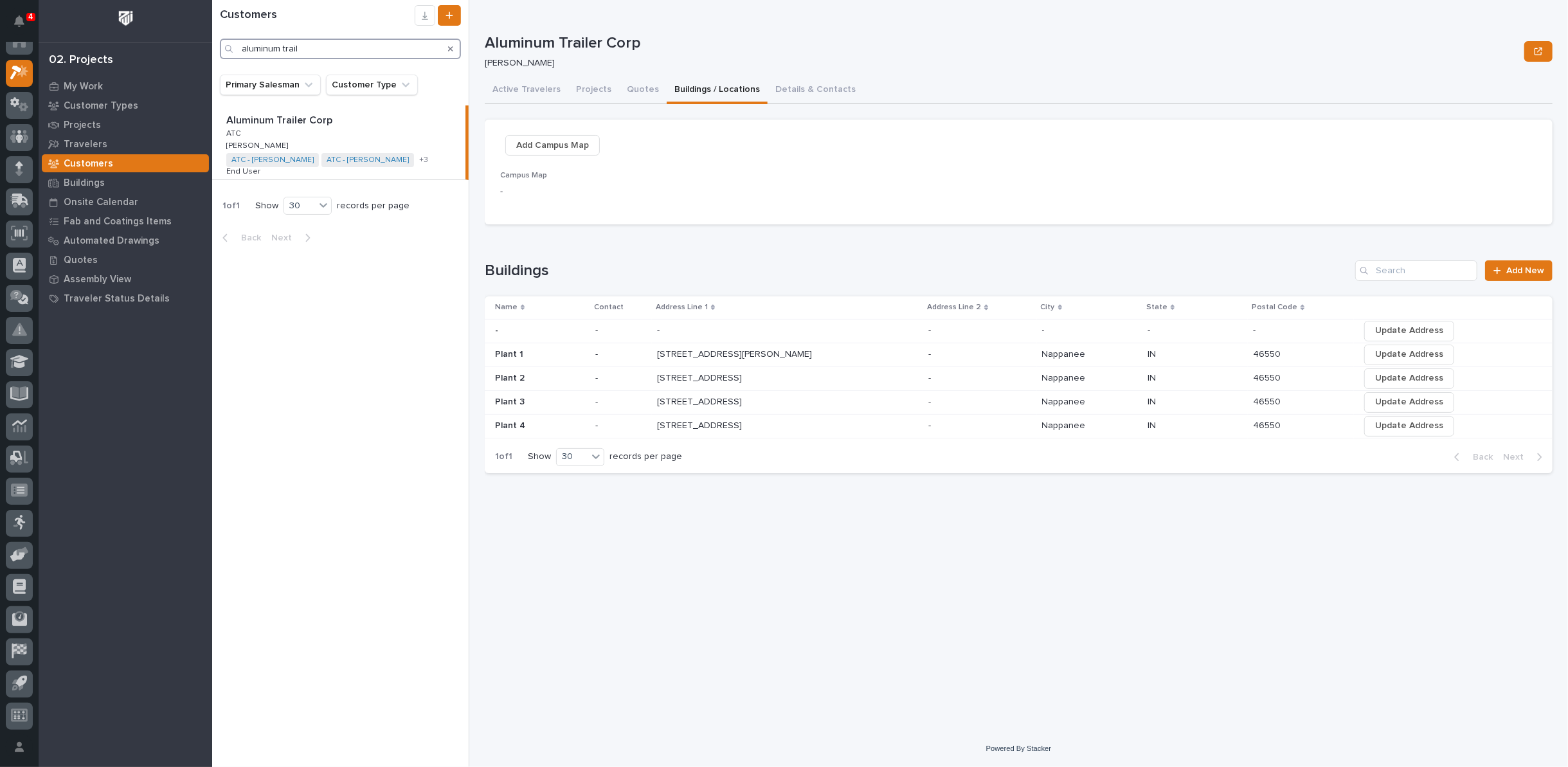
drag, startPoint x: 340, startPoint y: 48, endPoint x: 61, endPoint y: 48, distance: 279.0
click at [212, 49] on div "4 My Settings Log Out 02. Projects My Work Customer Types Projects Travelers Cu…" at bounding box center [890, 384] width 1356 height 767
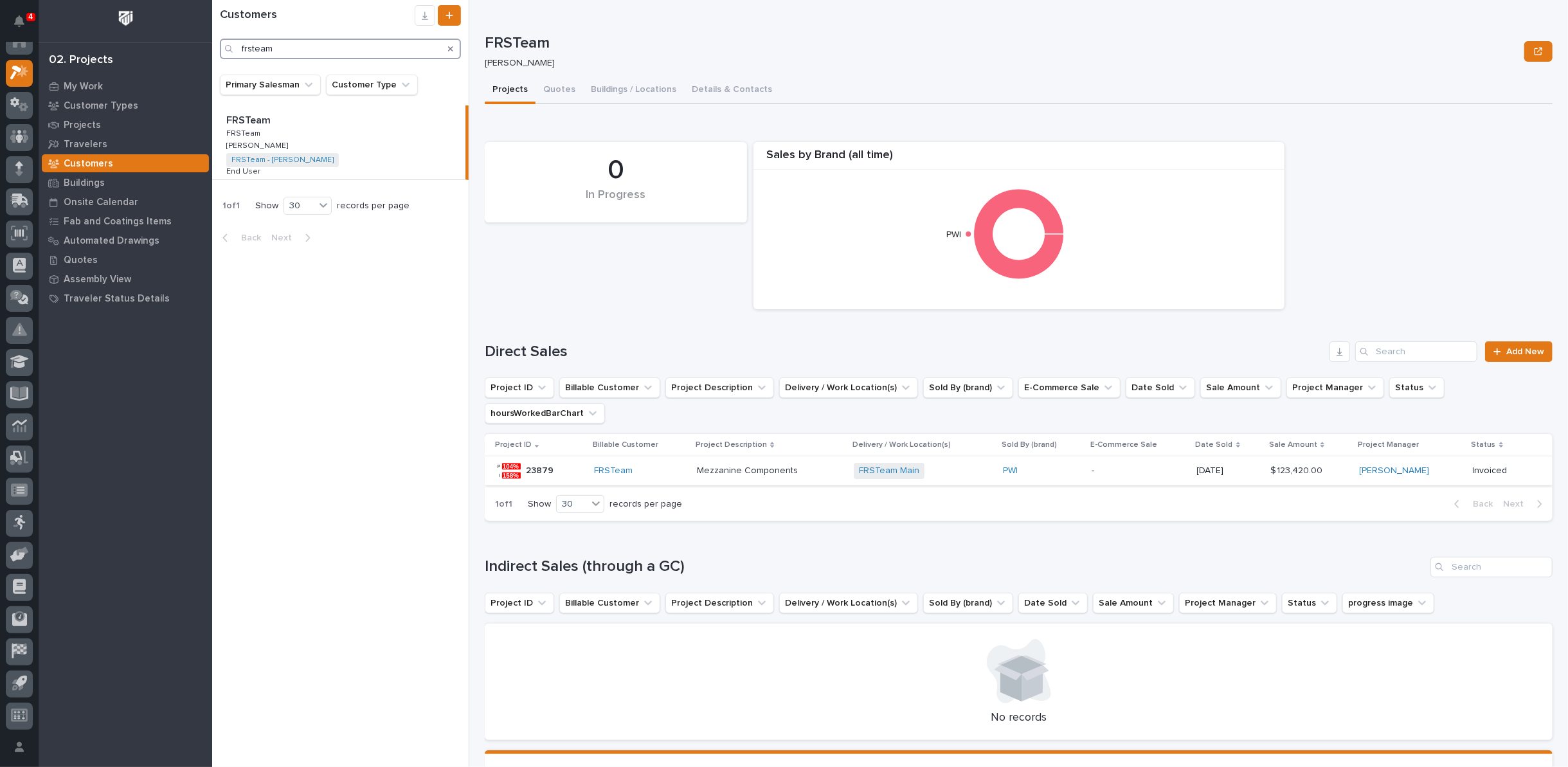
type input "frsteam"
click at [1196, 465] on p "01/23/2024" at bounding box center [1228, 471] width 63 height 11
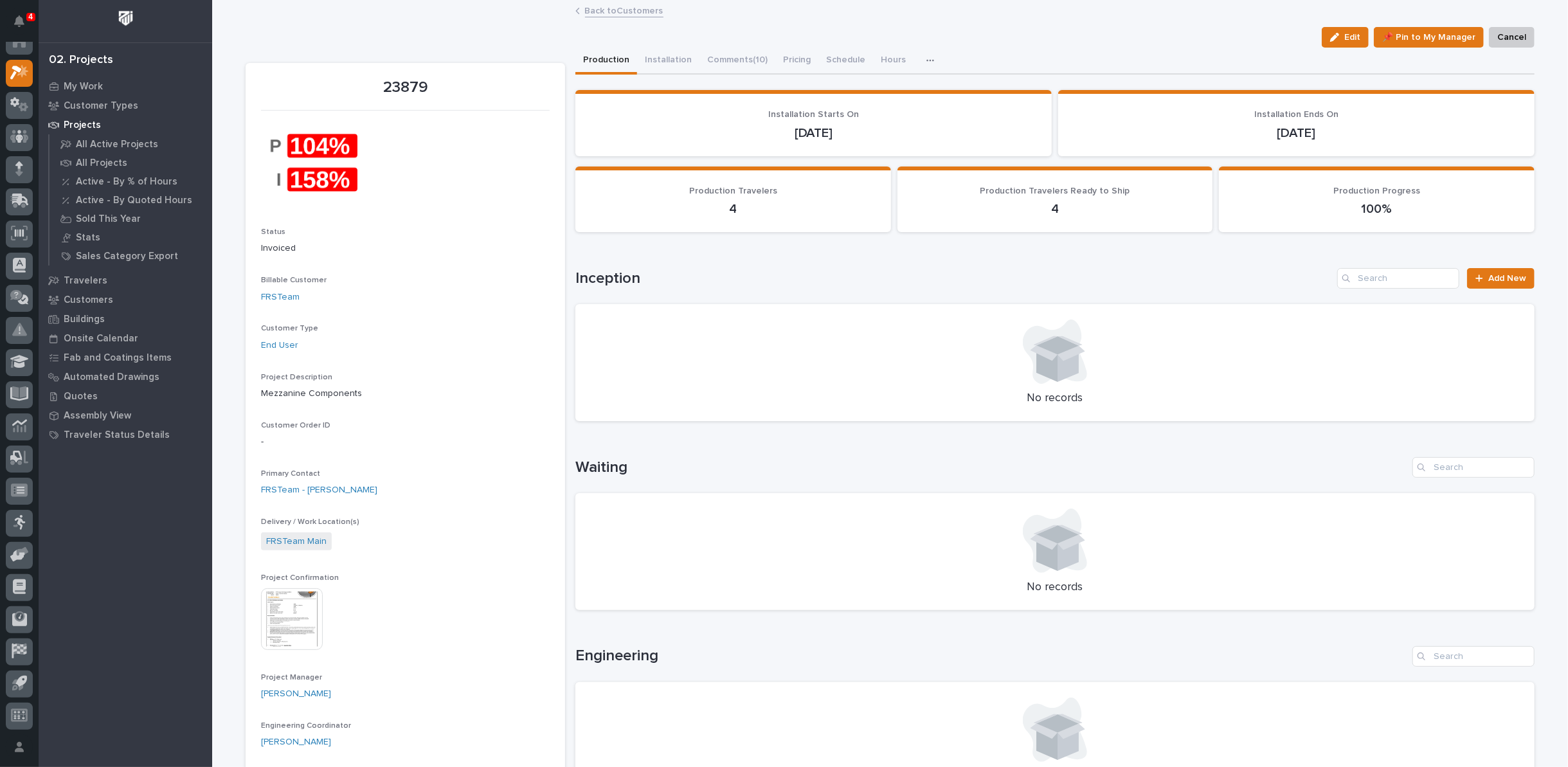
click at [604, 13] on link "Back to Customers" at bounding box center [624, 10] width 78 height 15
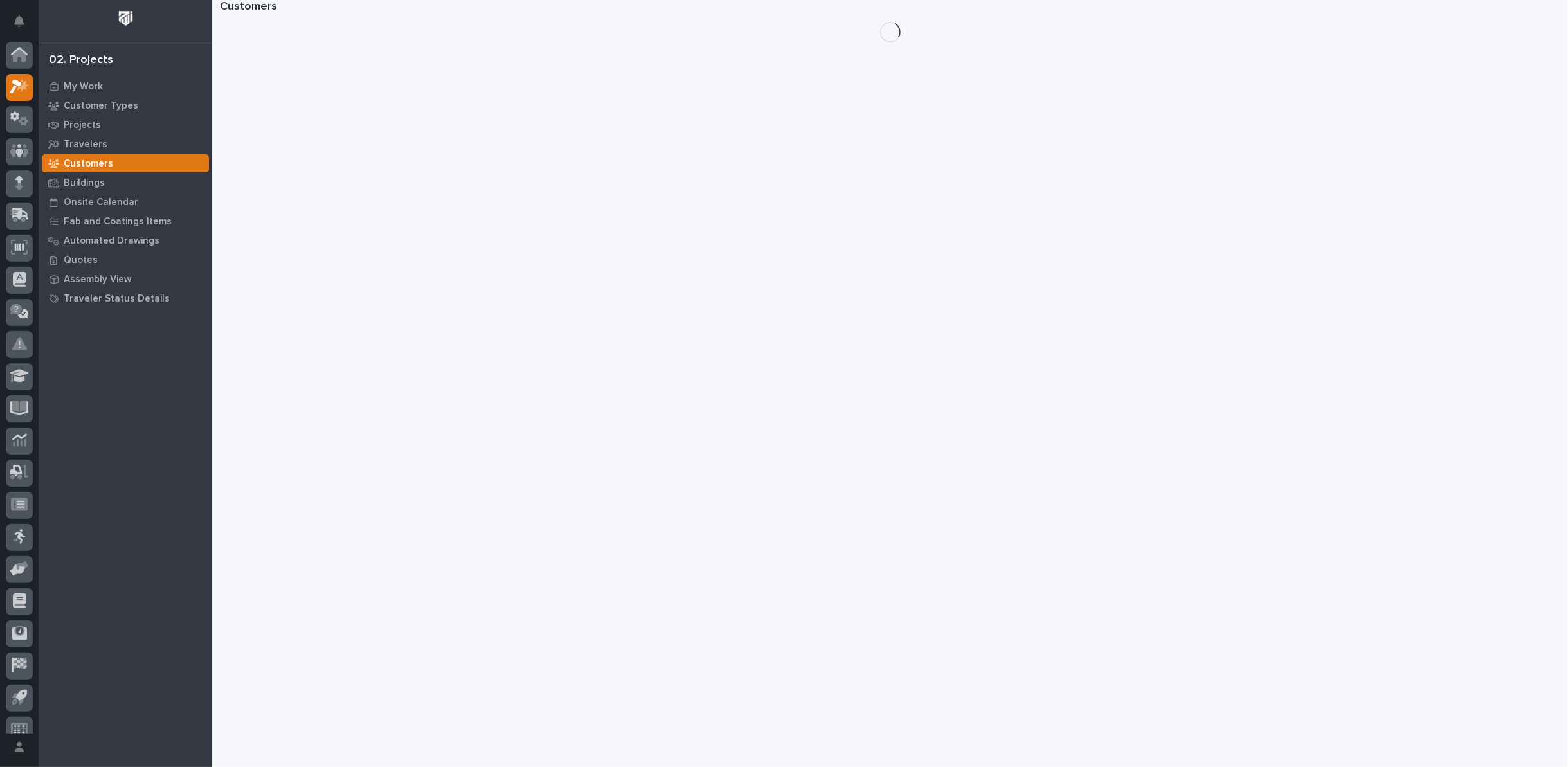
scroll to position [14, 0]
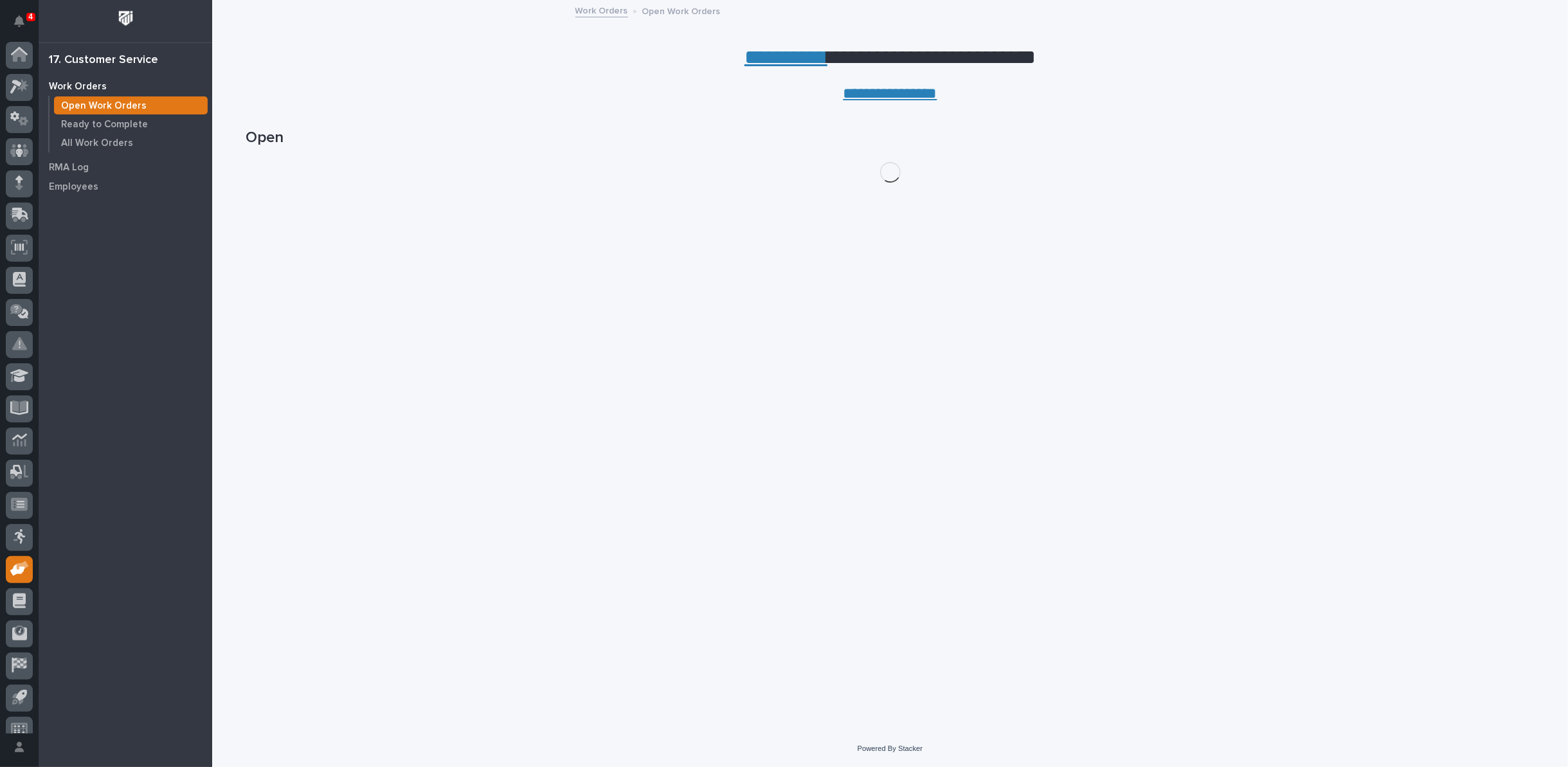
scroll to position [14, 0]
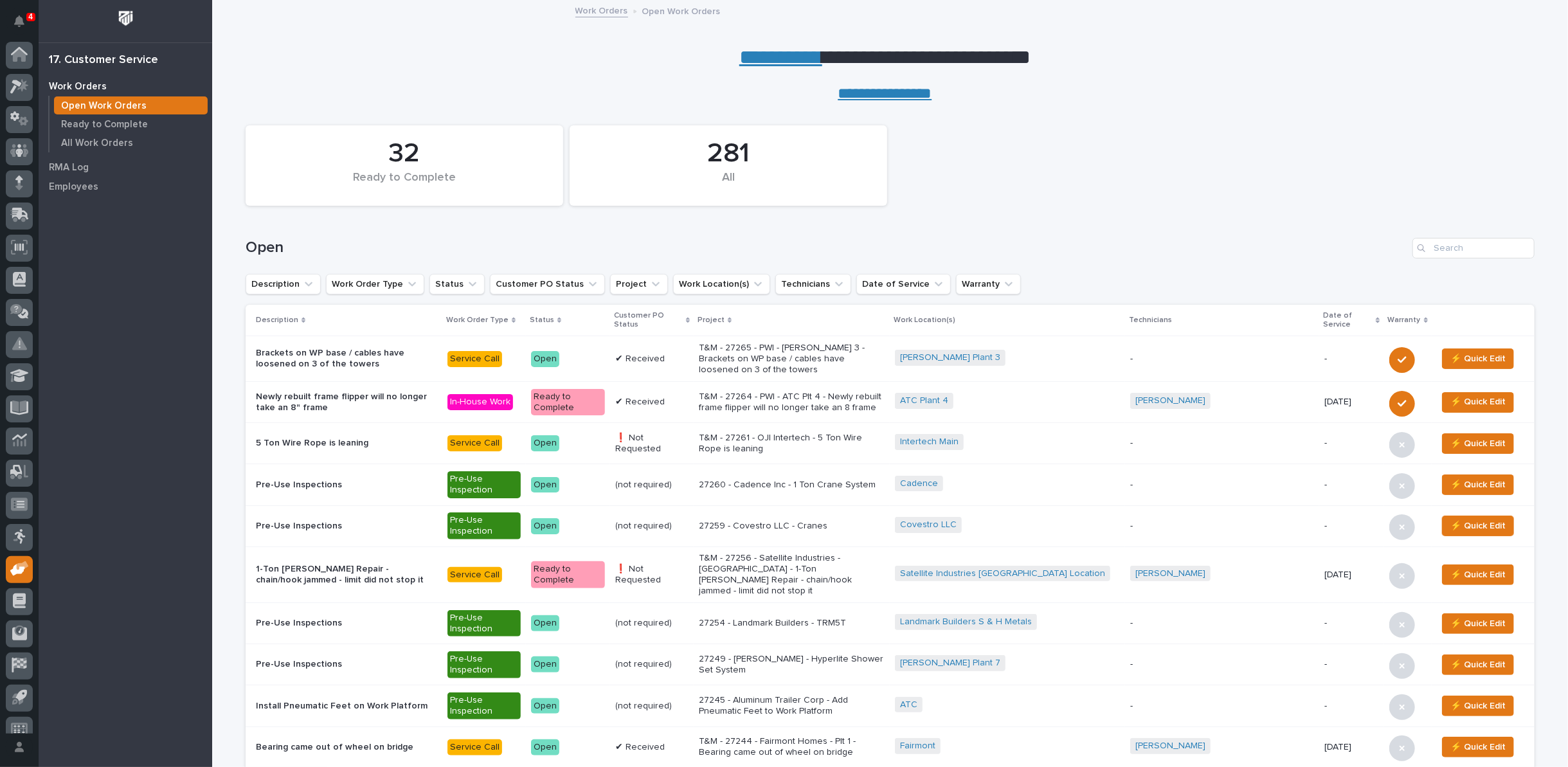
scroll to position [14, 0]
click at [1462, 242] on input "Search" at bounding box center [1474, 248] width 122 height 21
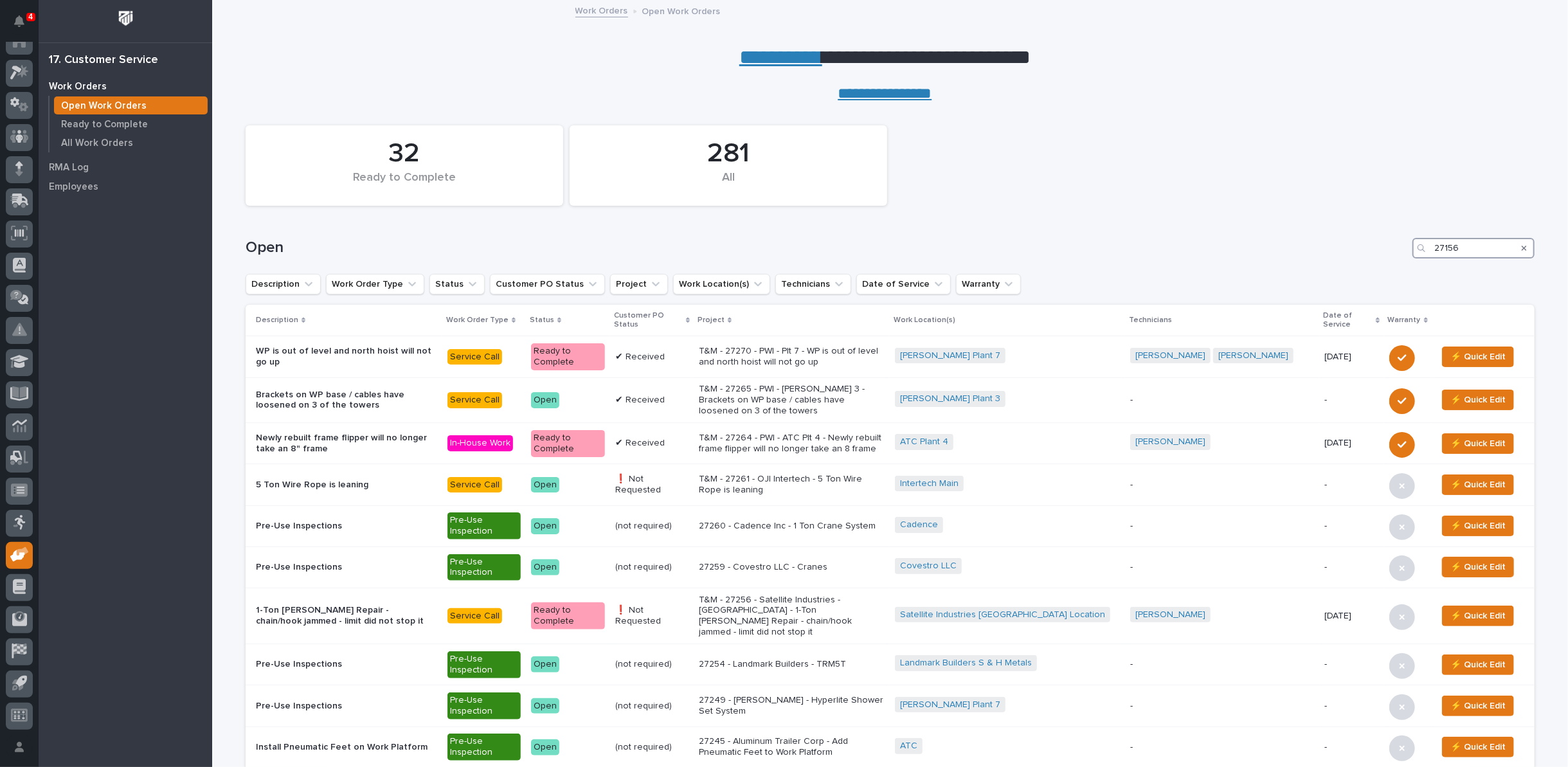
type input "27156"
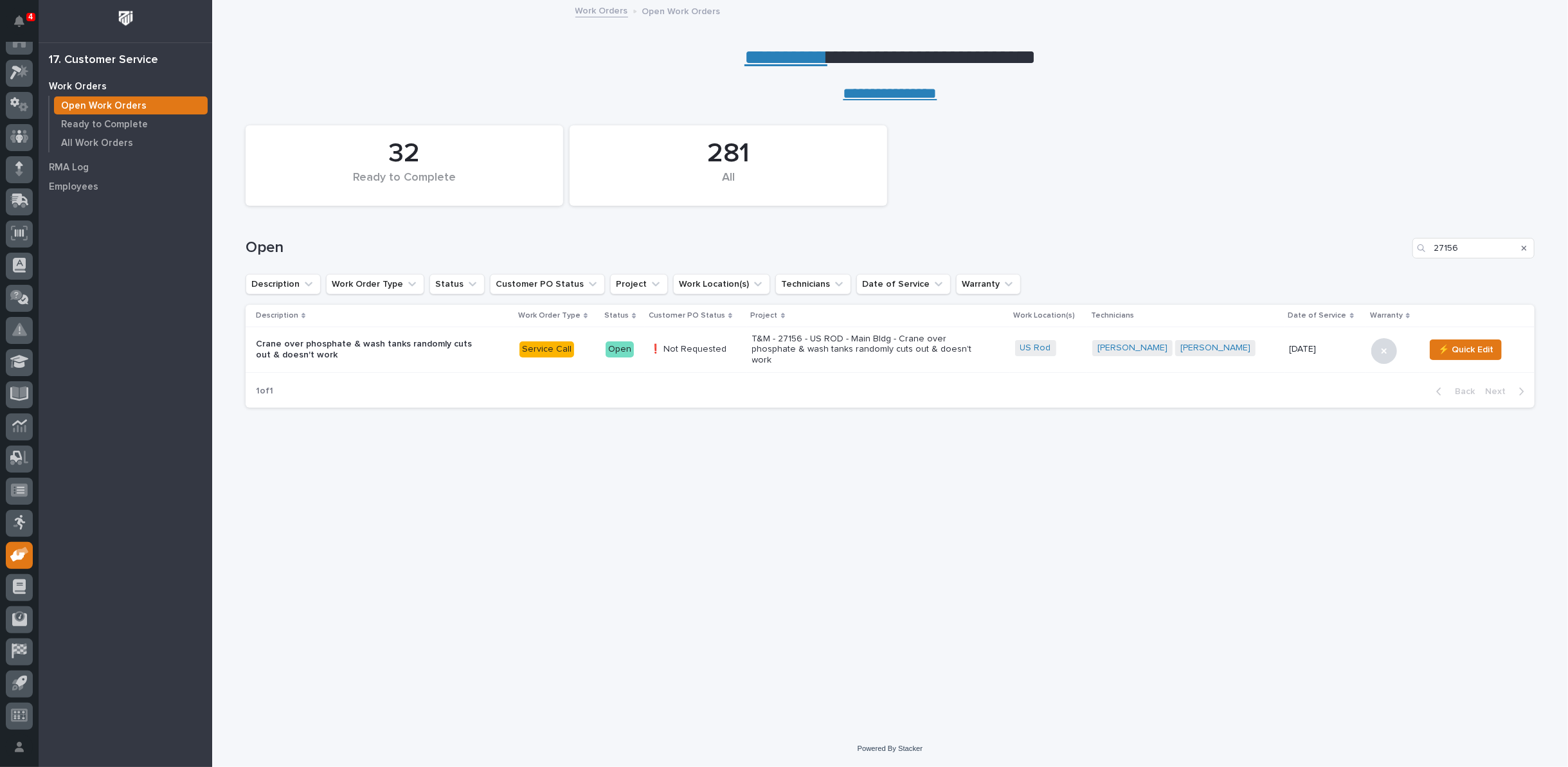
click at [861, 343] on p "T&M - 27156 - US ROD - Main Bldg - Crane over phosphate & wash tanks randomly c…" at bounding box center [865, 349] width 225 height 32
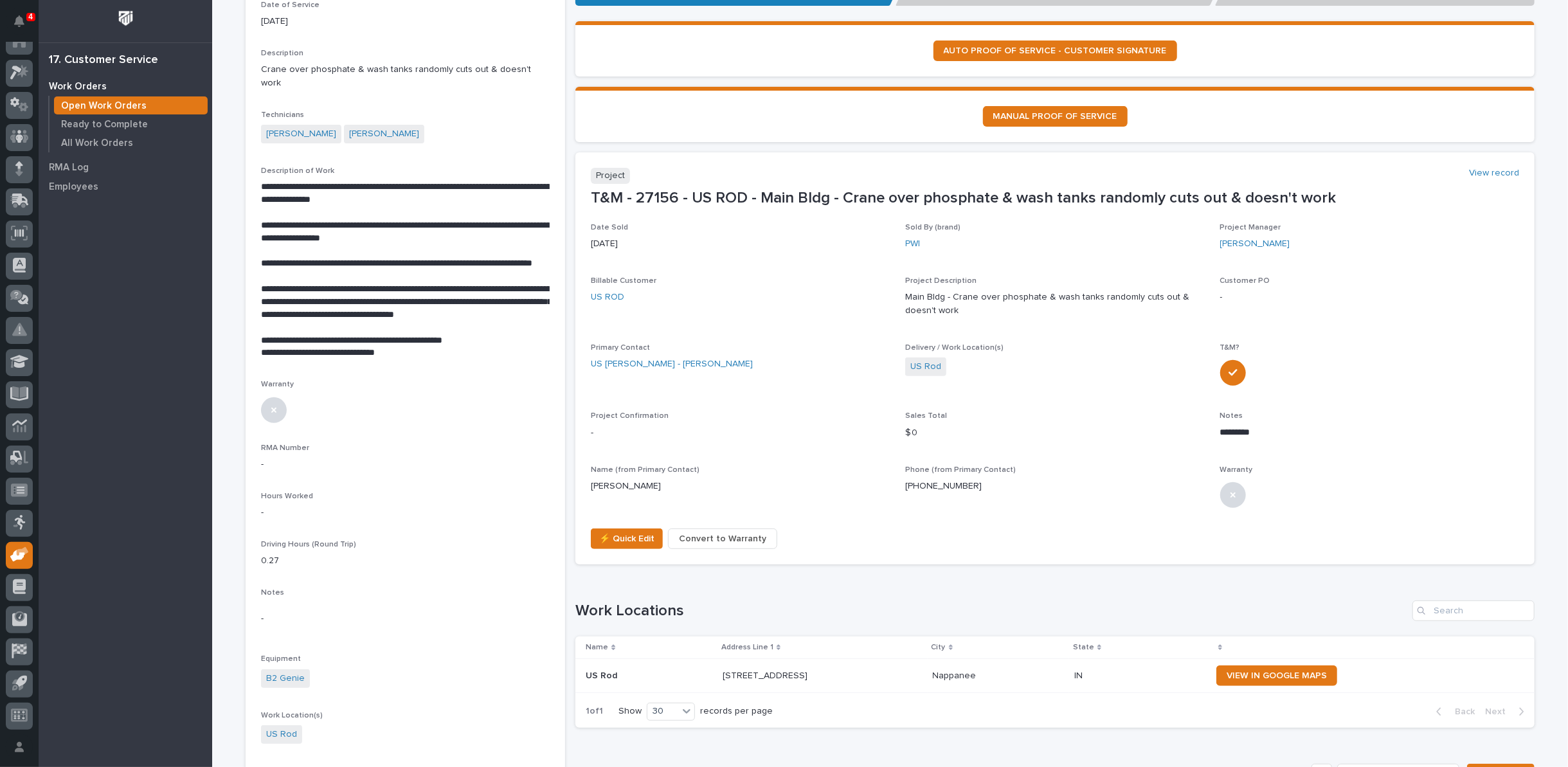
scroll to position [286, 0]
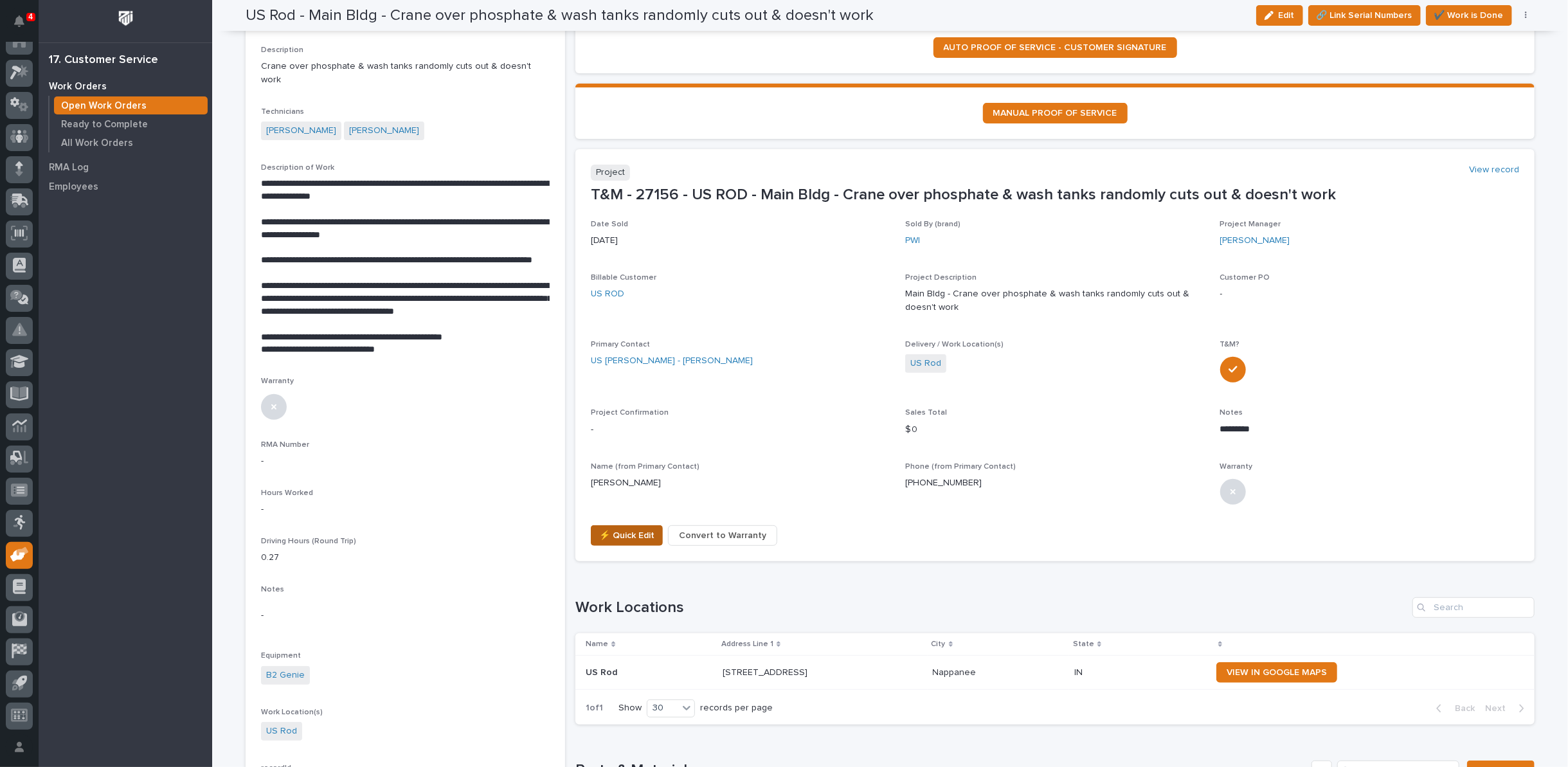
click at [624, 536] on span "⚡ Quick Edit" at bounding box center [627, 536] width 56 height 15
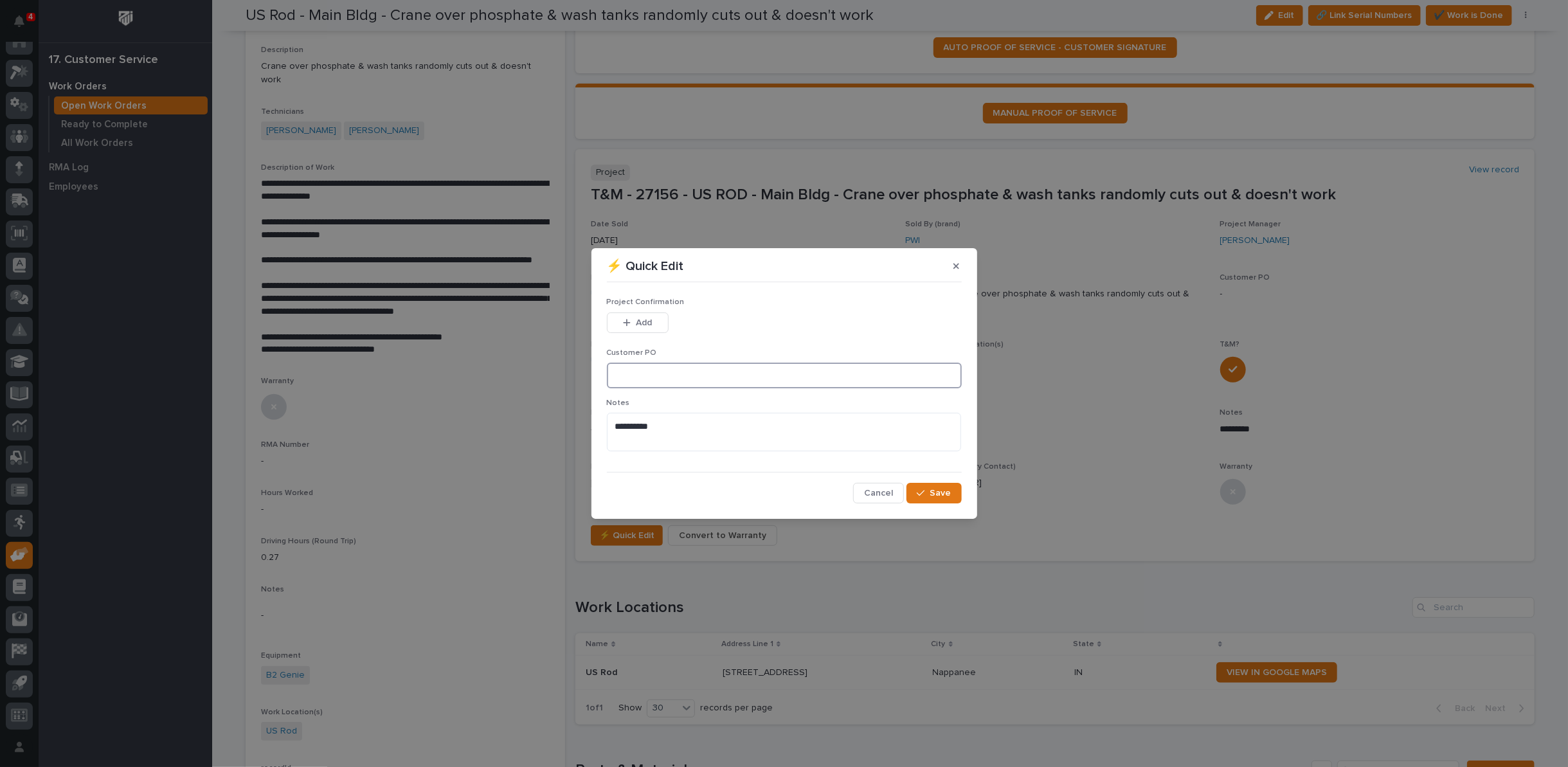
click at [612, 373] on input at bounding box center [784, 375] width 355 height 26
type input "PO009894"
click at [639, 319] on span "Add" at bounding box center [643, 322] width 16 height 12
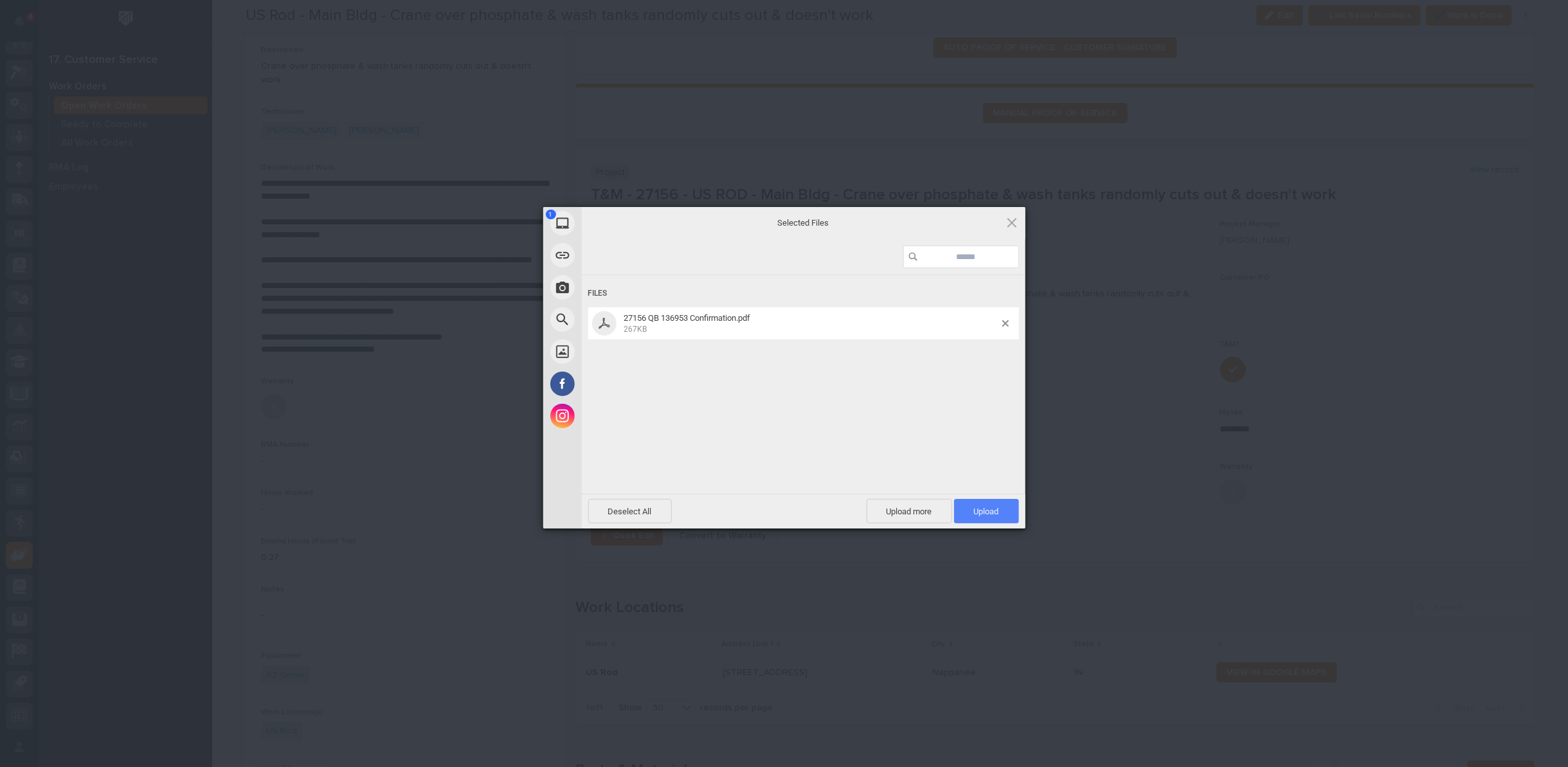
click at [985, 516] on span "Upload 1" at bounding box center [986, 511] width 65 height 24
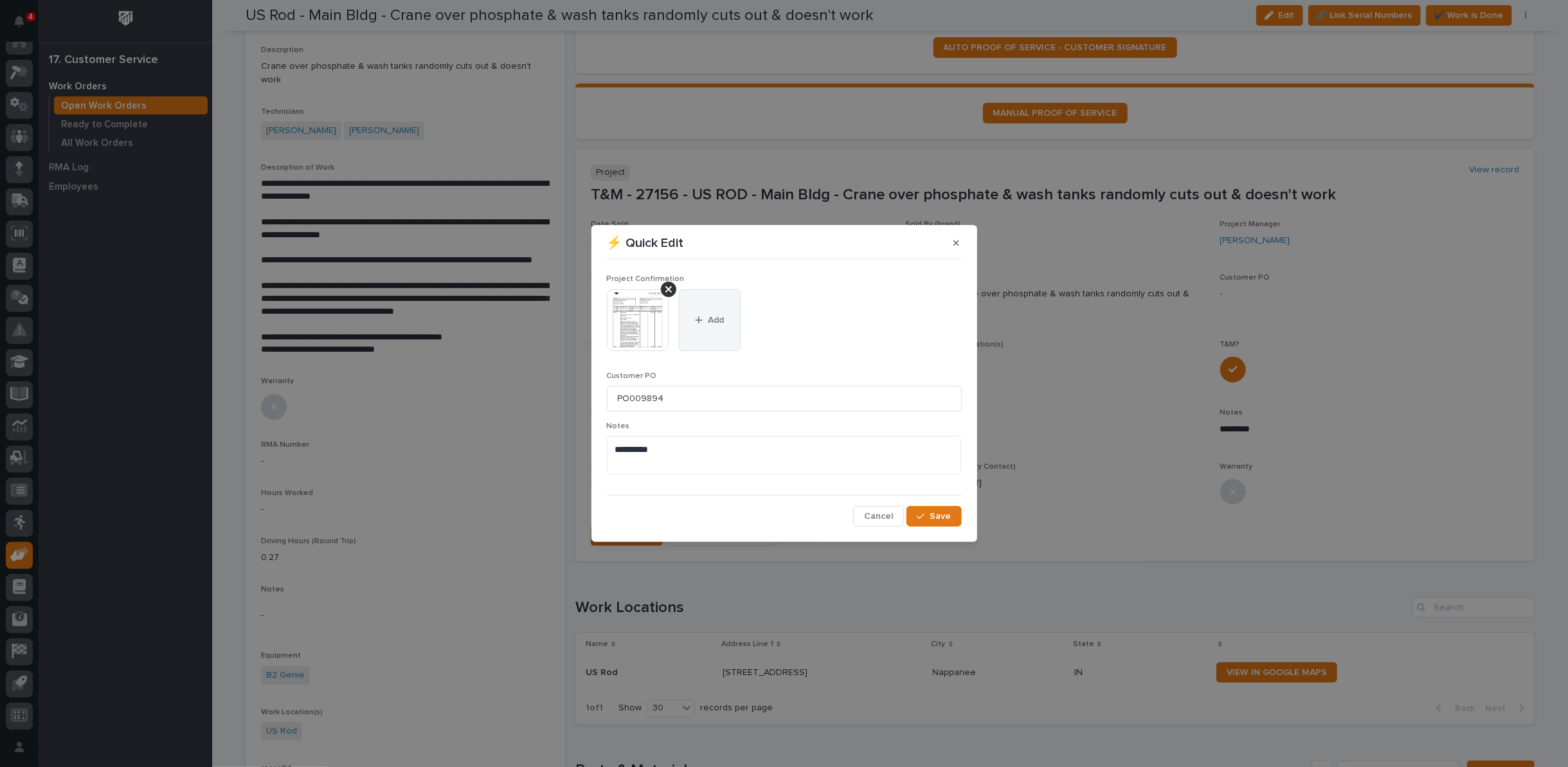
click at [704, 315] on div "button" at bounding box center [701, 320] width 13 height 9
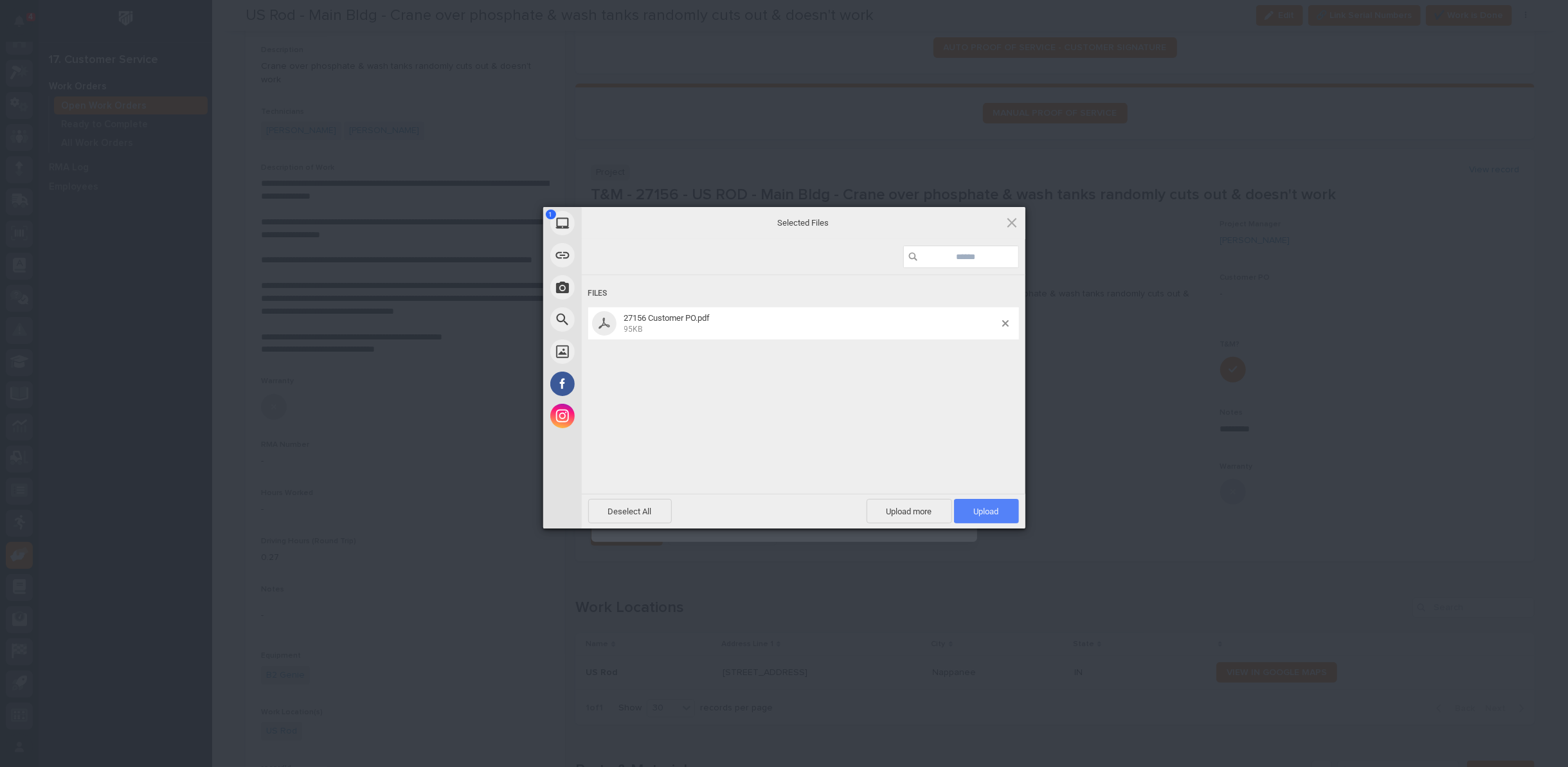
click at [977, 504] on span "Upload 1" at bounding box center [986, 511] width 65 height 24
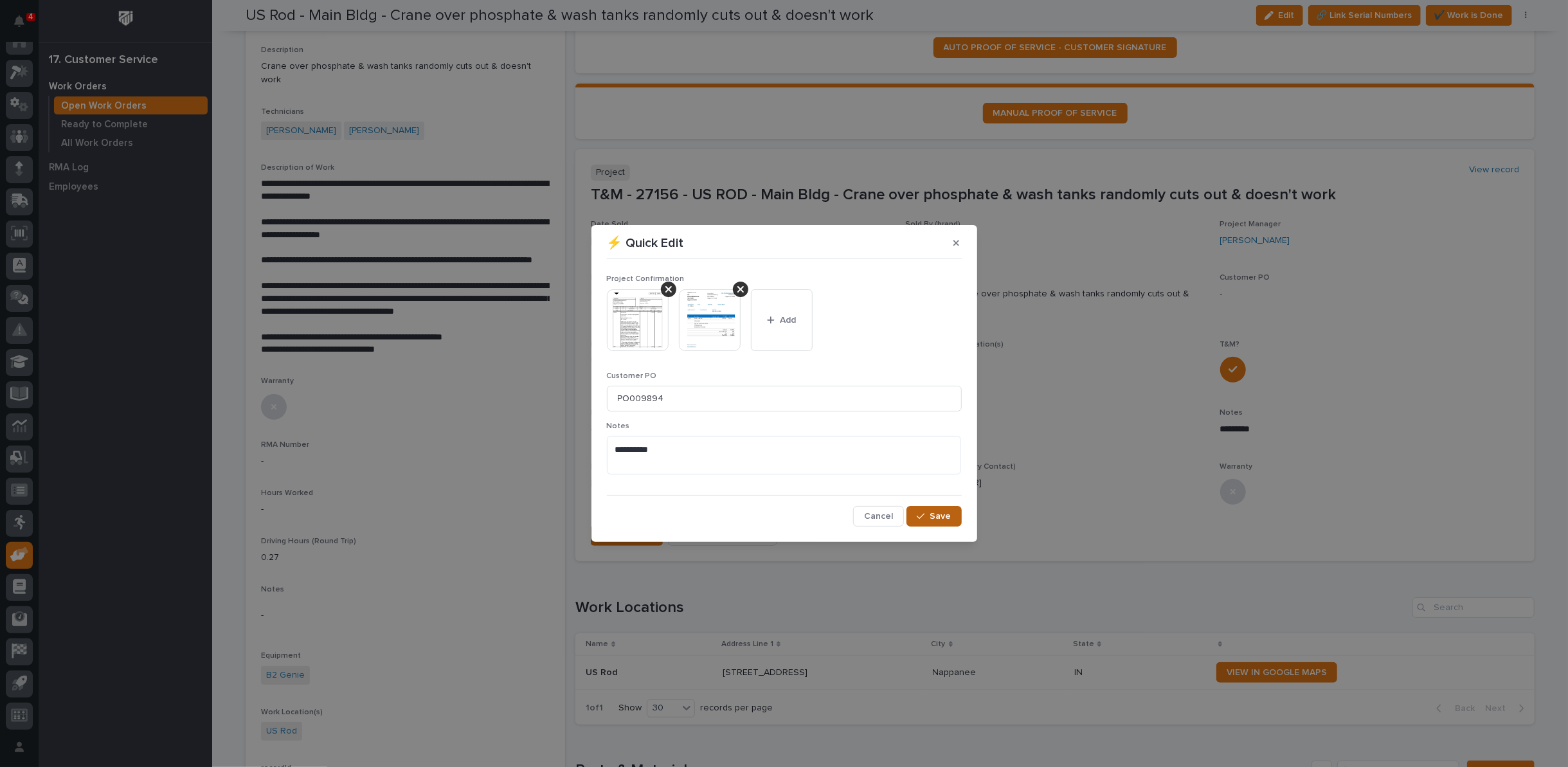
click at [943, 520] on span "Save" at bounding box center [940, 516] width 22 height 12
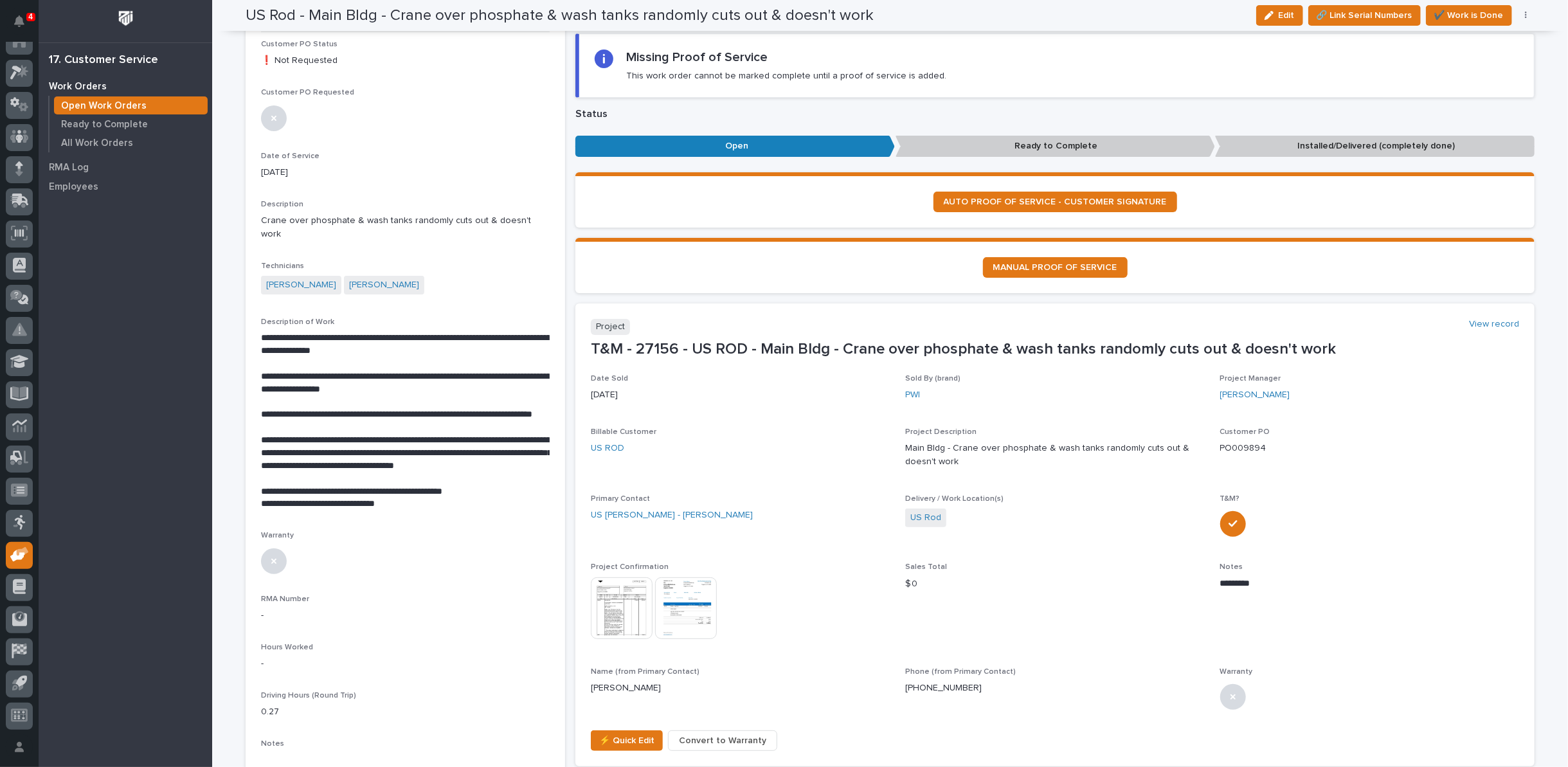
scroll to position [0, 0]
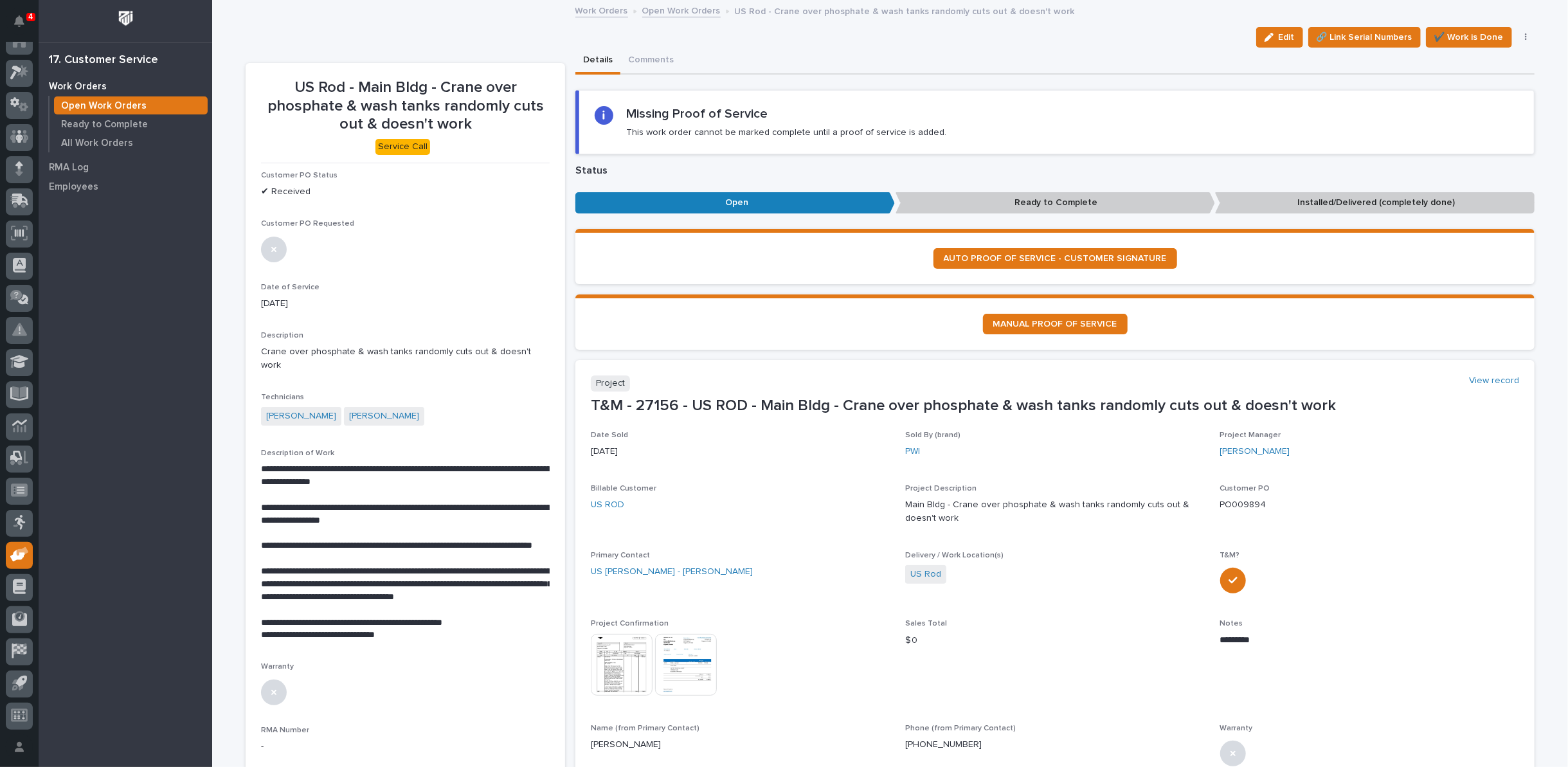
click at [662, 11] on link "Open Work Orders" at bounding box center [681, 10] width 78 height 15
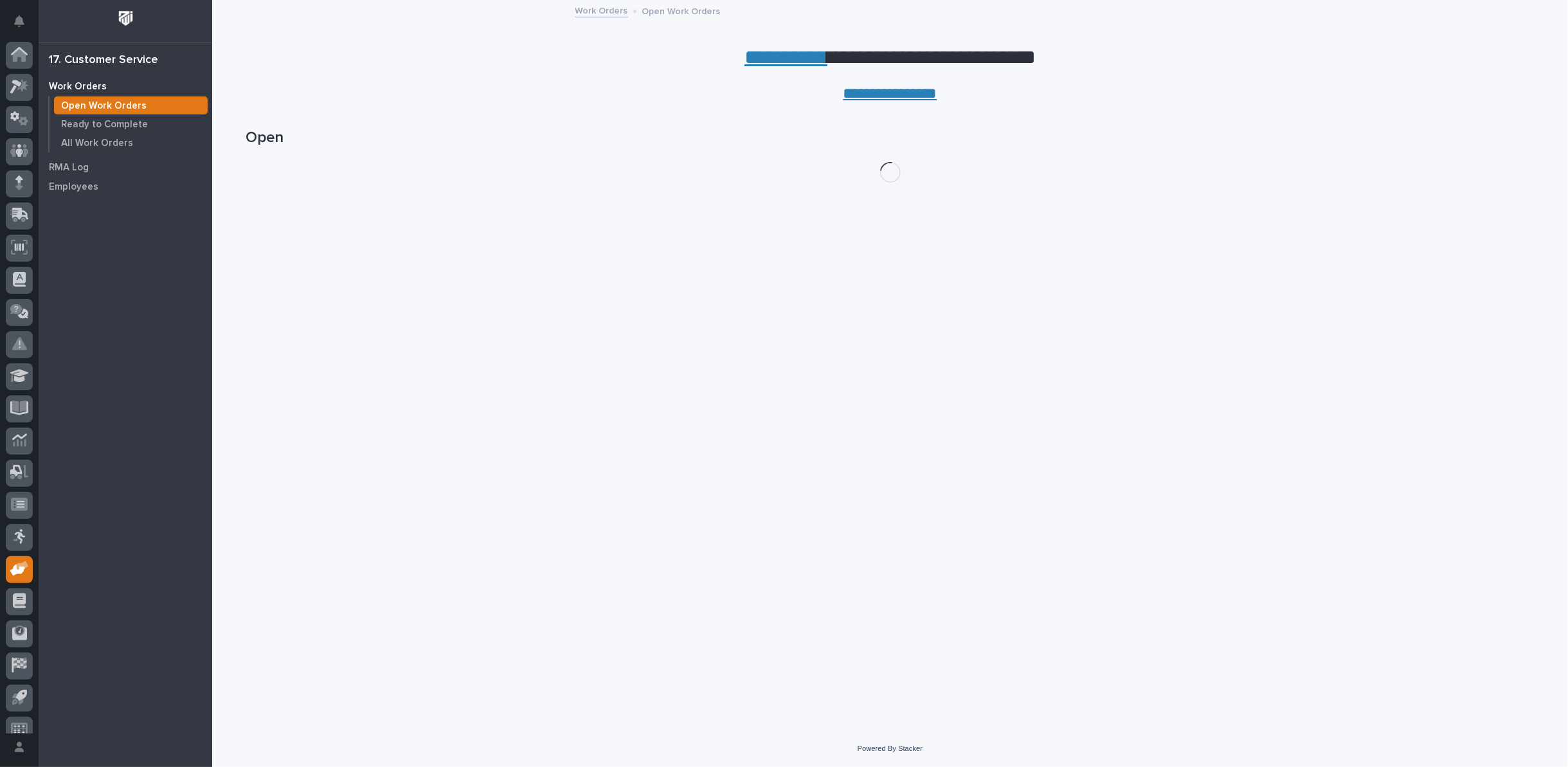
scroll to position [14, 0]
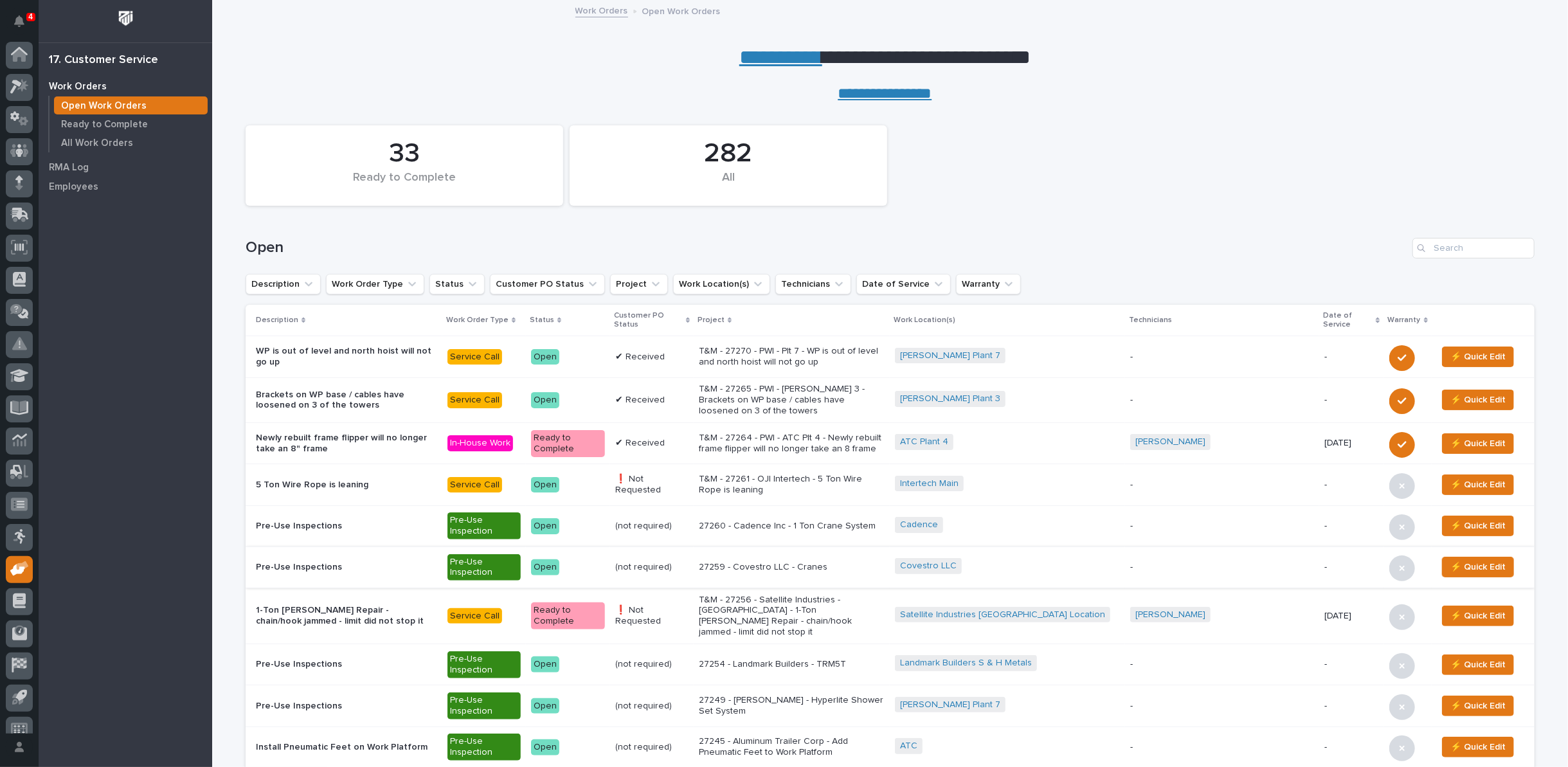
scroll to position [14, 0]
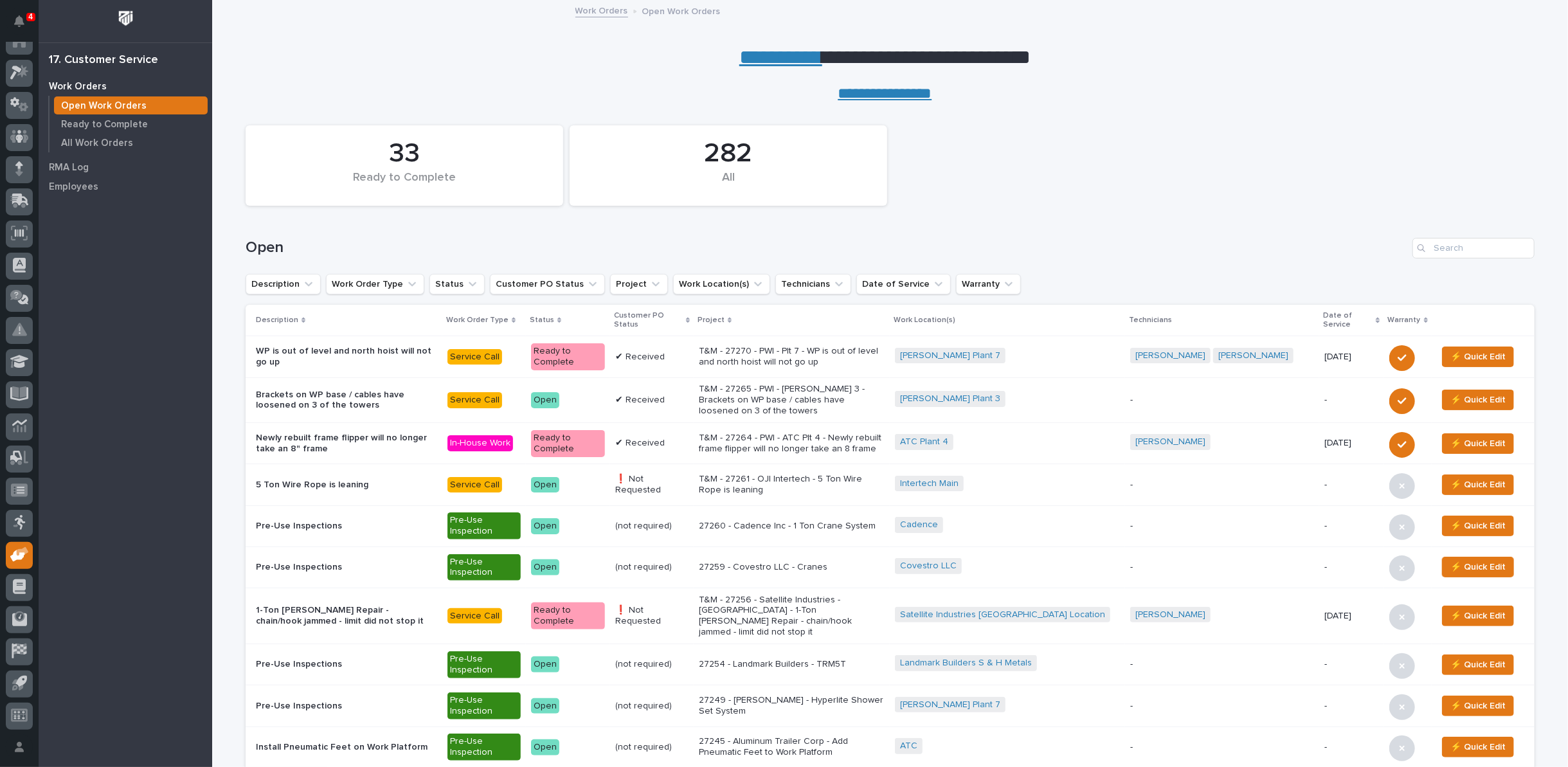
click at [851, 477] on p "T&M - 27261 - OJI Intertech - 5 Ton Wire Rope is leaning" at bounding box center [792, 484] width 186 height 22
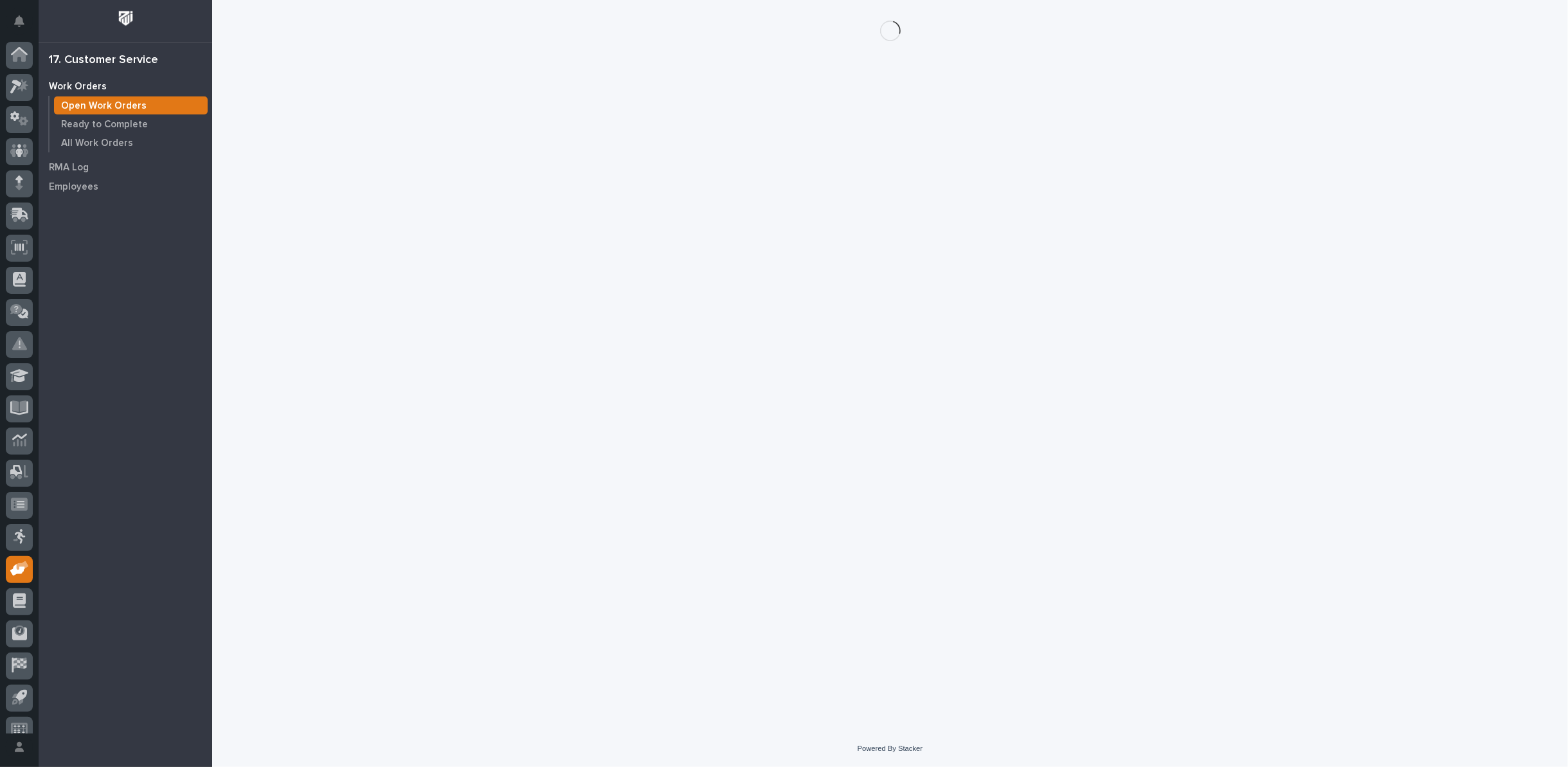
scroll to position [14, 0]
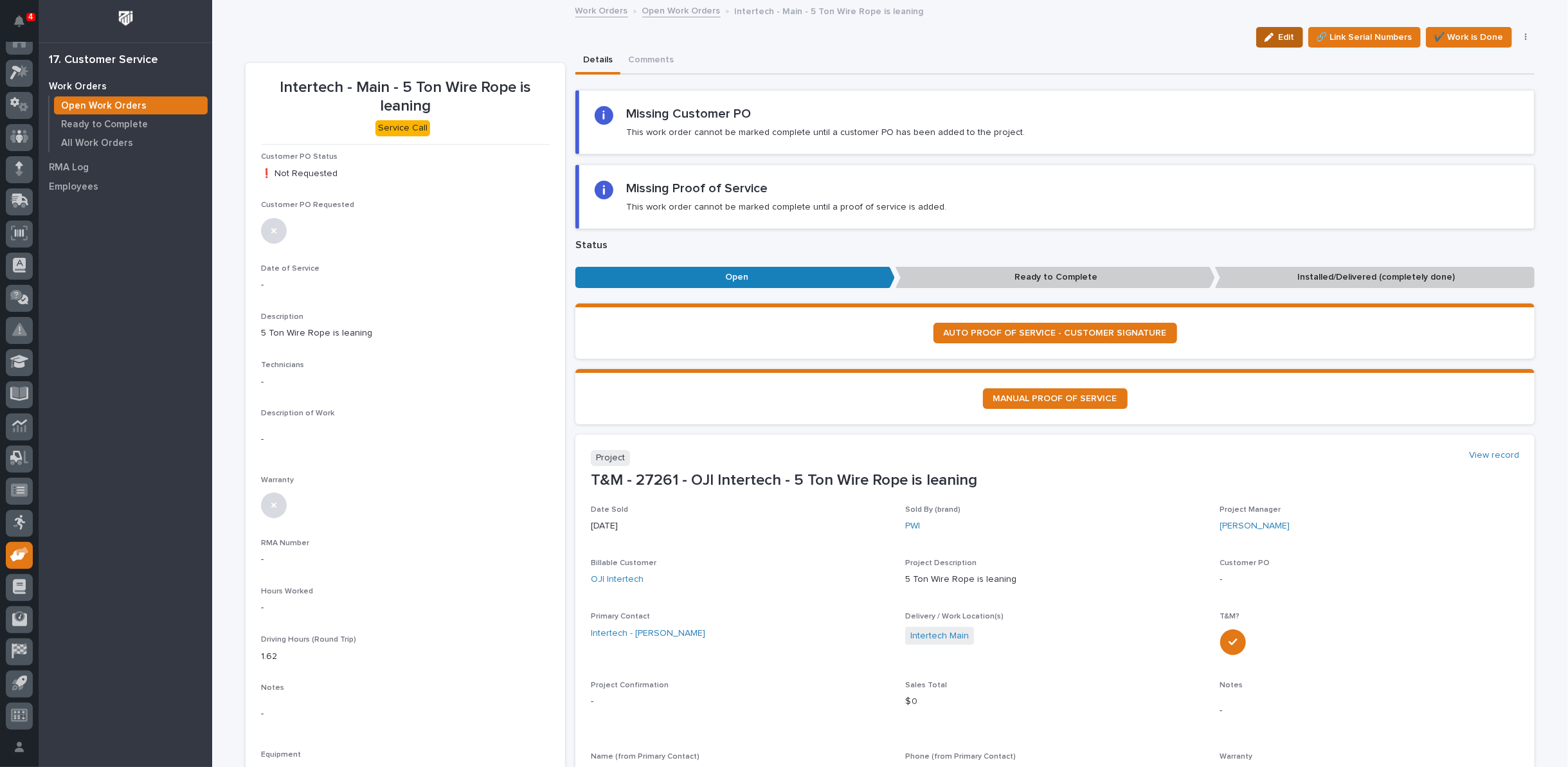
click at [1291, 36] on span "Edit" at bounding box center [1286, 37] width 16 height 12
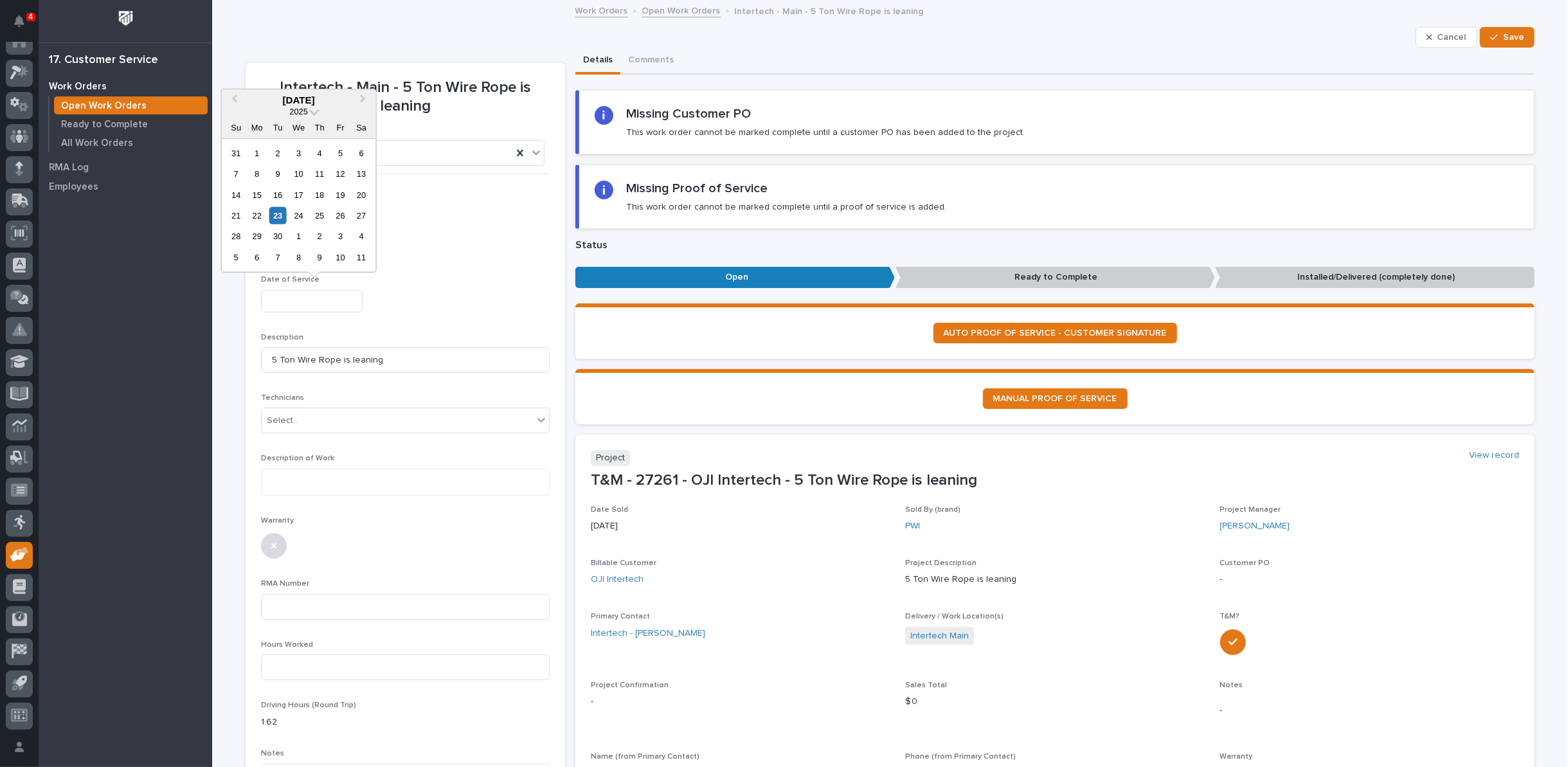
click at [278, 303] on input "text" at bounding box center [312, 301] width 101 height 22
click at [281, 213] on div "23" at bounding box center [278, 215] width 17 height 17
type input "**********"
click at [300, 424] on div "Select..." at bounding box center [397, 421] width 272 height 22
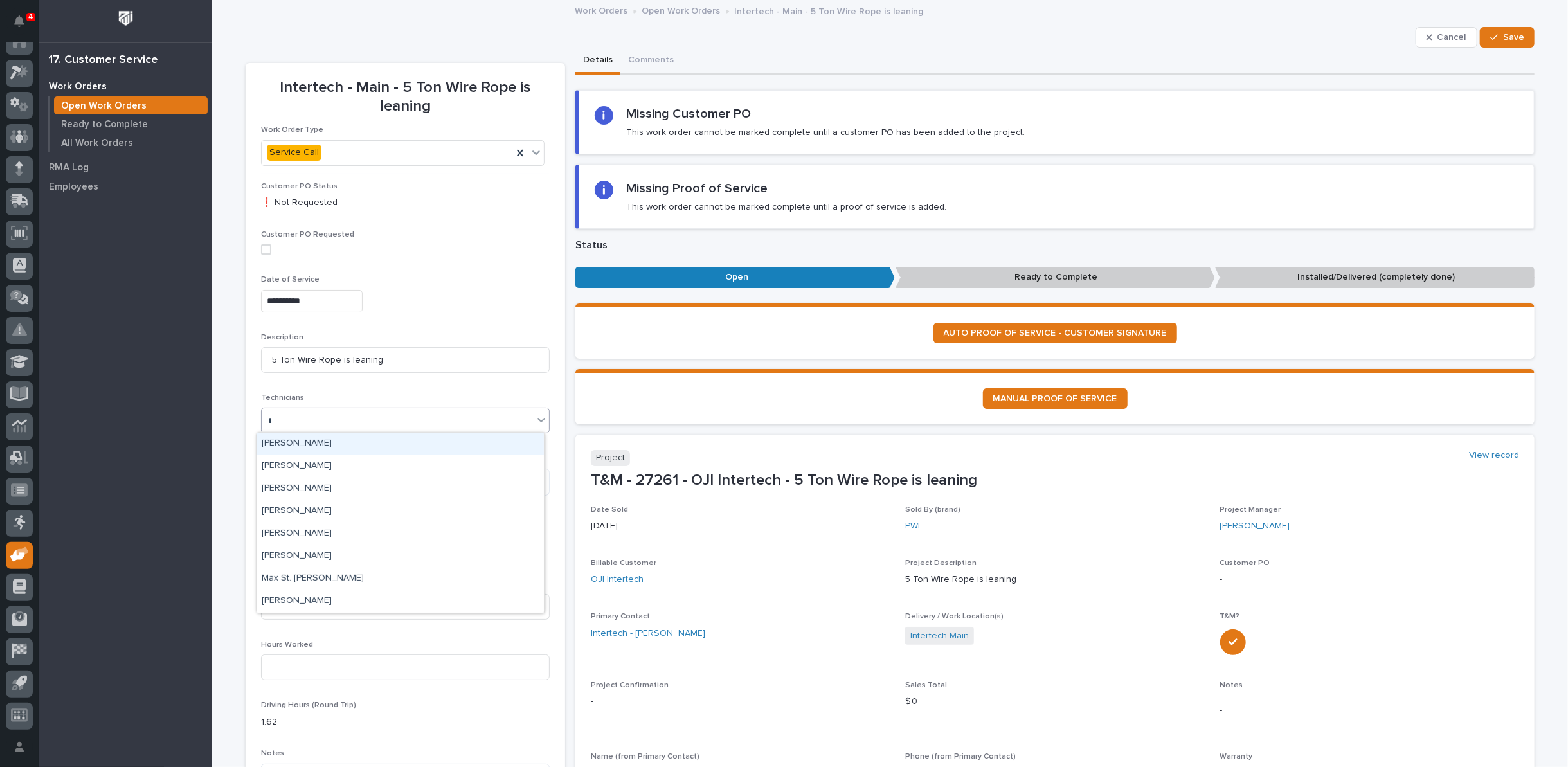
type input "***"
click at [328, 445] on div "[PERSON_NAME]" at bounding box center [400, 444] width 287 height 22
type input "**"
click at [317, 490] on div "[PERSON_NAME]" at bounding box center [400, 489] width 287 height 22
click at [316, 484] on textarea at bounding box center [406, 482] width 289 height 27
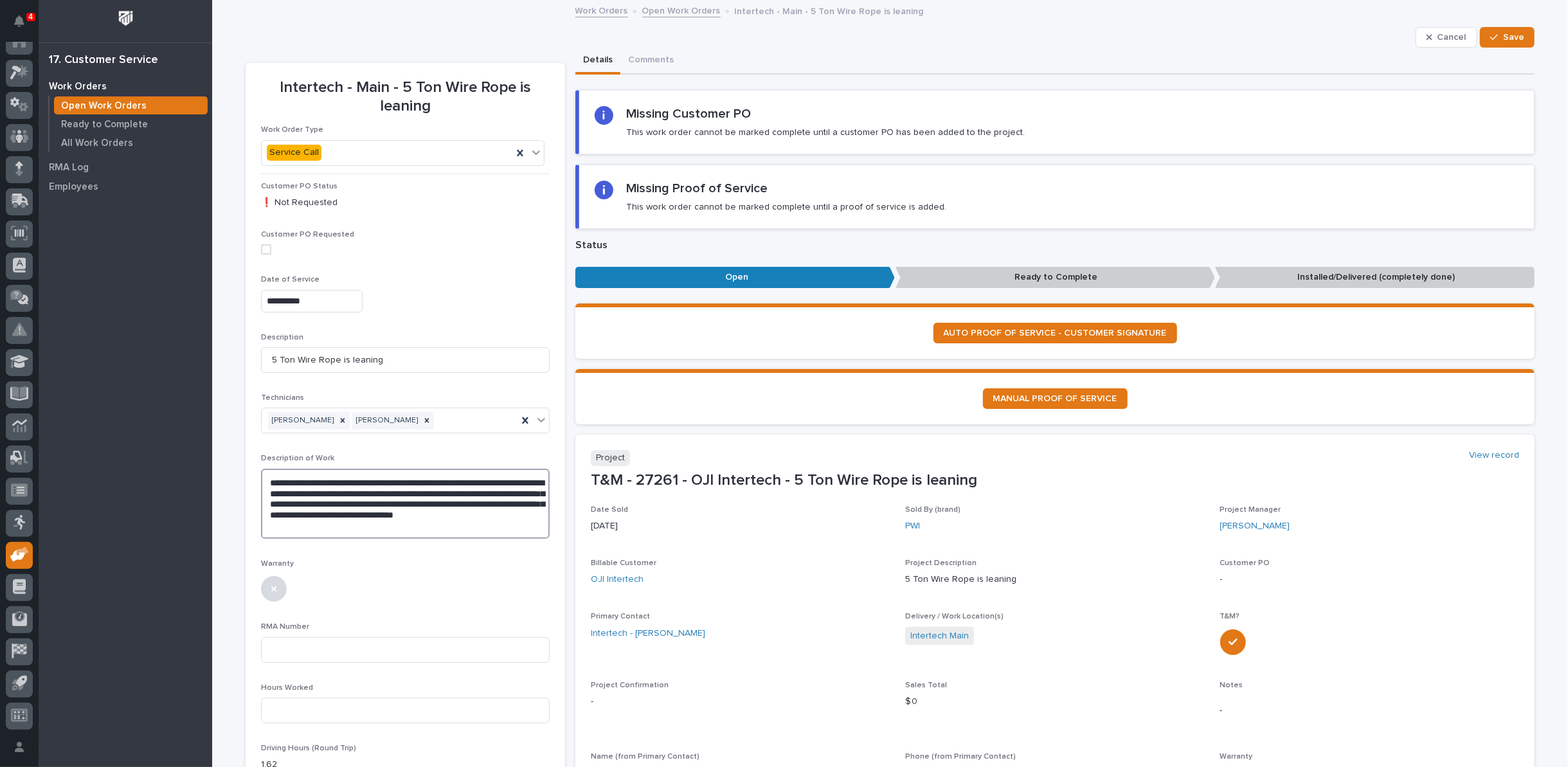
drag, startPoint x: 448, startPoint y: 488, endPoint x: 454, endPoint y: 489, distance: 6.1
click at [454, 489] on textarea "**********" at bounding box center [406, 504] width 289 height 70
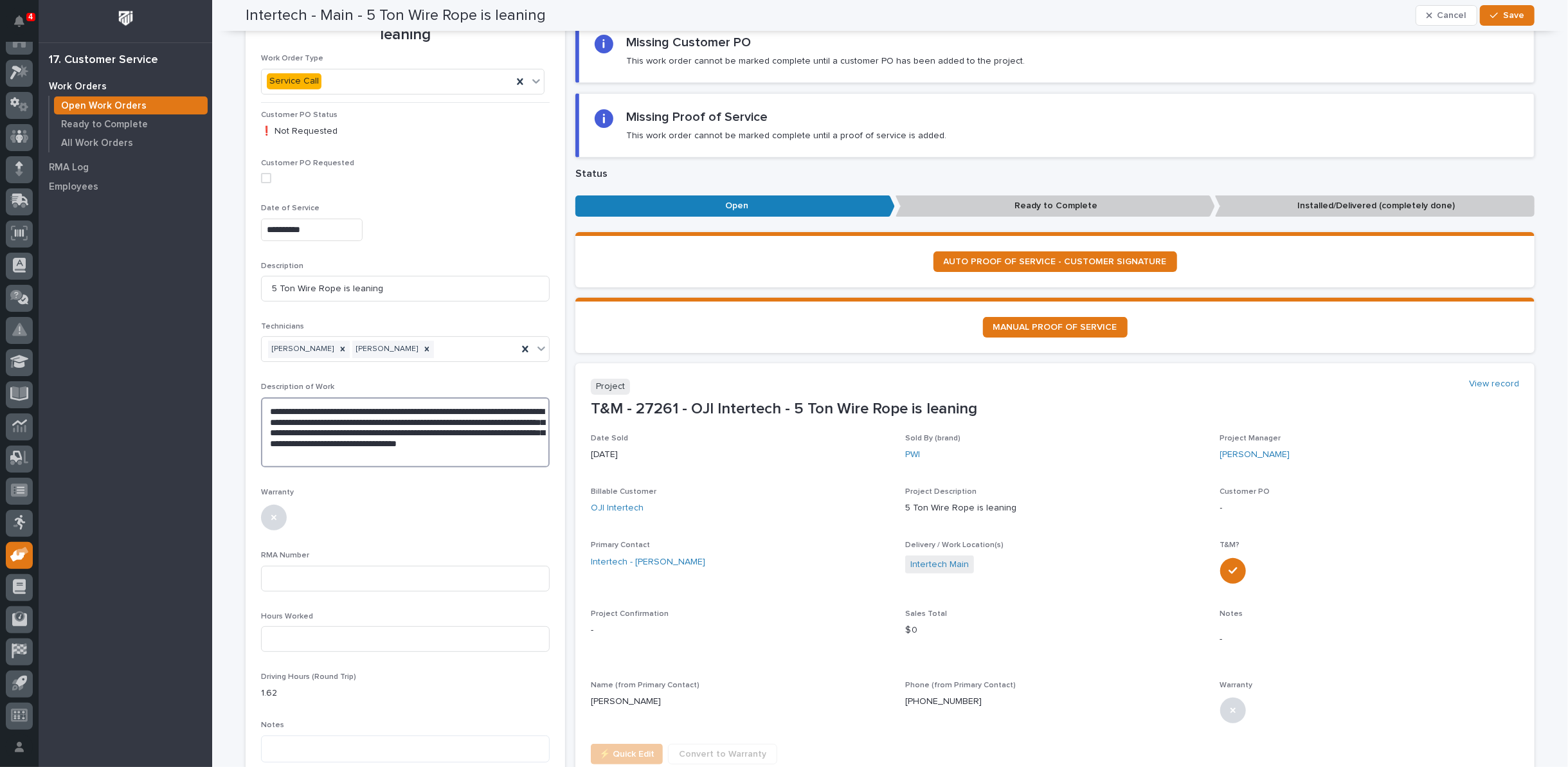
click at [413, 455] on textarea "**********" at bounding box center [406, 432] width 289 height 70
type textarea "**********"
click at [1510, 13] on span "Save" at bounding box center [1513, 15] width 22 height 12
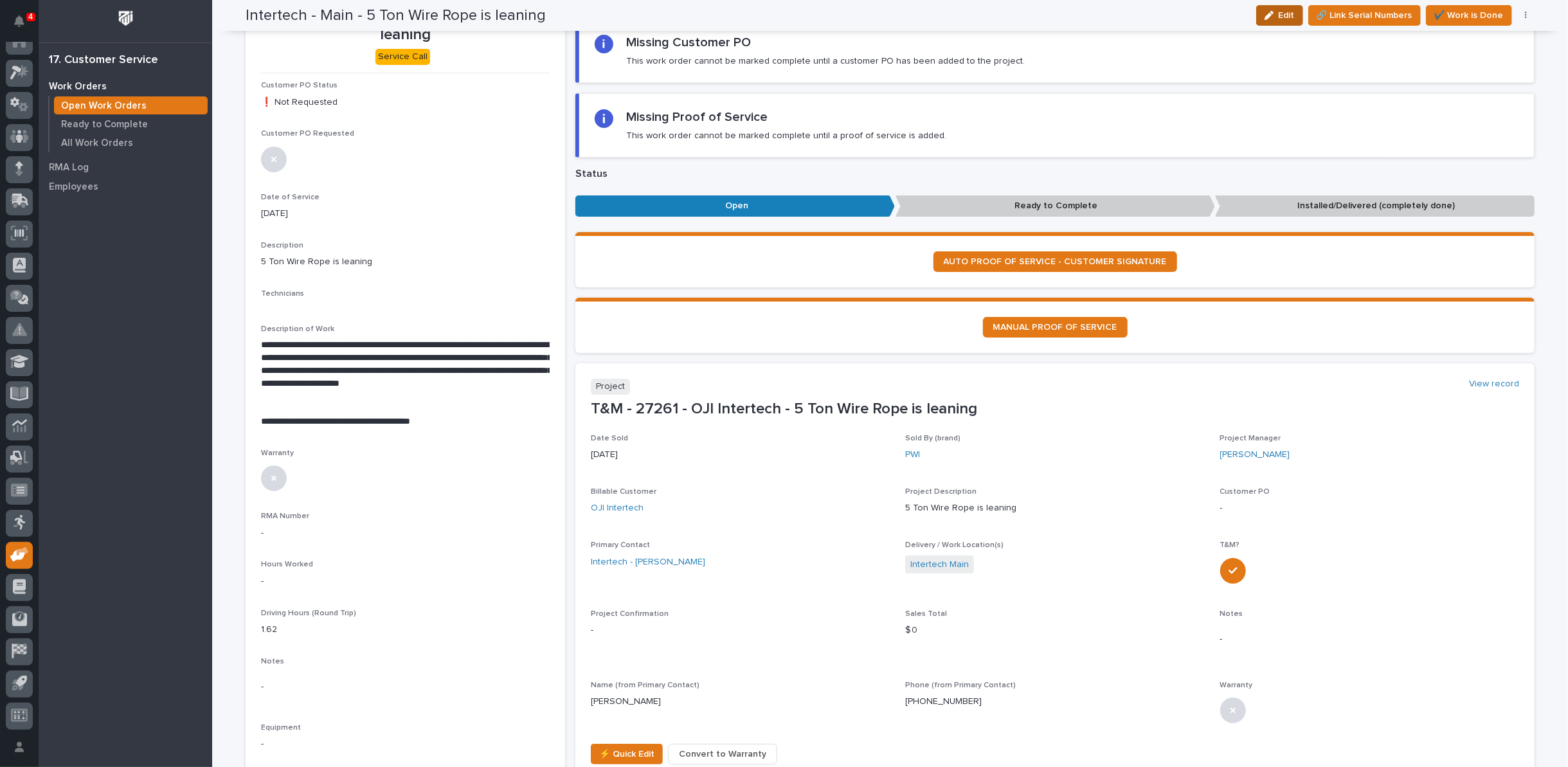
click at [1279, 10] on span "Edit" at bounding box center [1286, 15] width 16 height 12
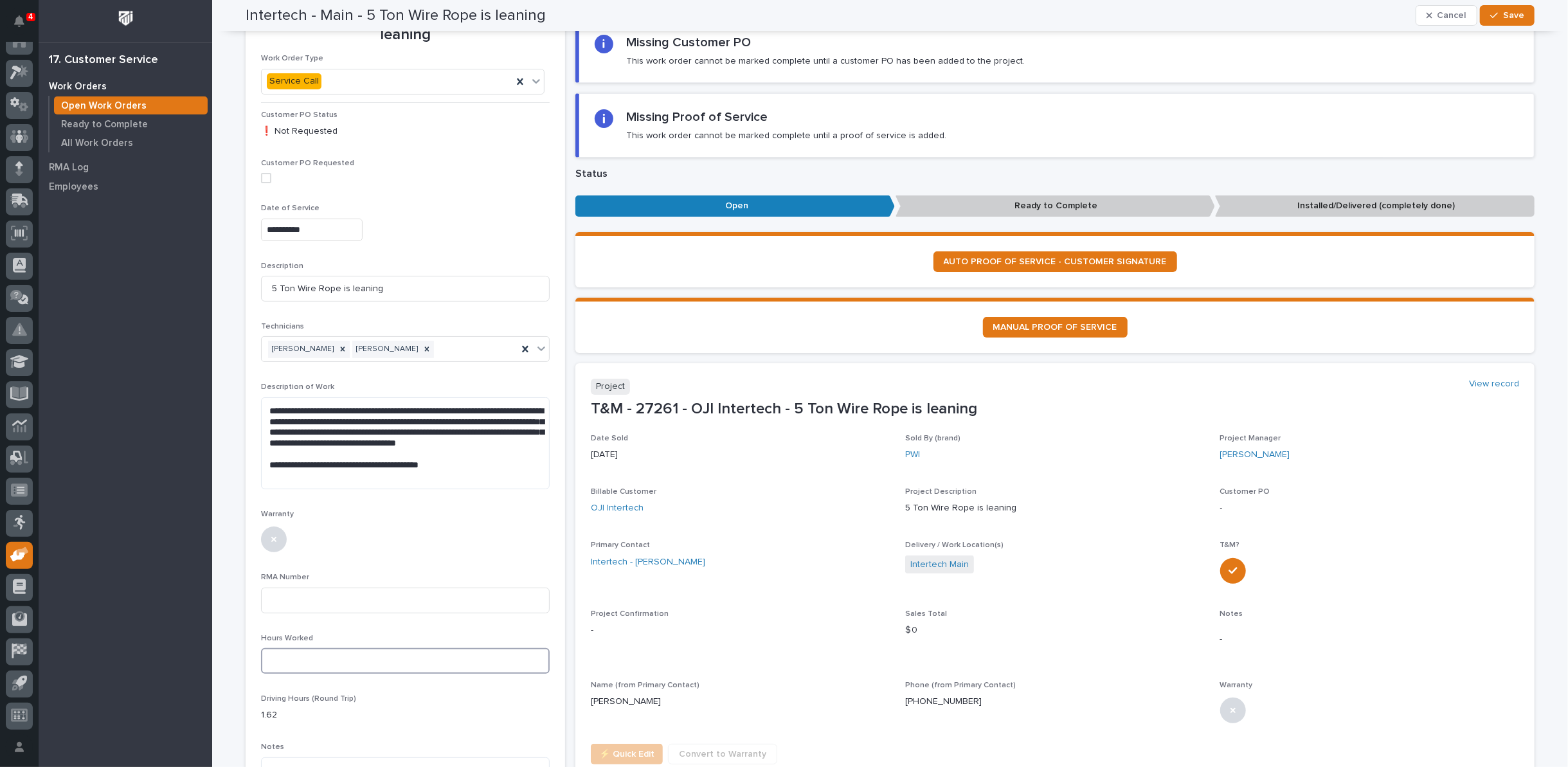
click at [314, 663] on input at bounding box center [406, 661] width 289 height 26
type textarea "**********"
type input "0"
click at [1490, 13] on icon "button" at bounding box center [1494, 15] width 8 height 9
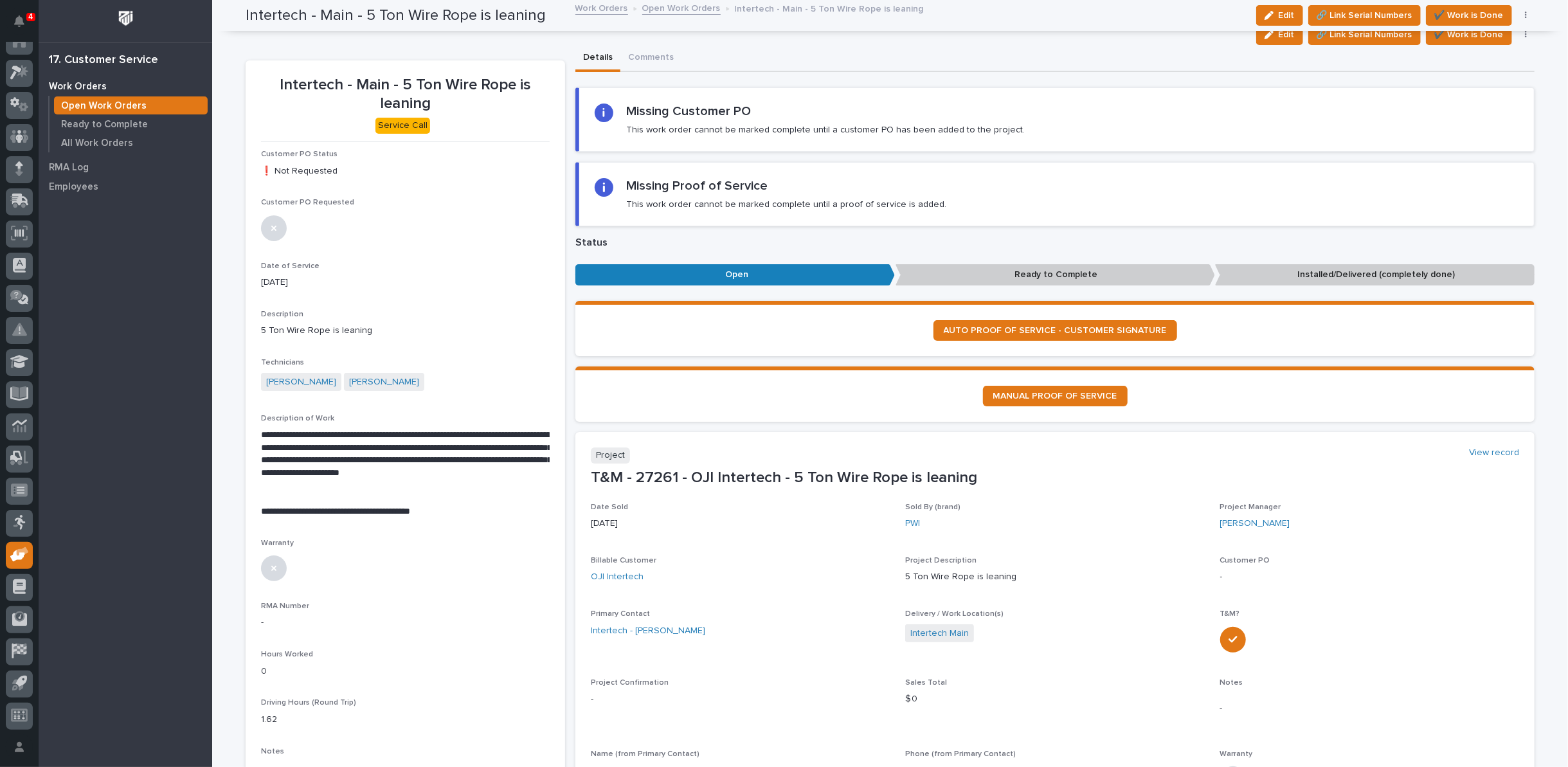
scroll to position [0, 0]
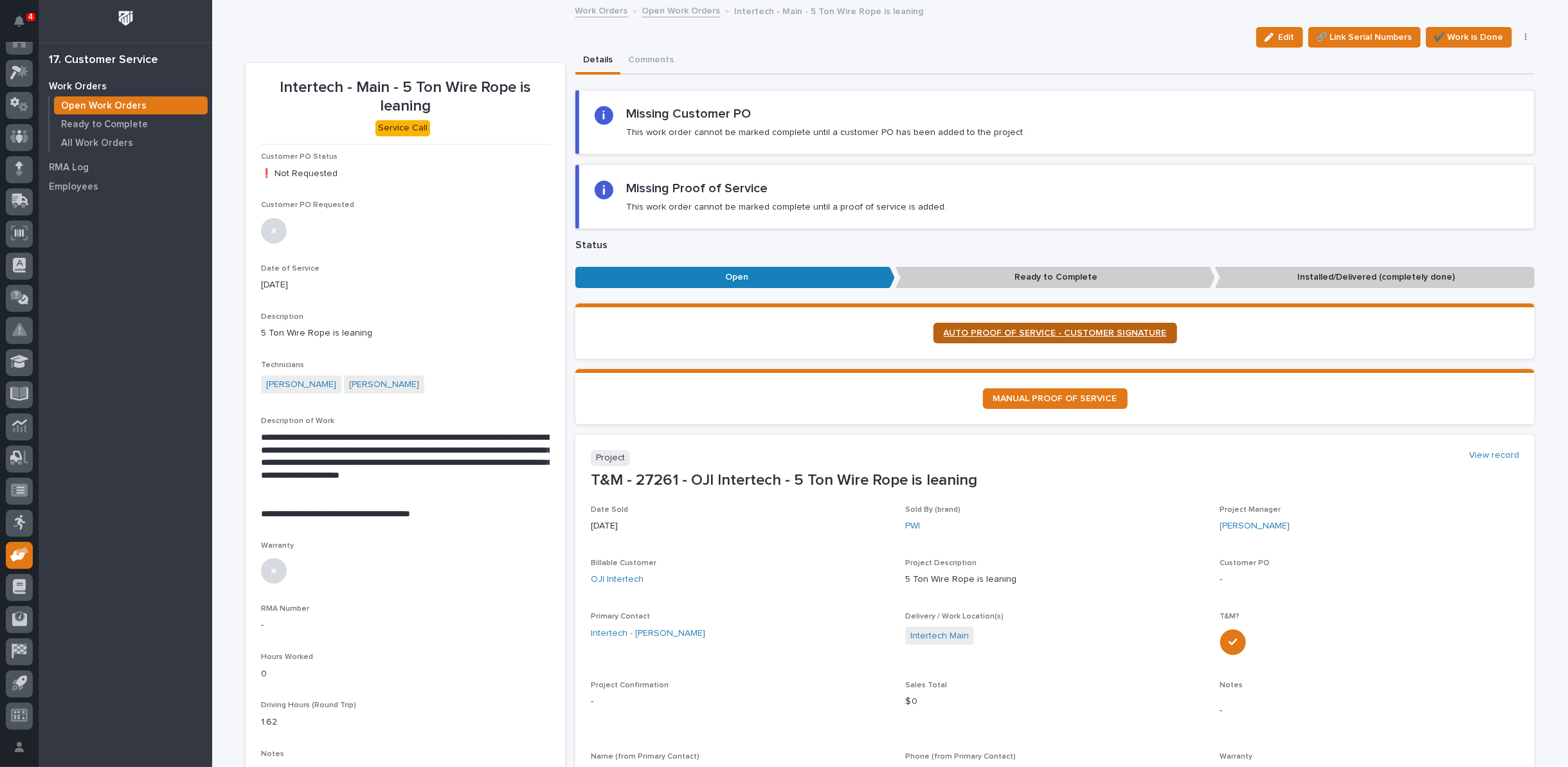
click at [1054, 330] on span "AUTO PROOF OF SERVICE - CUSTOMER SIGNATURE" at bounding box center [1055, 333] width 223 height 9
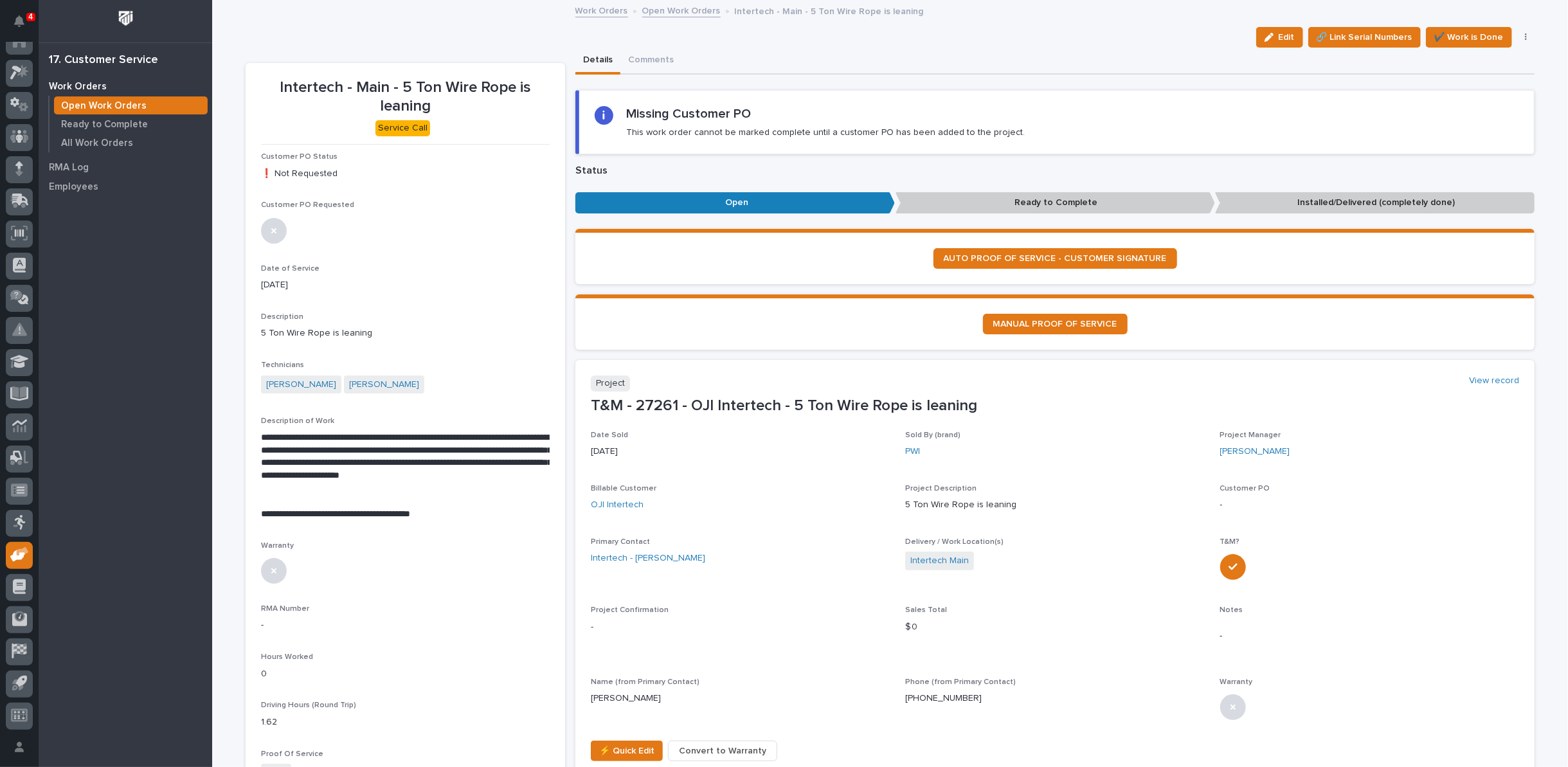
click at [653, 11] on link "Open Work Orders" at bounding box center [681, 10] width 78 height 15
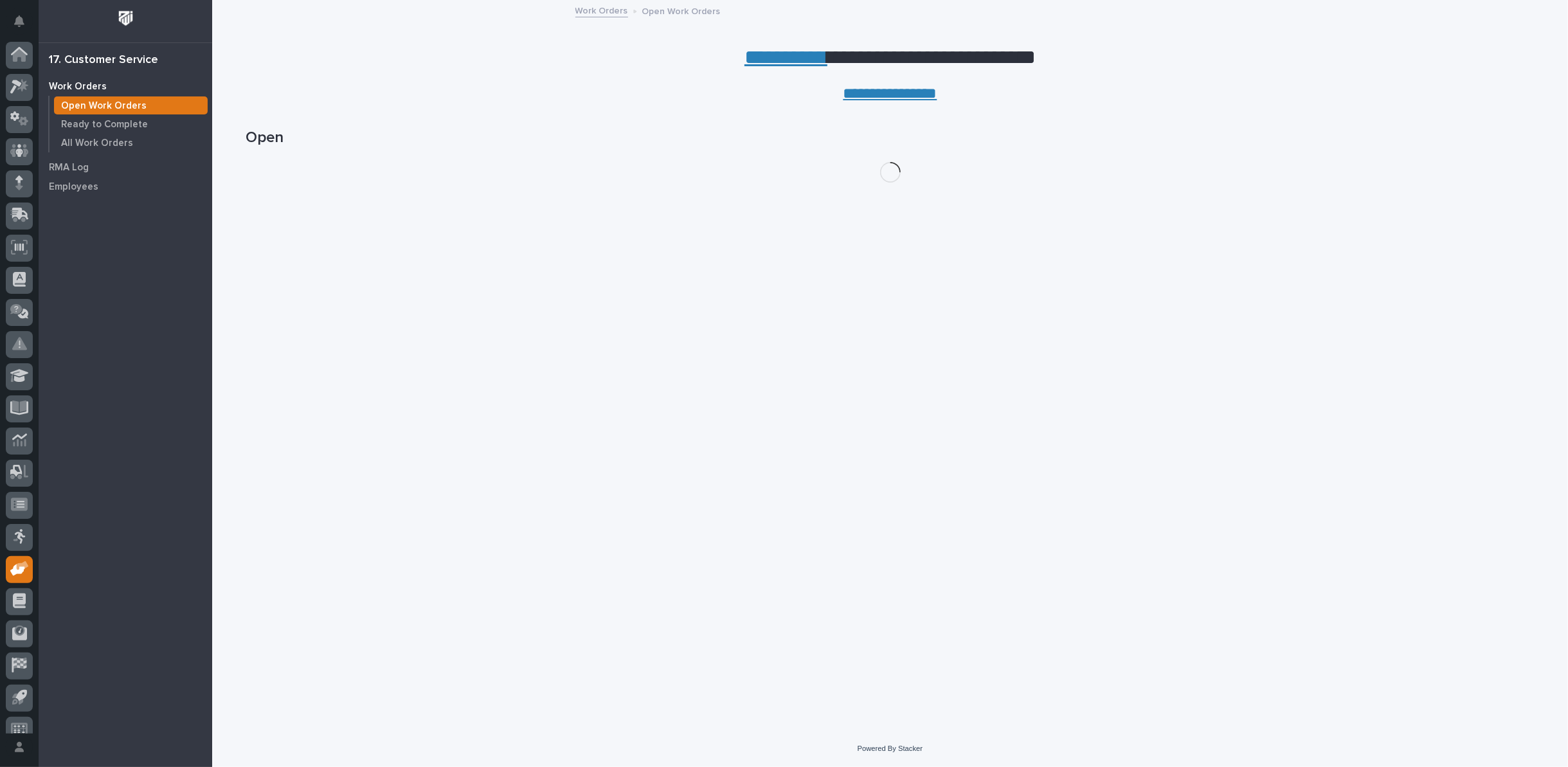
scroll to position [14, 0]
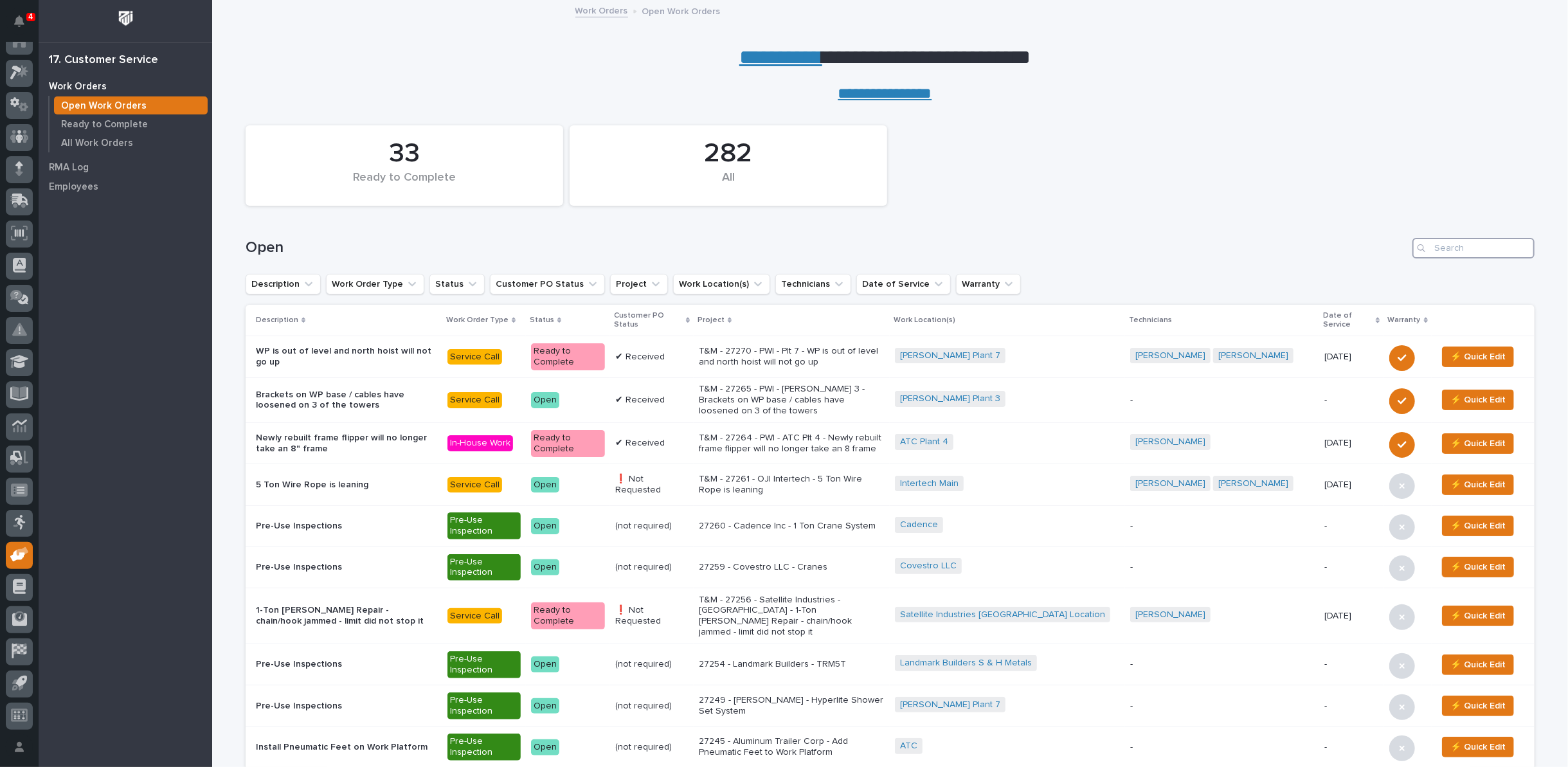
drag, startPoint x: 1461, startPoint y: 238, endPoint x: 1458, endPoint y: 245, distance: 7.6
click at [1461, 239] on input "Search" at bounding box center [1474, 248] width 122 height 21
click at [1458, 245] on input "Search" at bounding box center [1474, 248] width 122 height 21
type input "27188"
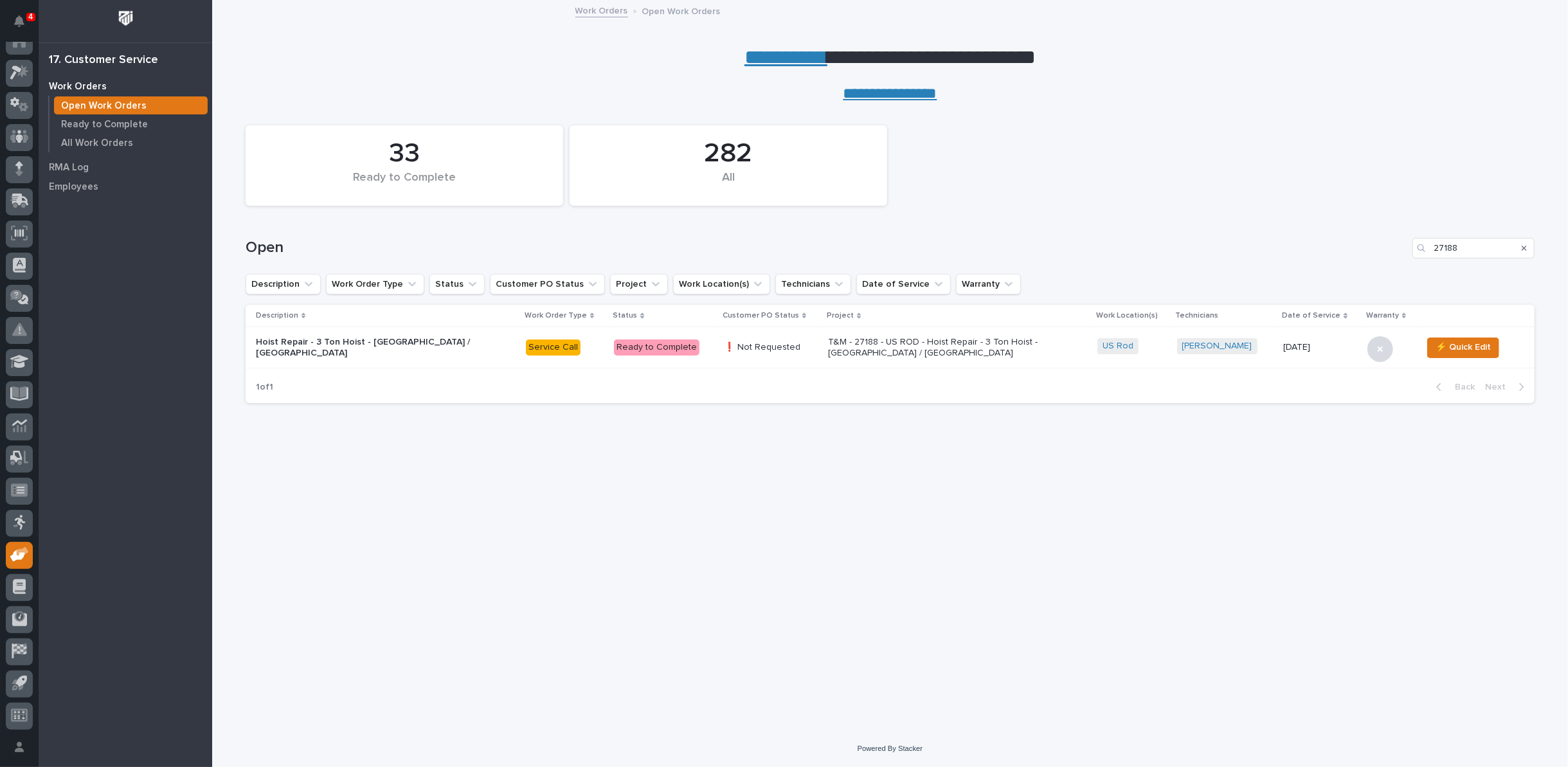
click at [931, 348] on p "T&M - 27188 - US ROD - Hoist Repair - 3 Ton Hoist - [GEOGRAPHIC_DATA] / [GEOGRA…" at bounding box center [940, 347] width 225 height 22
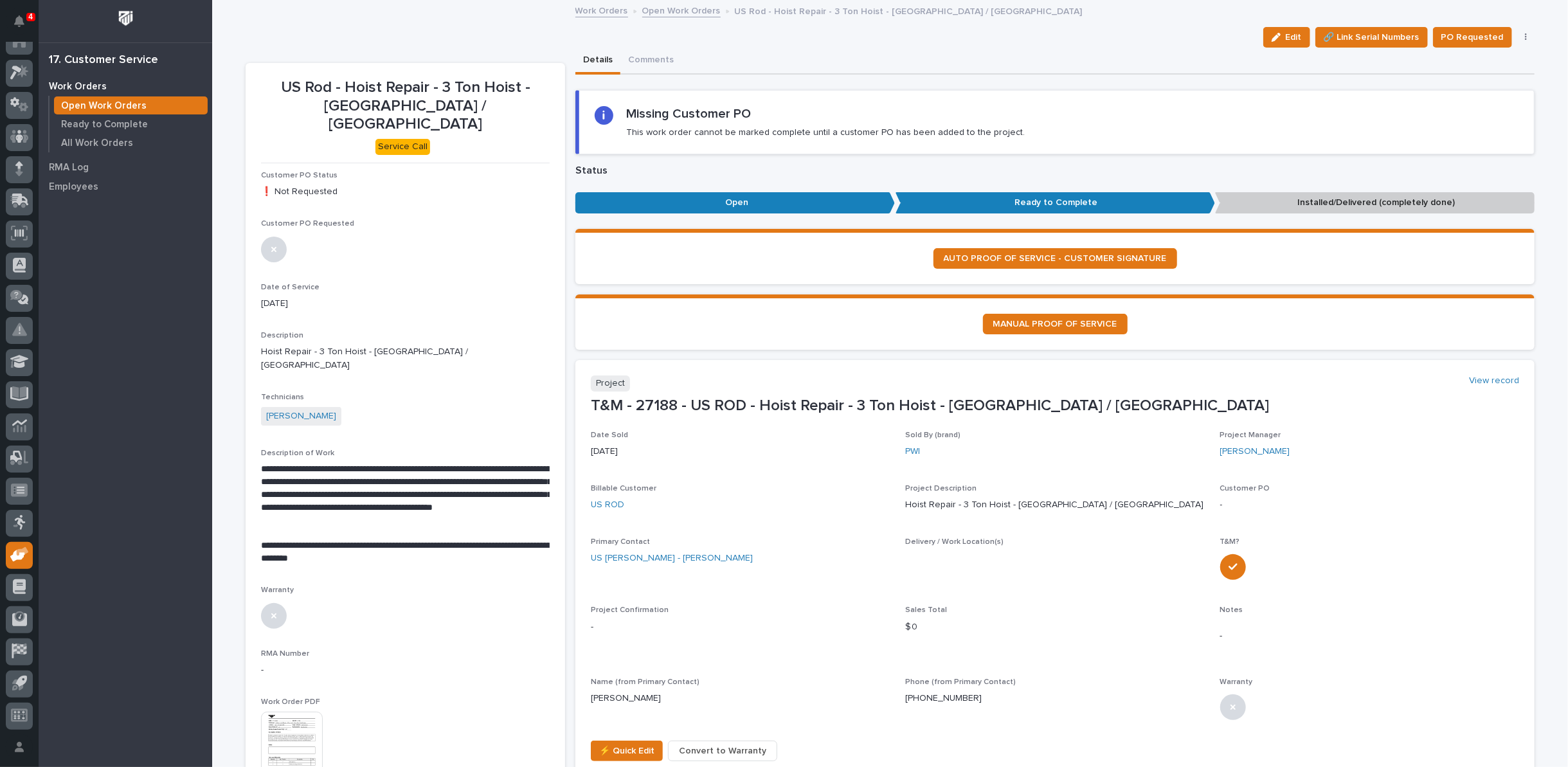
scroll to position [428, 0]
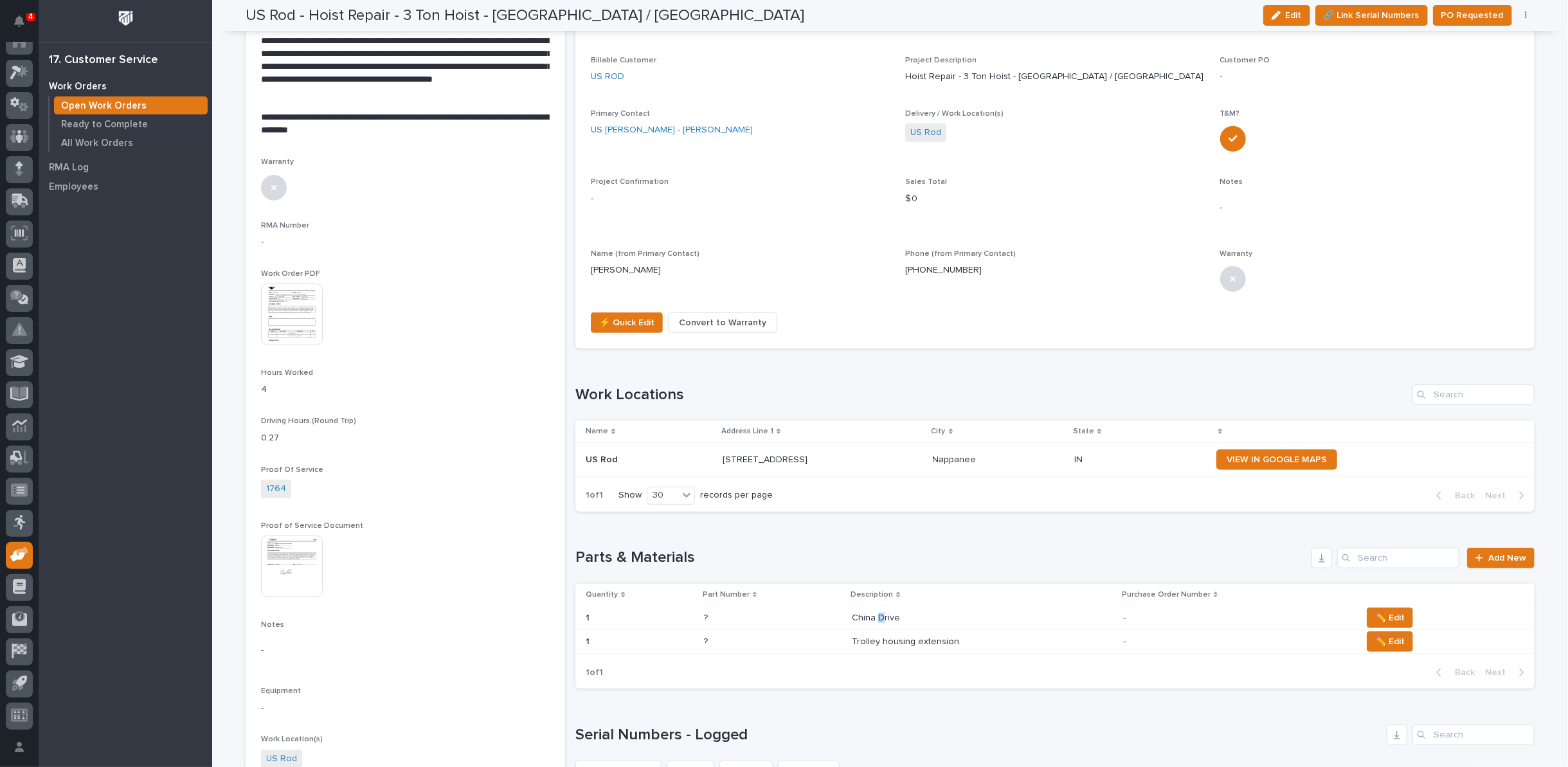
click at [878, 613] on p "China Drive" at bounding box center [876, 616] width 51 height 13
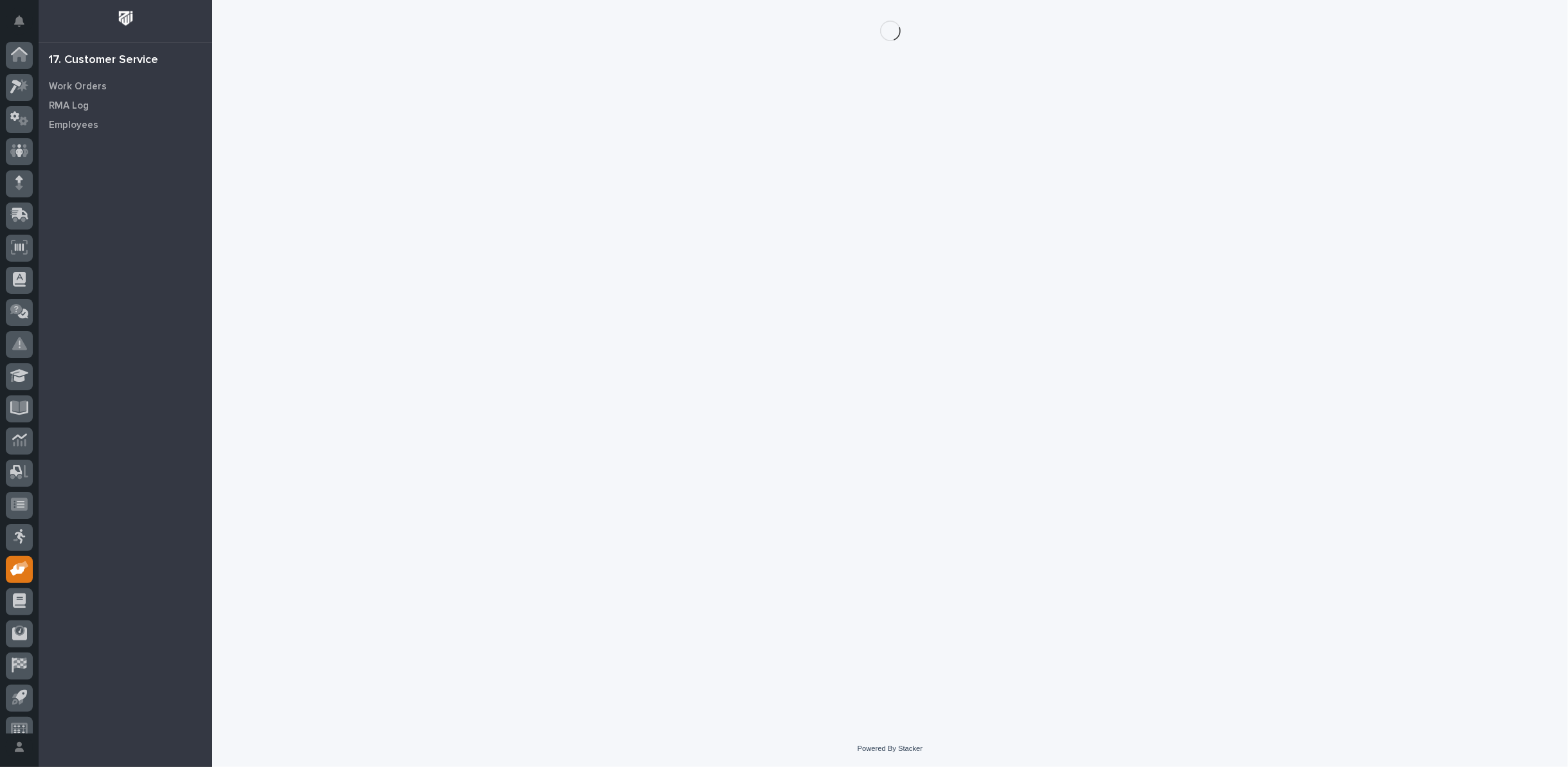
scroll to position [14, 0]
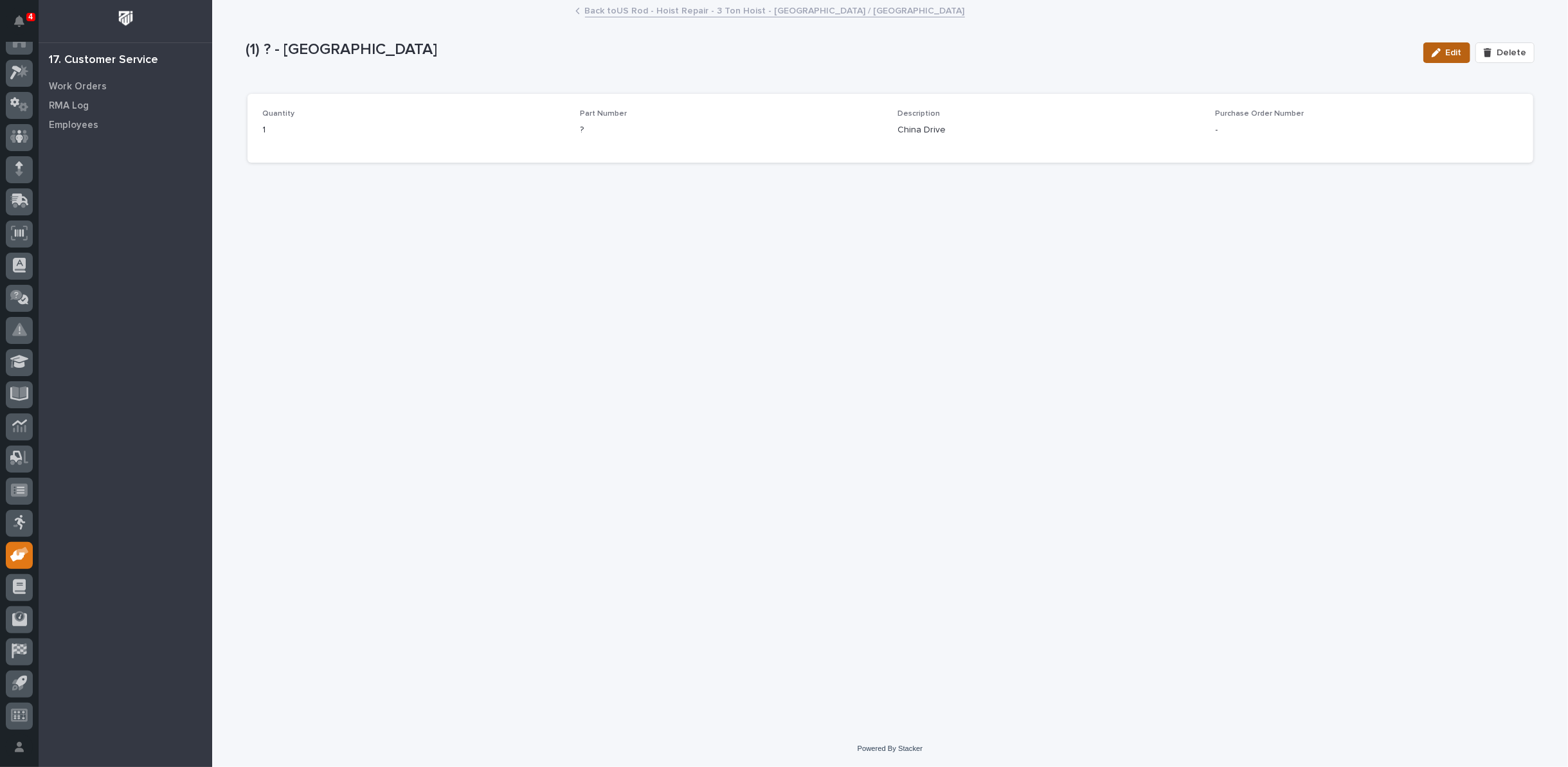
click at [1446, 49] on div "button" at bounding box center [1438, 52] width 14 height 9
drag, startPoint x: 628, startPoint y: 129, endPoint x: 516, endPoint y: 151, distance: 114.1
click at [515, 158] on div "Quantity * 1 Part Number ? Description * China Drive Purchase Order Number" at bounding box center [890, 134] width 1255 height 50
type input "600-60013"
click at [1498, 49] on icon "button" at bounding box center [1494, 52] width 8 height 9
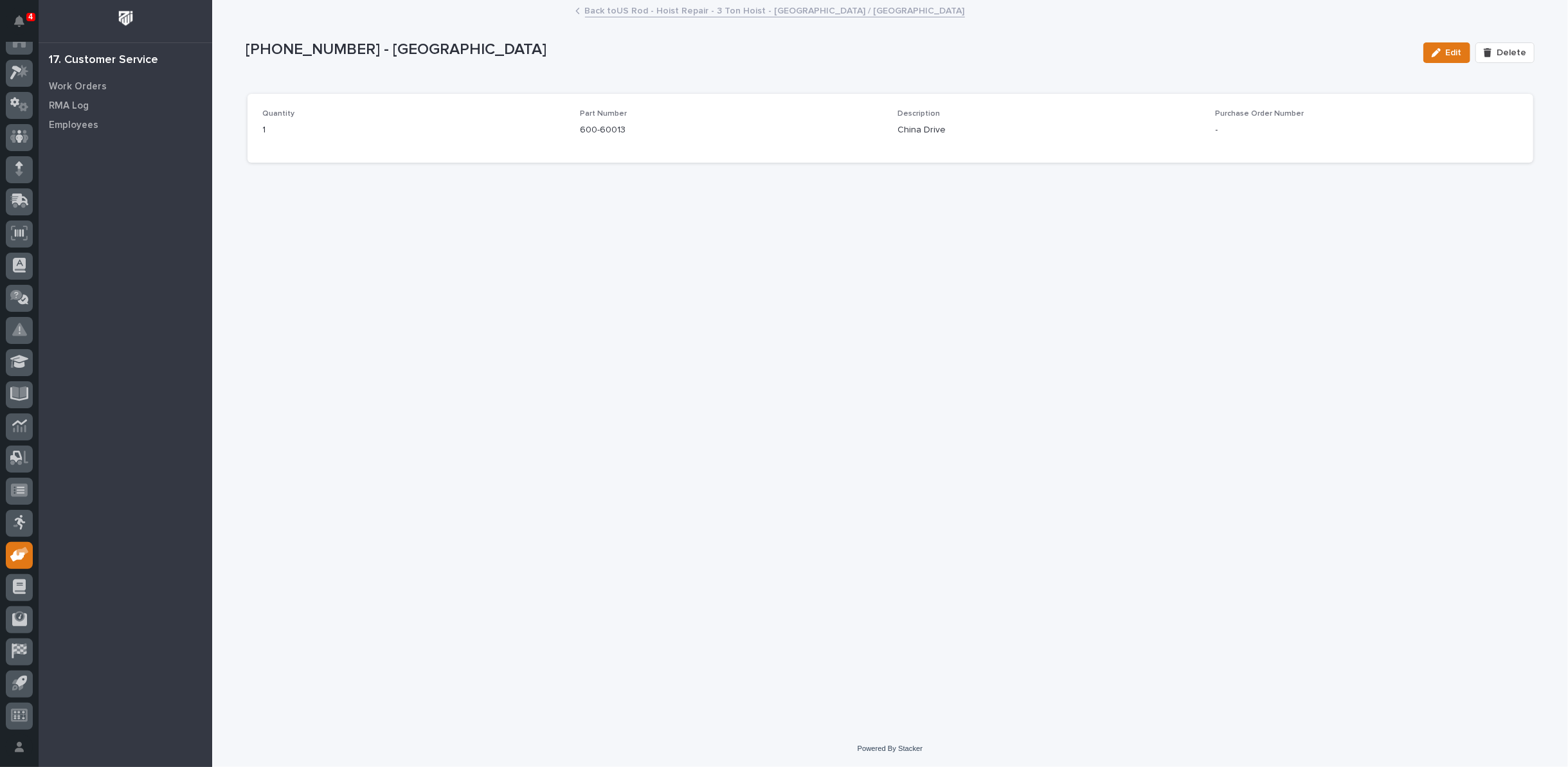
click at [642, 6] on link "Back to US Rod - Hoist Repair - 3 Ton Hoist - [GEOGRAPHIC_DATA] / [GEOGRAPHIC_D…" at bounding box center [774, 10] width 380 height 15
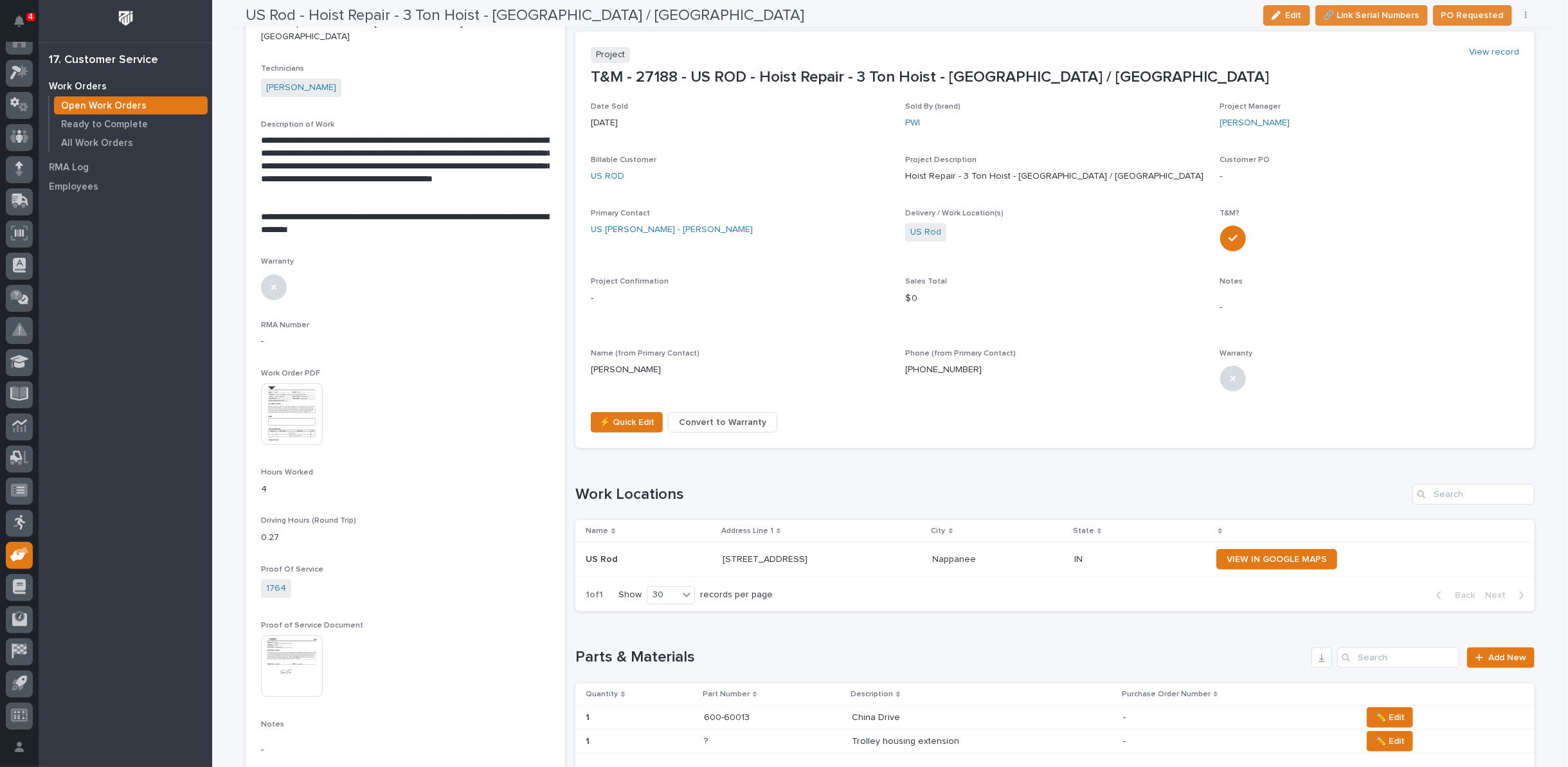
scroll to position [357, 0]
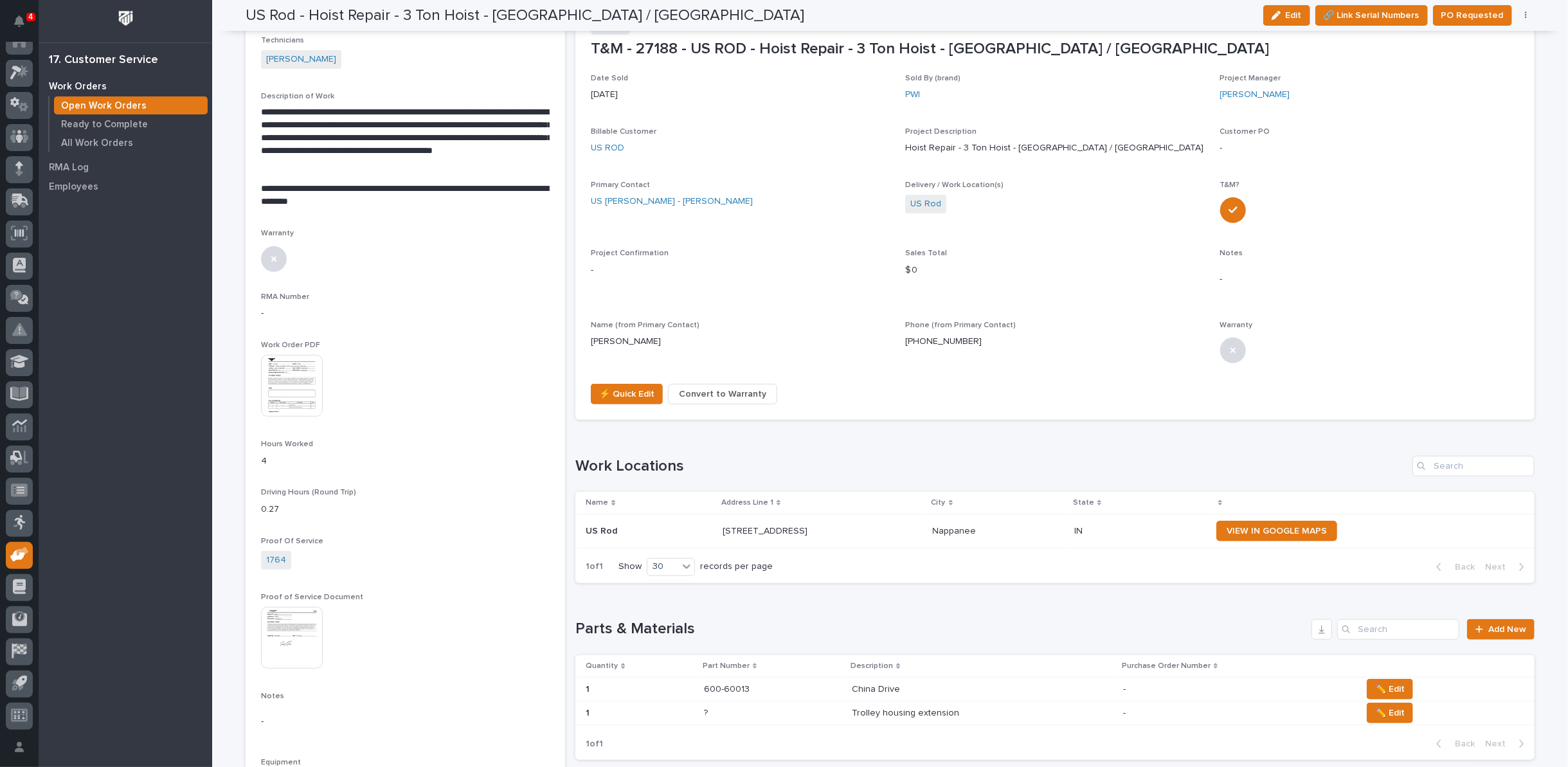
click at [835, 714] on p at bounding box center [773, 714] width 137 height 11
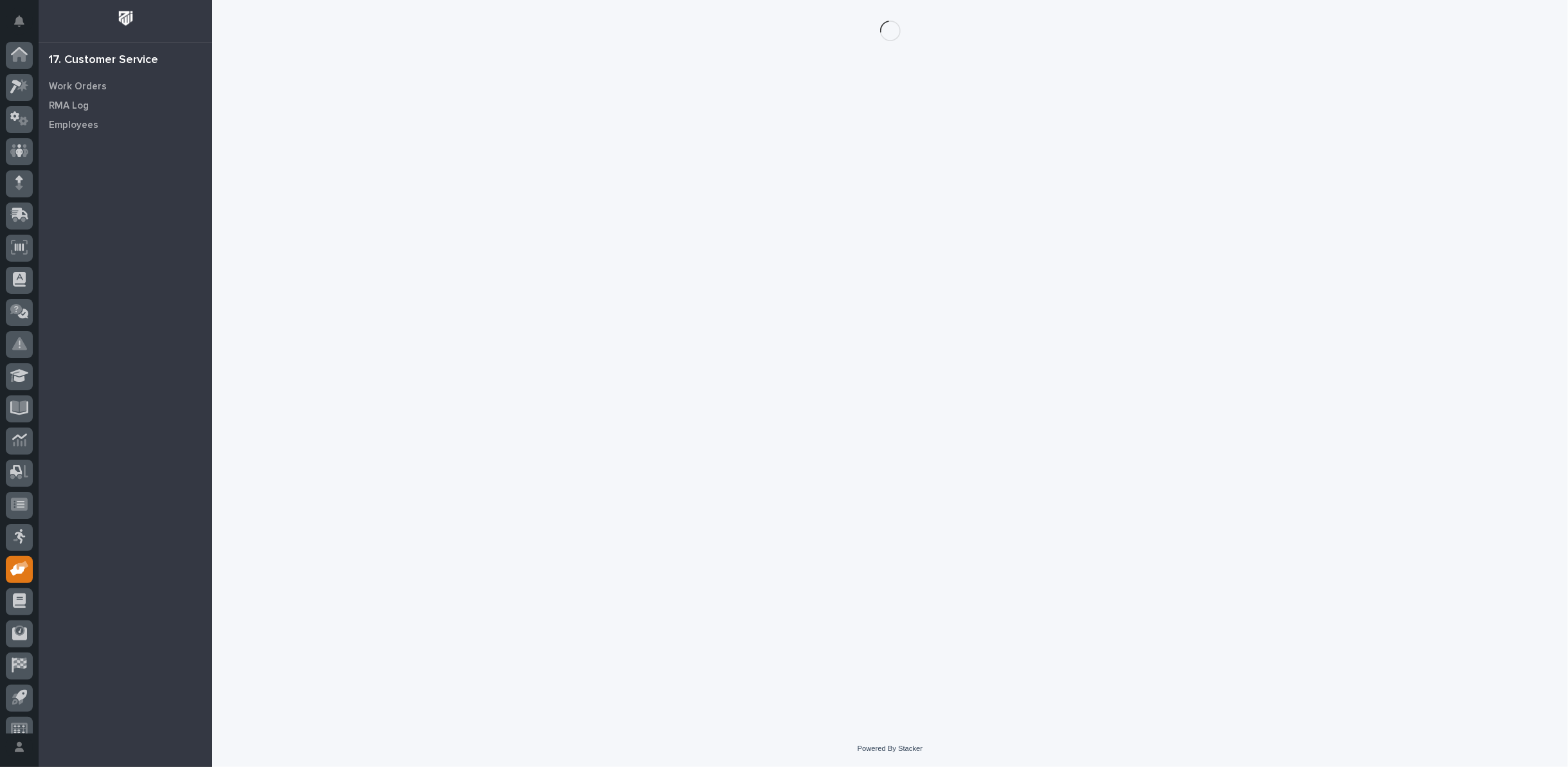
scroll to position [14, 0]
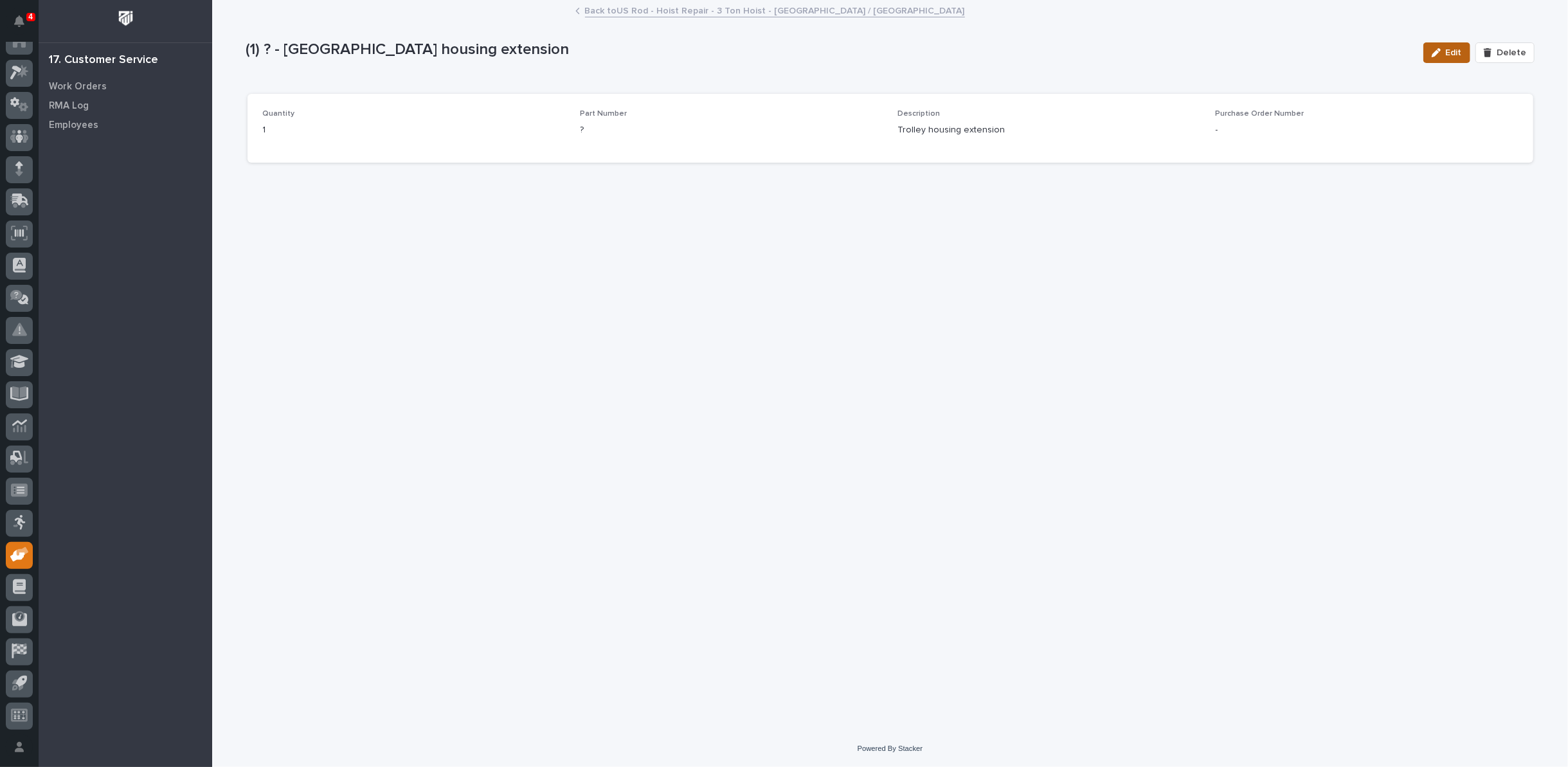
click at [1454, 50] on span "Edit" at bounding box center [1453, 53] width 16 height 12
drag, startPoint x: 603, startPoint y: 130, endPoint x: 458, endPoint y: 138, distance: 145.2
click at [458, 138] on div "Quantity * 1 Part Number ? Description * Trolley housing extension Purchase Ord…" at bounding box center [890, 134] width 1255 height 50
type input "MSP"
click at [1256, 124] on input at bounding box center [1366, 136] width 302 height 26
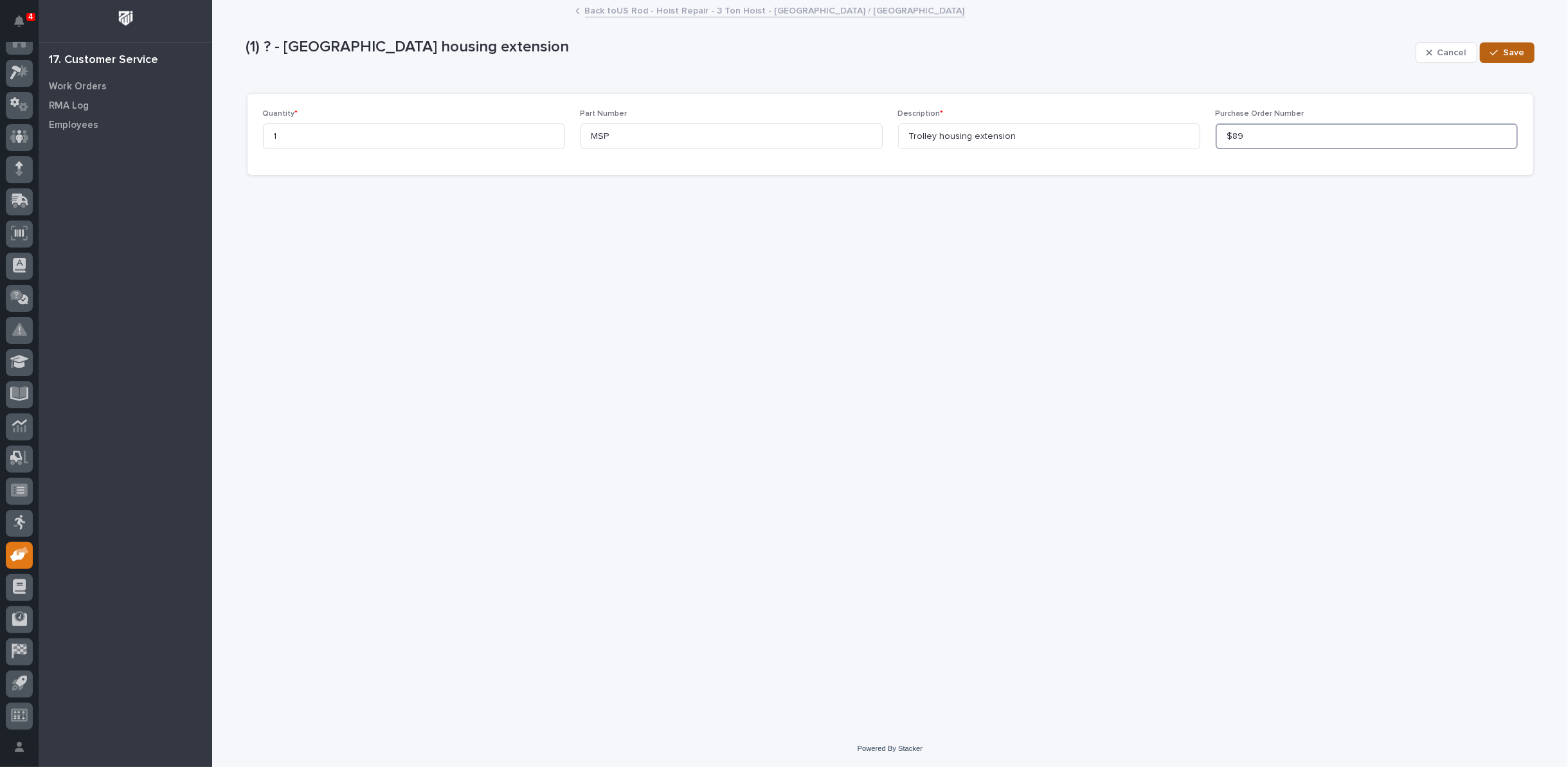
type input "$89"
click at [1508, 51] on span "Save" at bounding box center [1513, 53] width 22 height 12
click at [720, 13] on link "Back to US Rod - Hoist Repair - 3 Ton Hoist - [GEOGRAPHIC_DATA] / [GEOGRAPHIC_D…" at bounding box center [774, 10] width 380 height 15
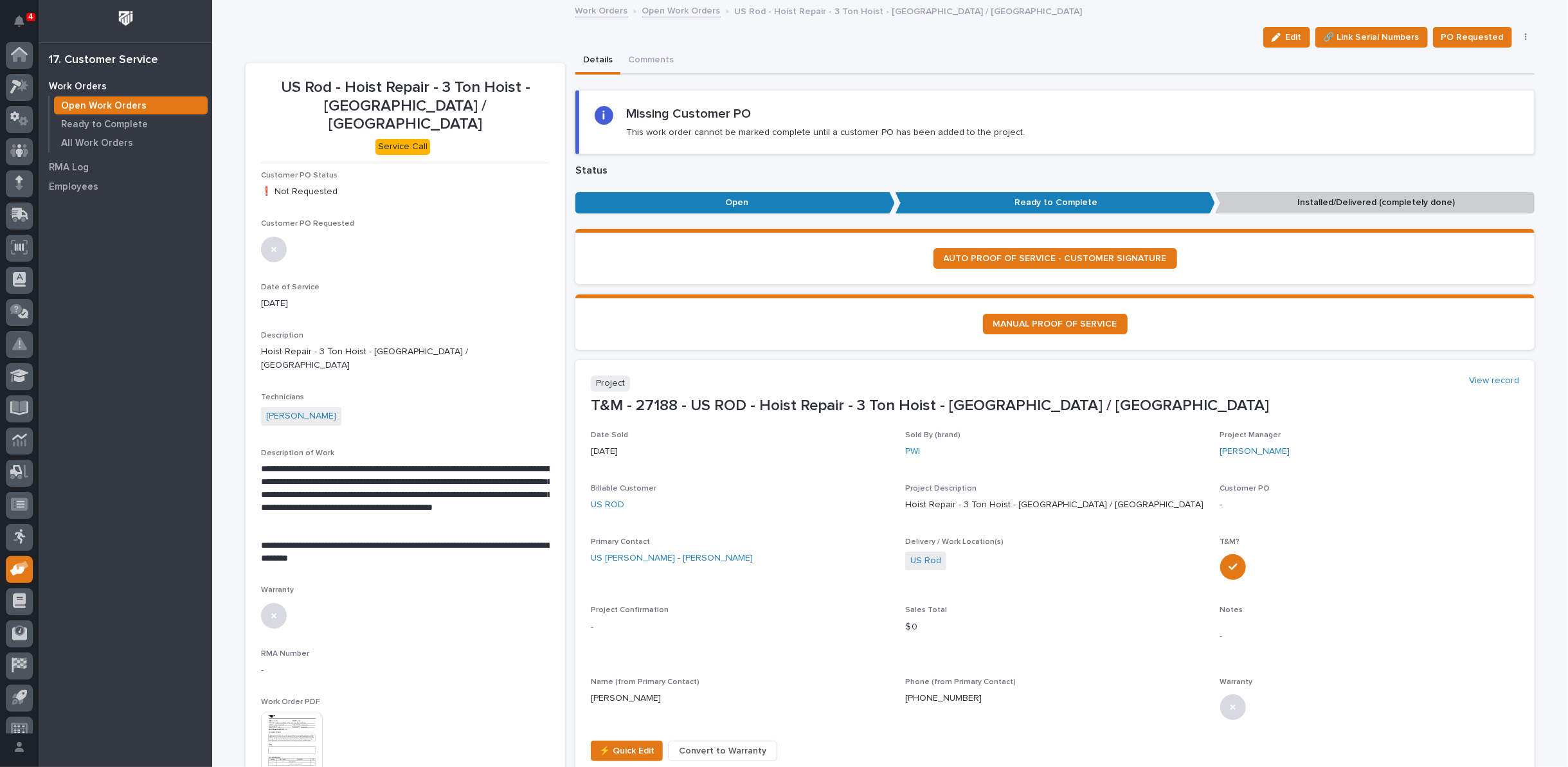
scroll to position [14, 0]
click at [624, 752] on span "⚡ Quick Edit" at bounding box center [627, 751] width 56 height 15
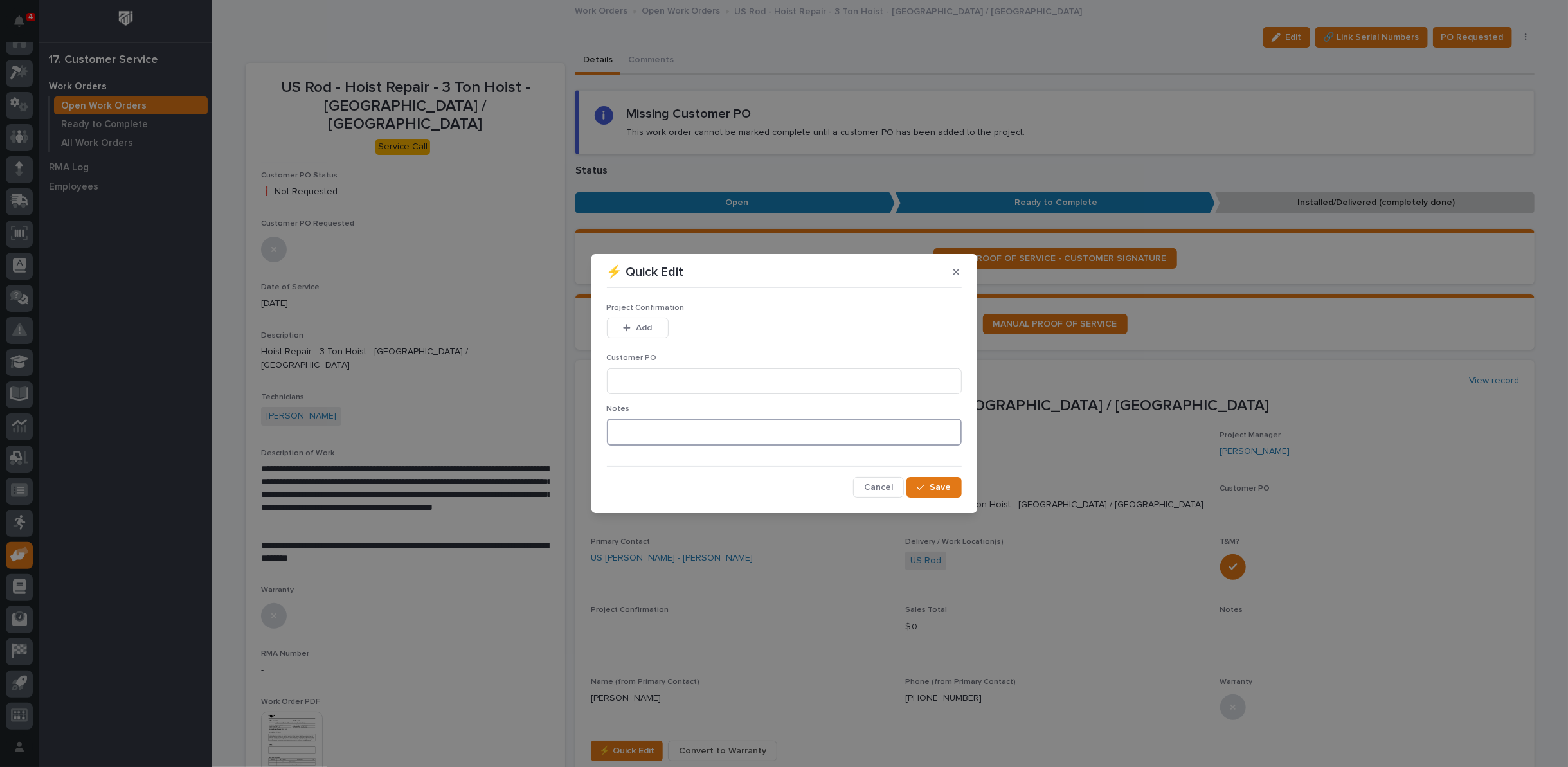
click at [661, 430] on textarea at bounding box center [784, 432] width 355 height 27
type textarea "*********"
click at [951, 484] on button "Save" at bounding box center [933, 488] width 55 height 21
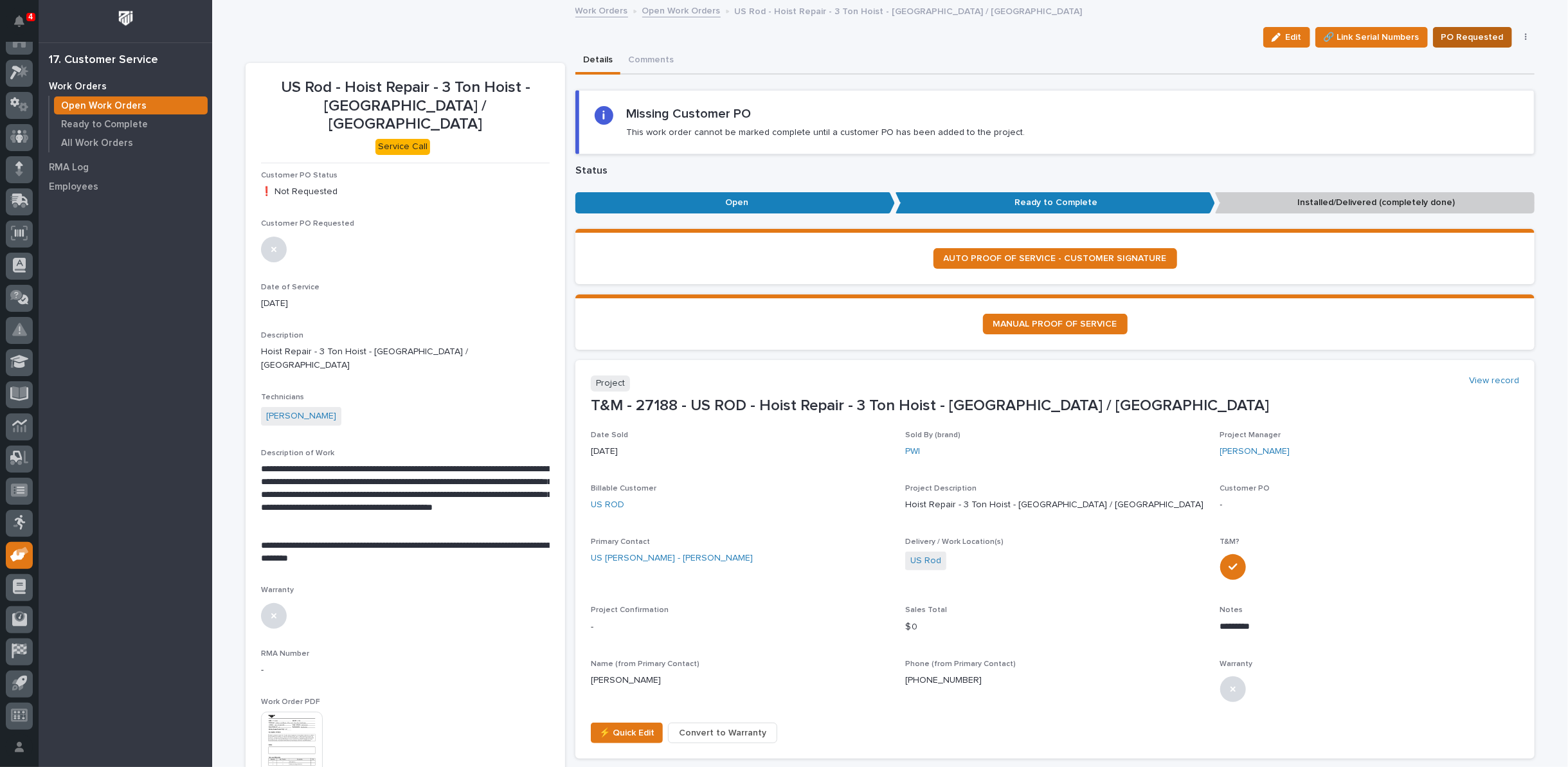
click at [1464, 31] on span "PO Requested" at bounding box center [1472, 38] width 62 height 15
click at [668, 10] on link "Open Work Orders" at bounding box center [681, 10] width 78 height 15
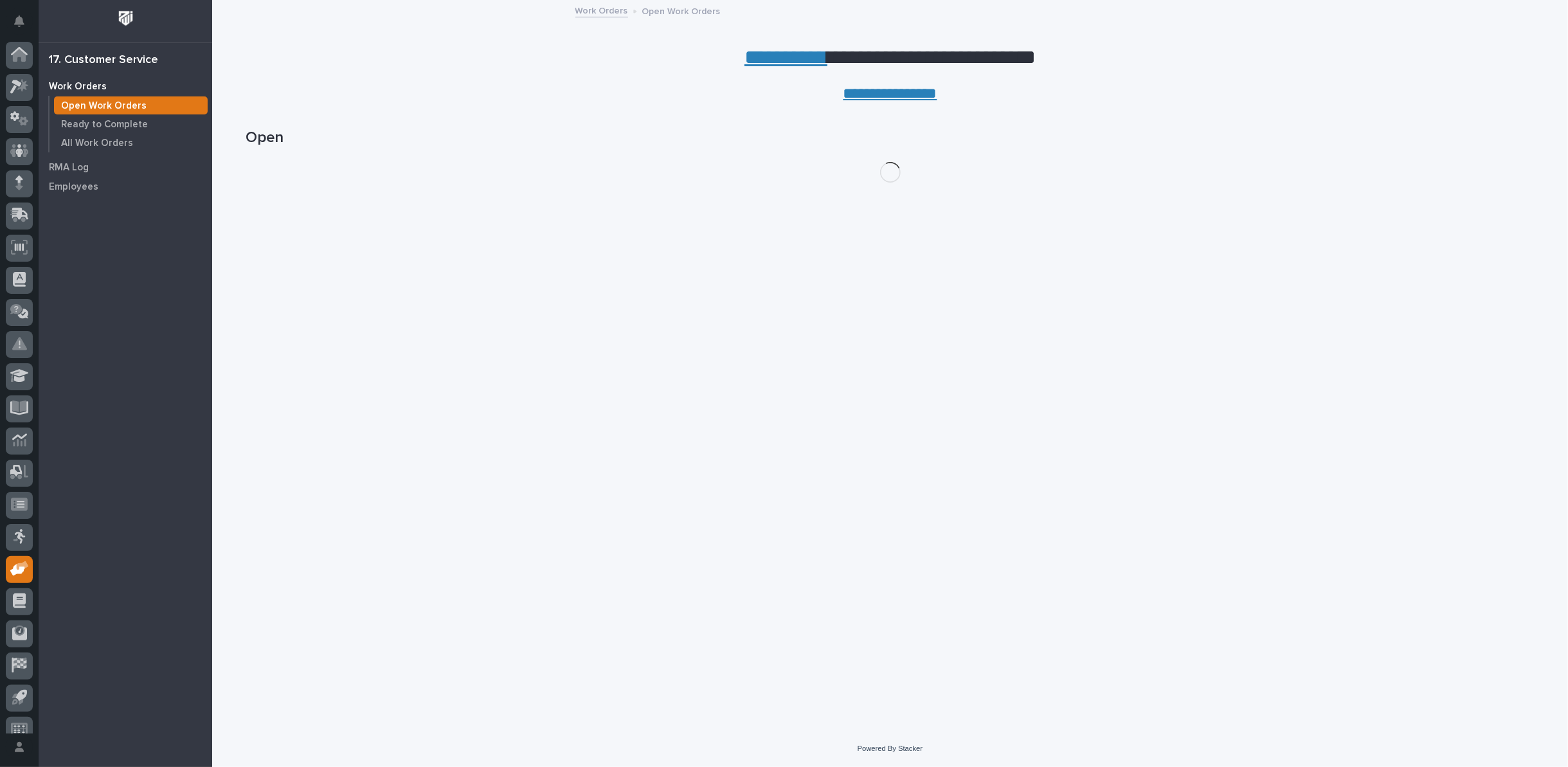
scroll to position [14, 0]
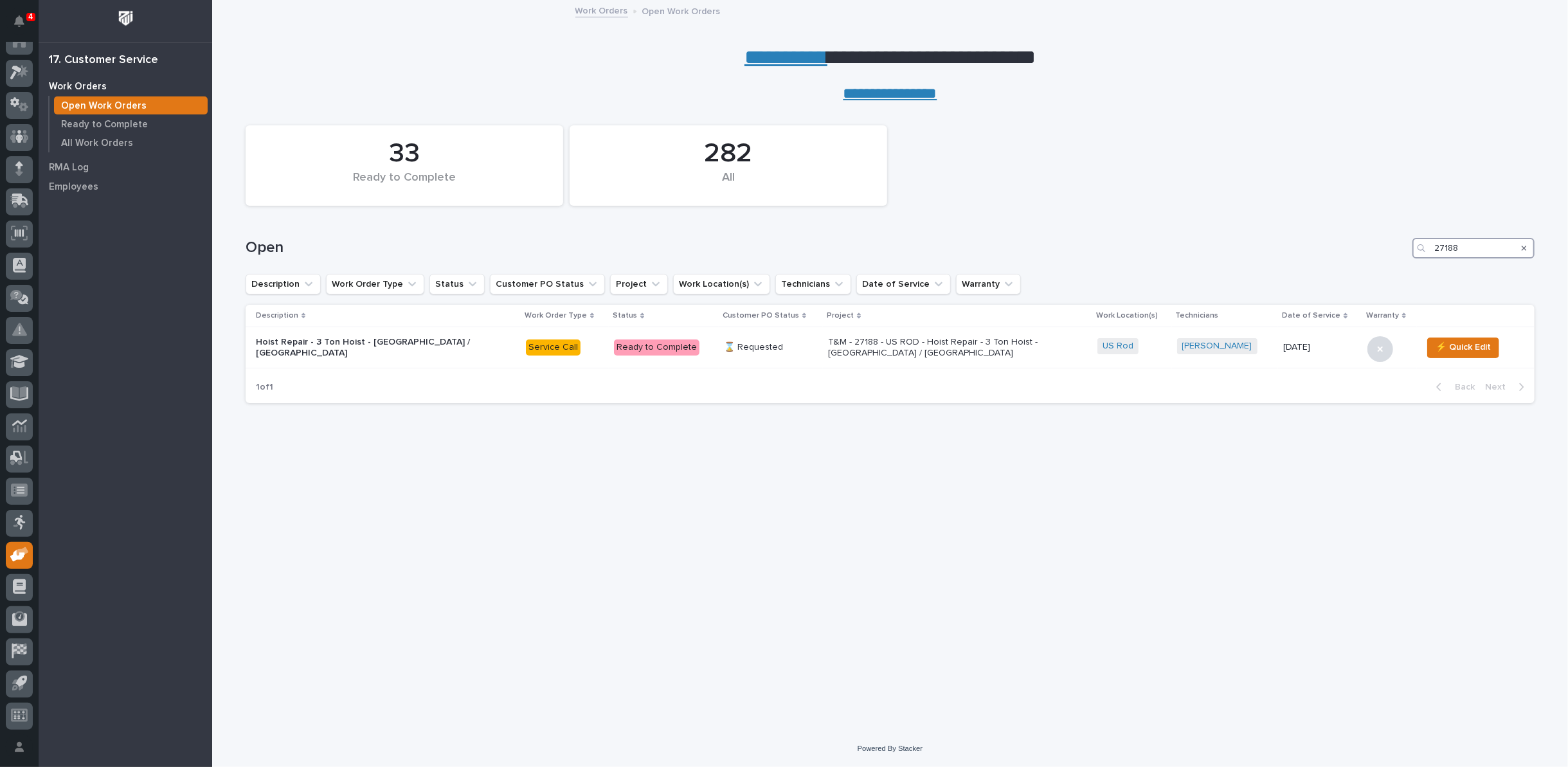
drag, startPoint x: 1478, startPoint y: 245, endPoint x: 1302, endPoint y: 248, distance: 176.0
click at [1302, 248] on div "Open 27188" at bounding box center [890, 248] width 1289 height 21
type input "26812"
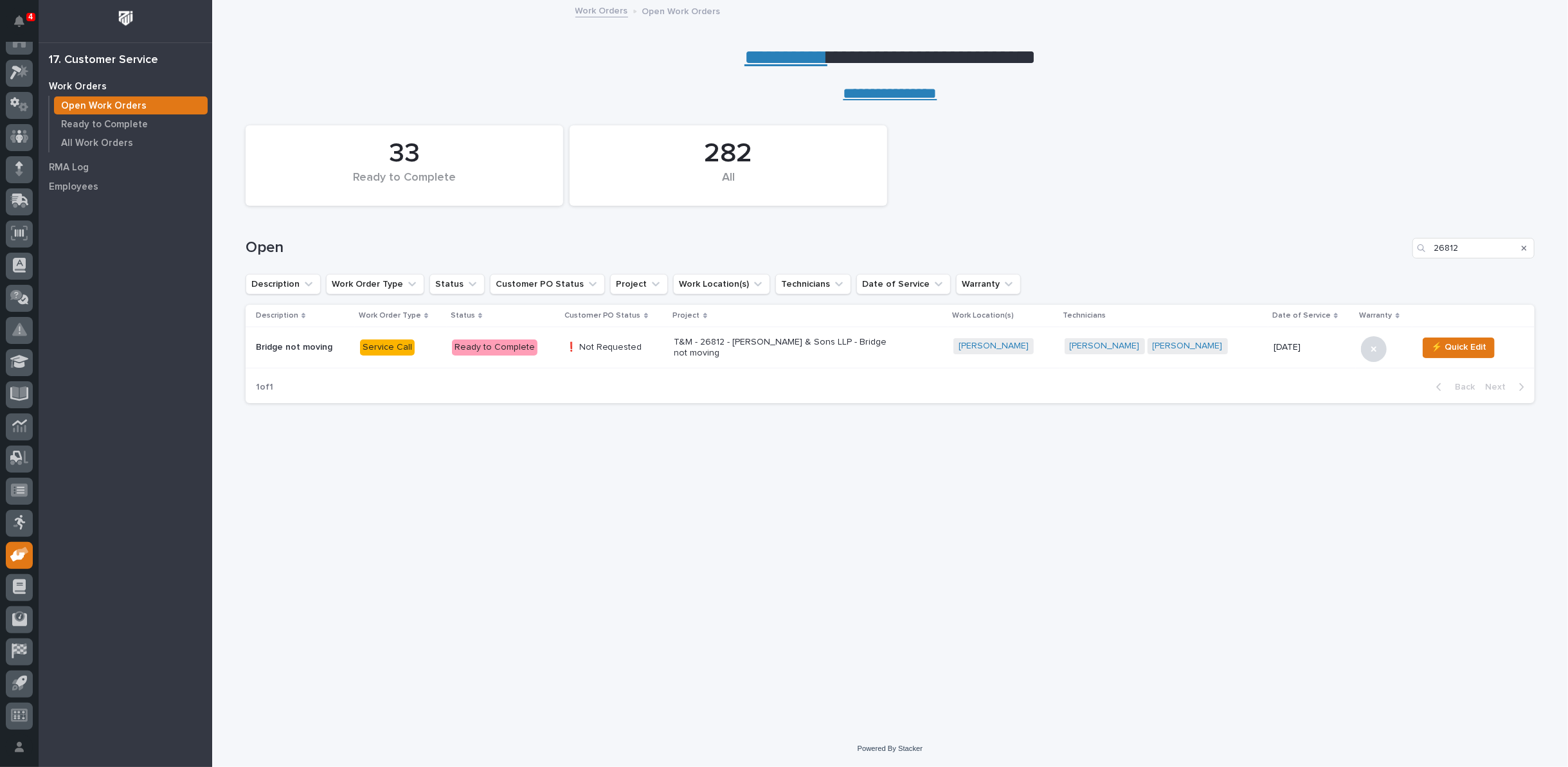
click at [834, 344] on p "T&M - 26812 - [PERSON_NAME] & Sons LLP - Bridge not moving" at bounding box center [787, 347] width 225 height 22
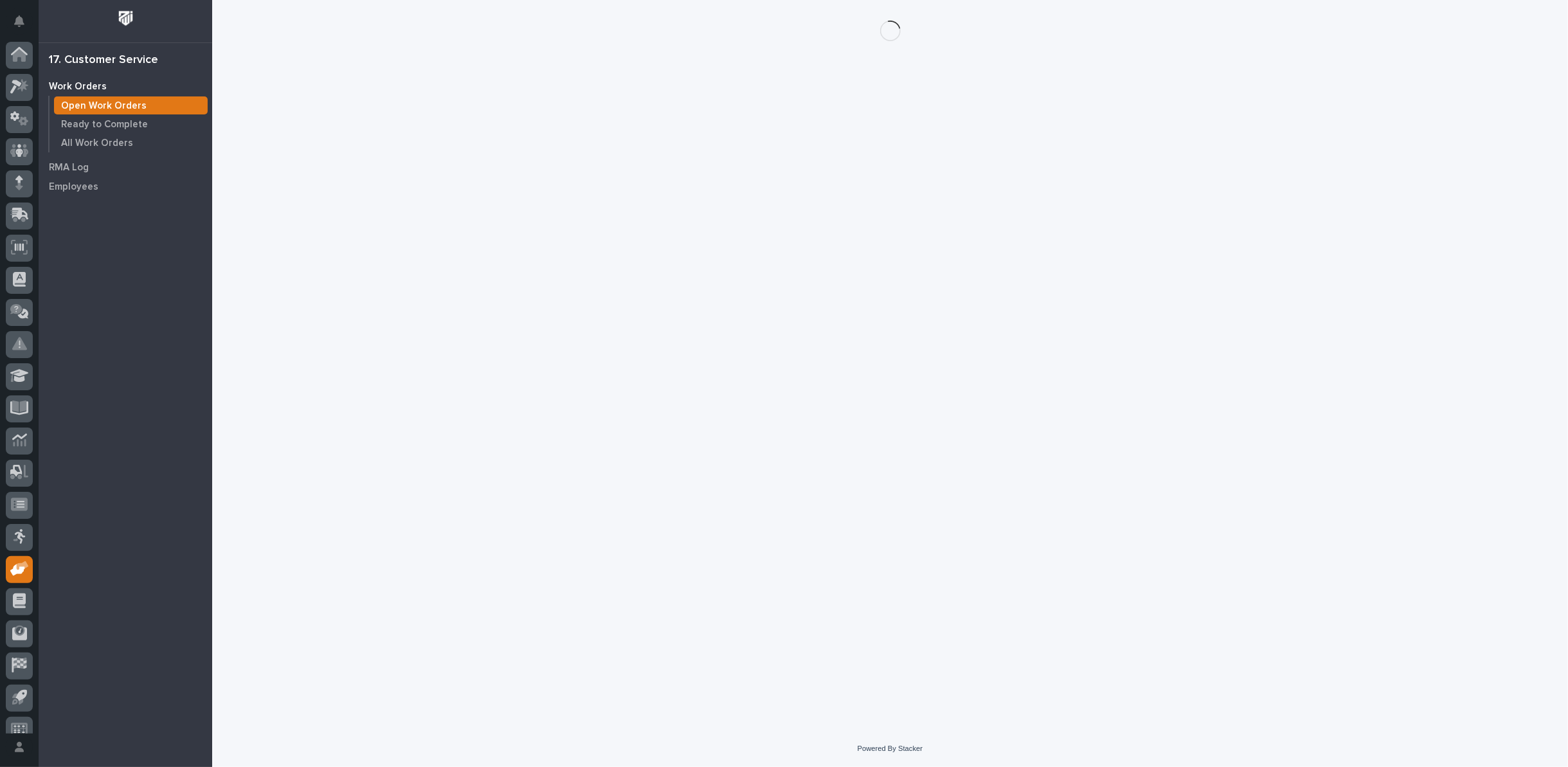
scroll to position [14, 0]
